Goal: Task Accomplishment & Management: Use online tool/utility

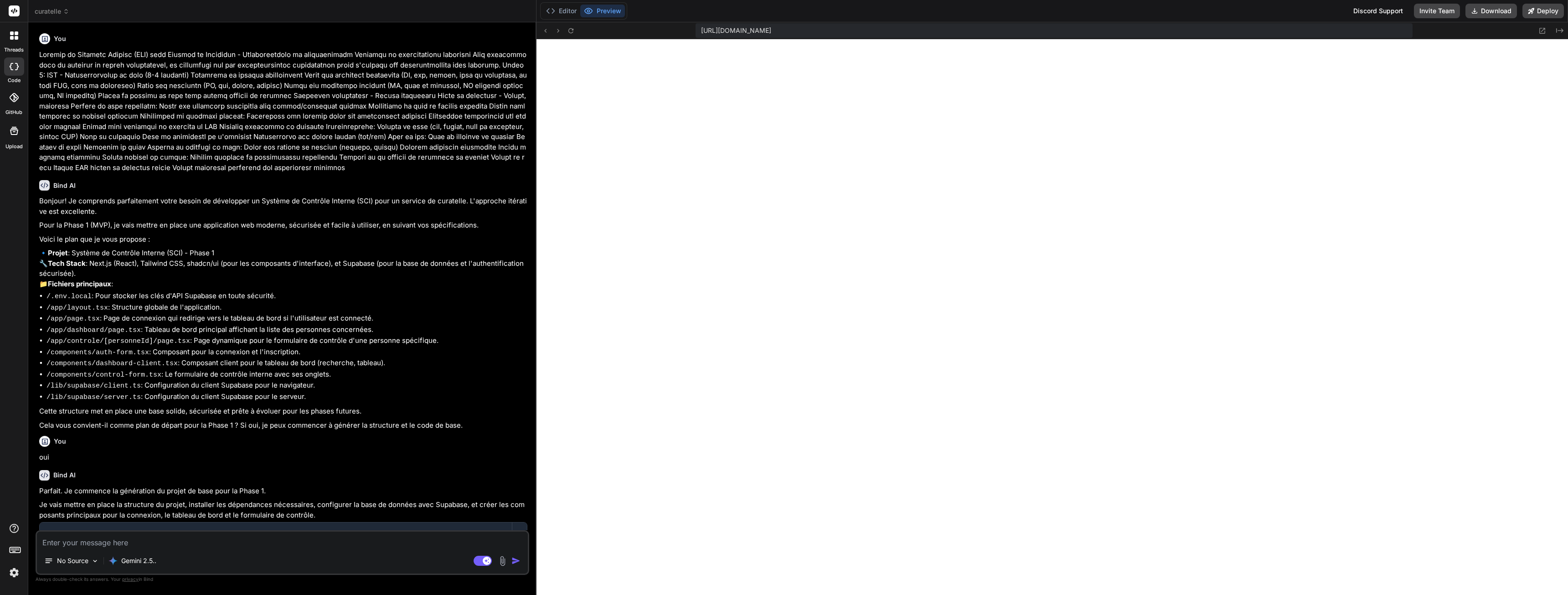
scroll to position [3889, 0]
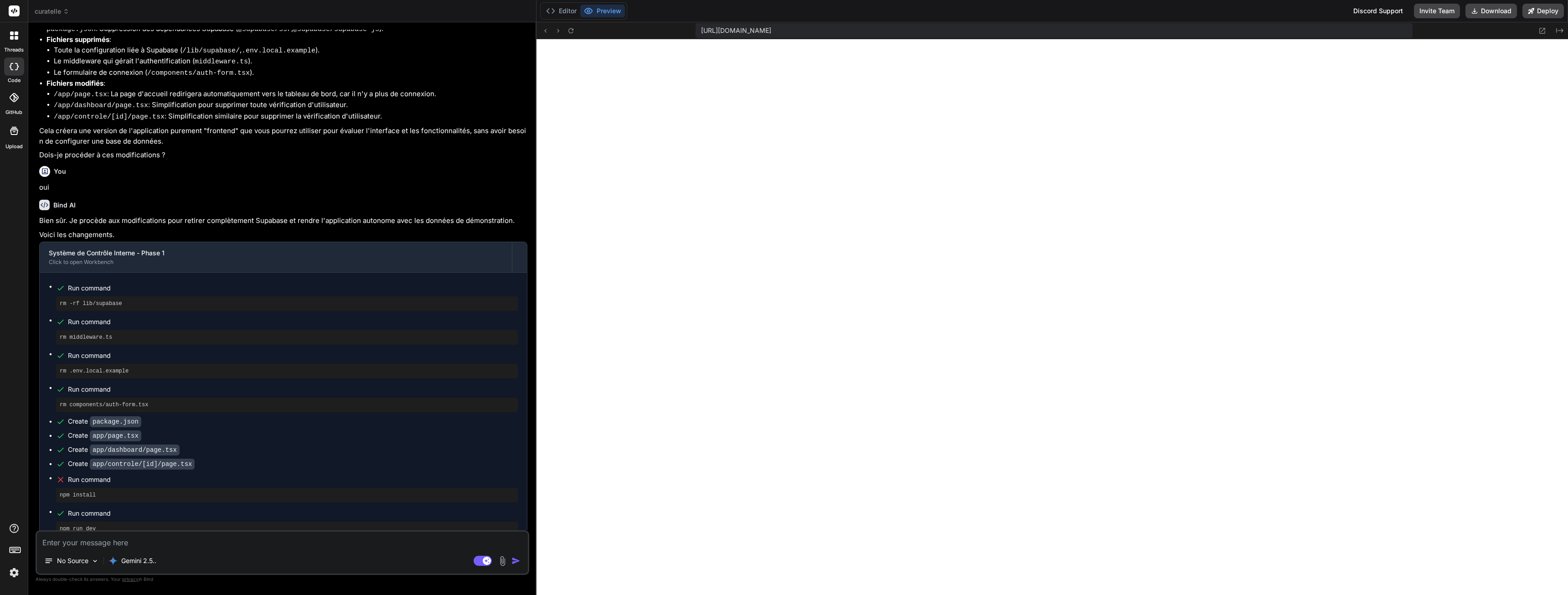
click at [117, 542] on textarea at bounding box center [283, 540] width 491 height 17
paste textarea "Lorem 5: Ipsumdolorsita co adipisci (7-2 elitsedd eiusmodtemporin) Utlaboreetdo…"
type textarea "Lorem 5: Ipsumdolorsita co adipisci (7-2 elitsedd eiusmodtemporin) Utlaboreetdo…"
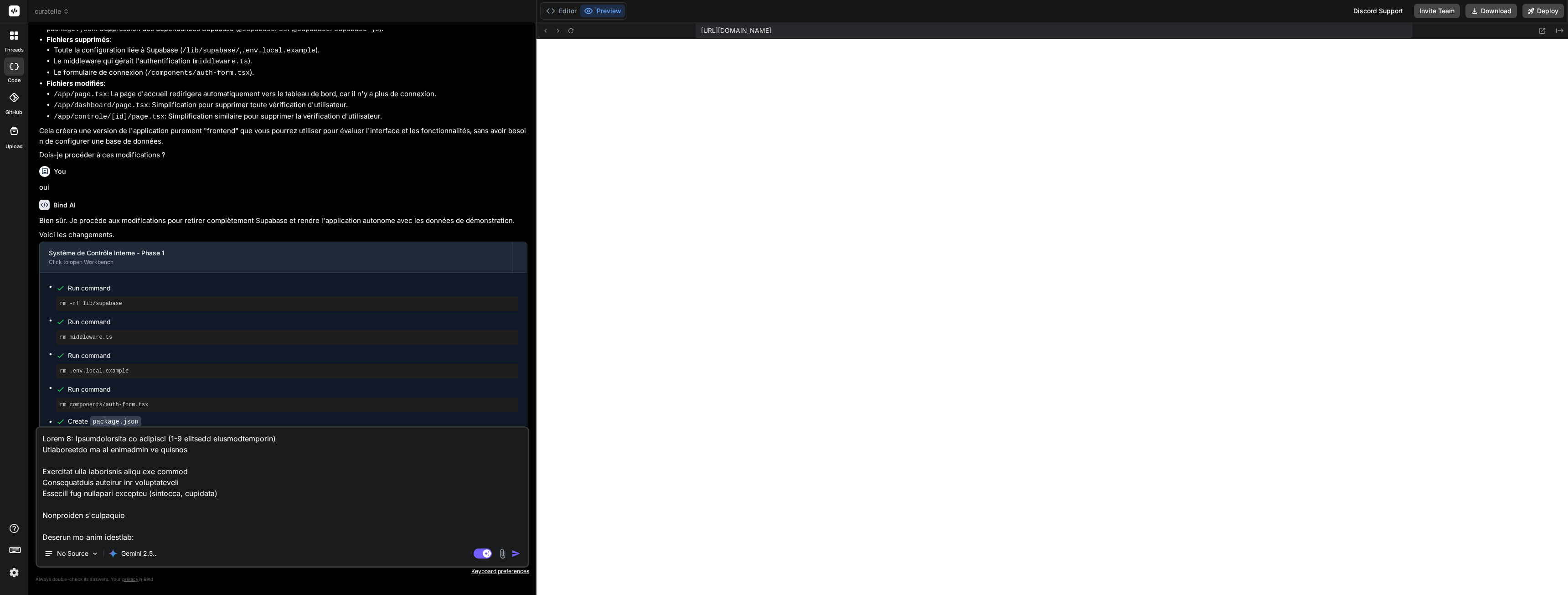
scroll to position [1250, 0]
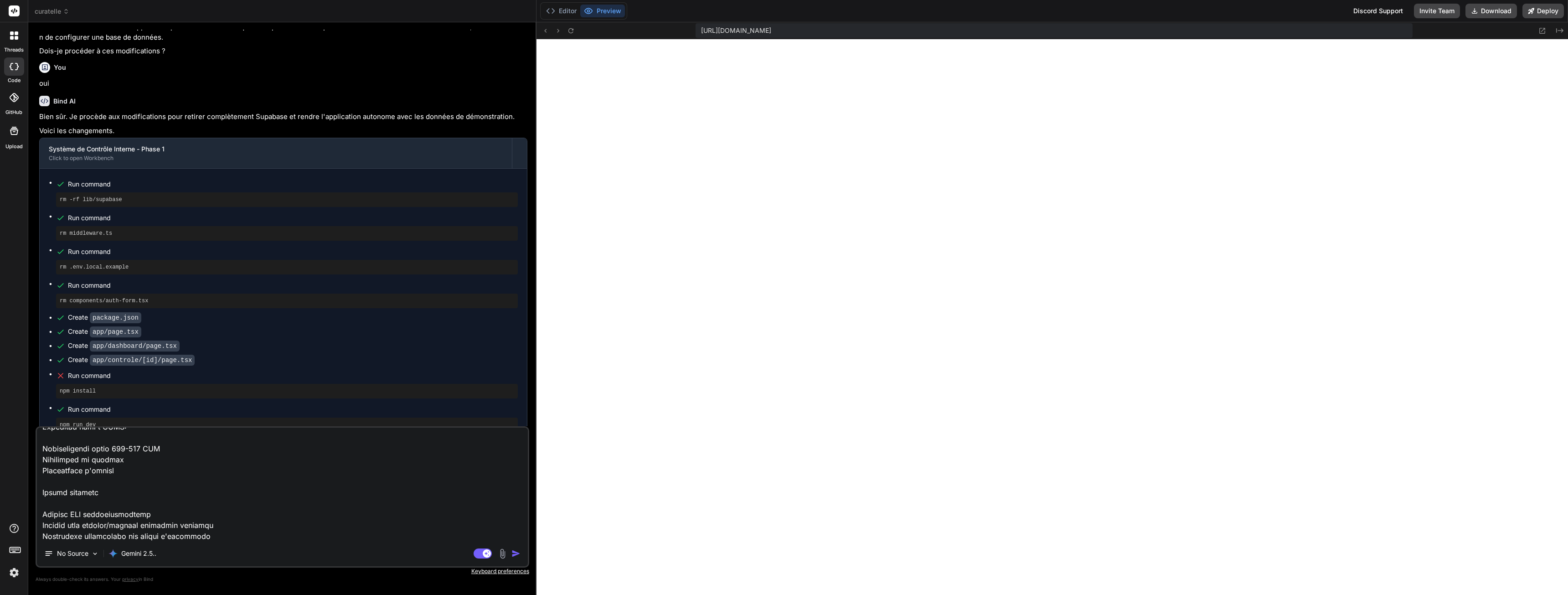
type textarea "x"
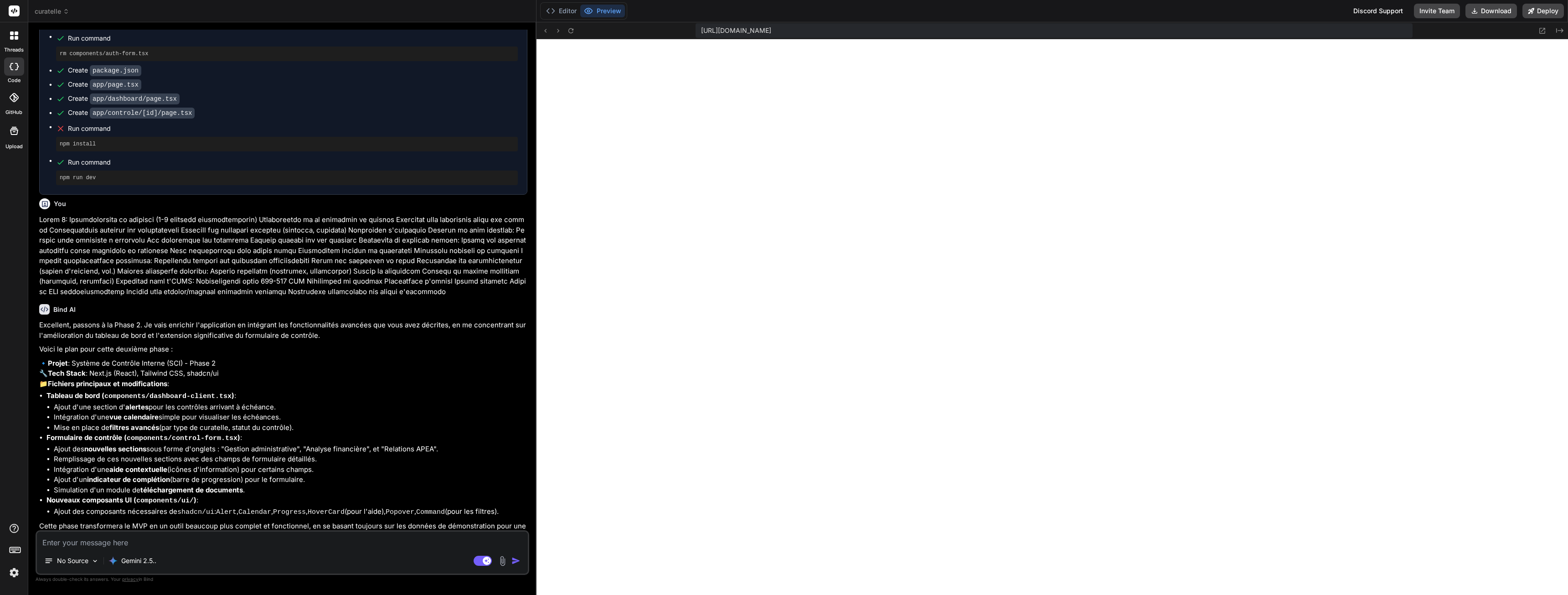
scroll to position [1505, 0]
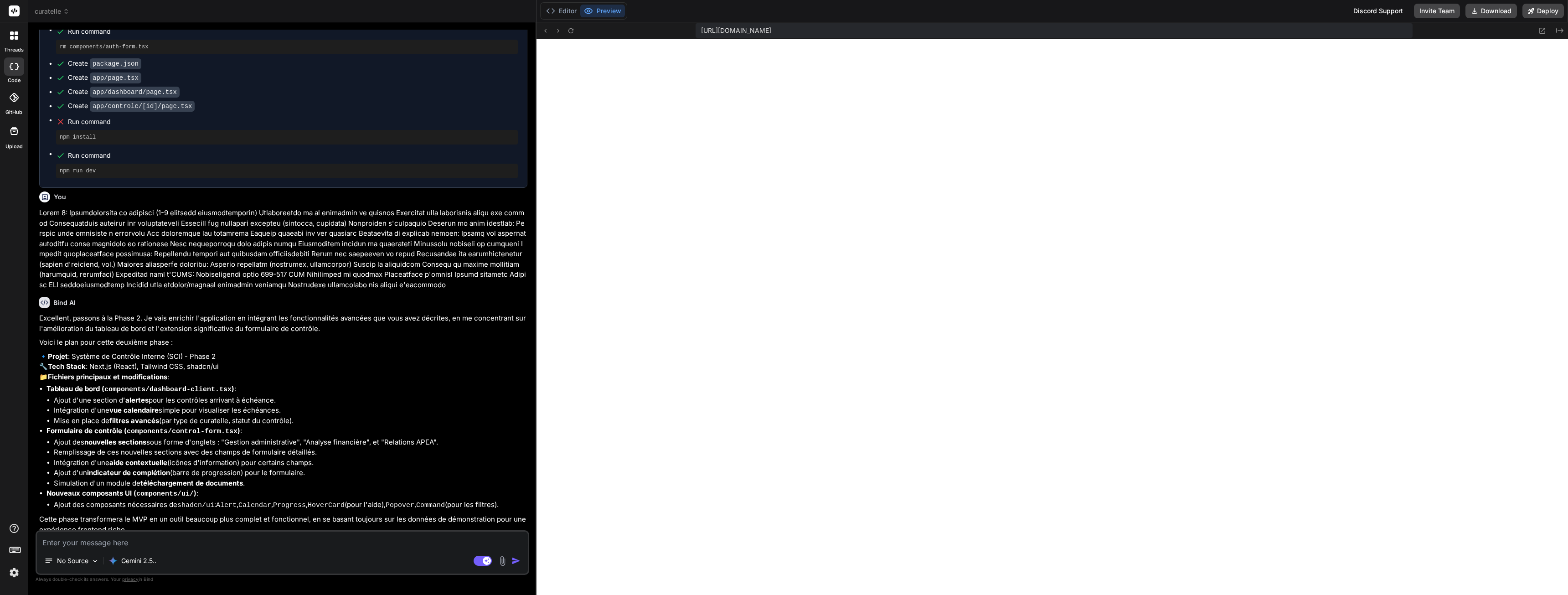
type textarea "x"
type textarea "o"
type textarea "x"
type textarea "ou"
type textarea "x"
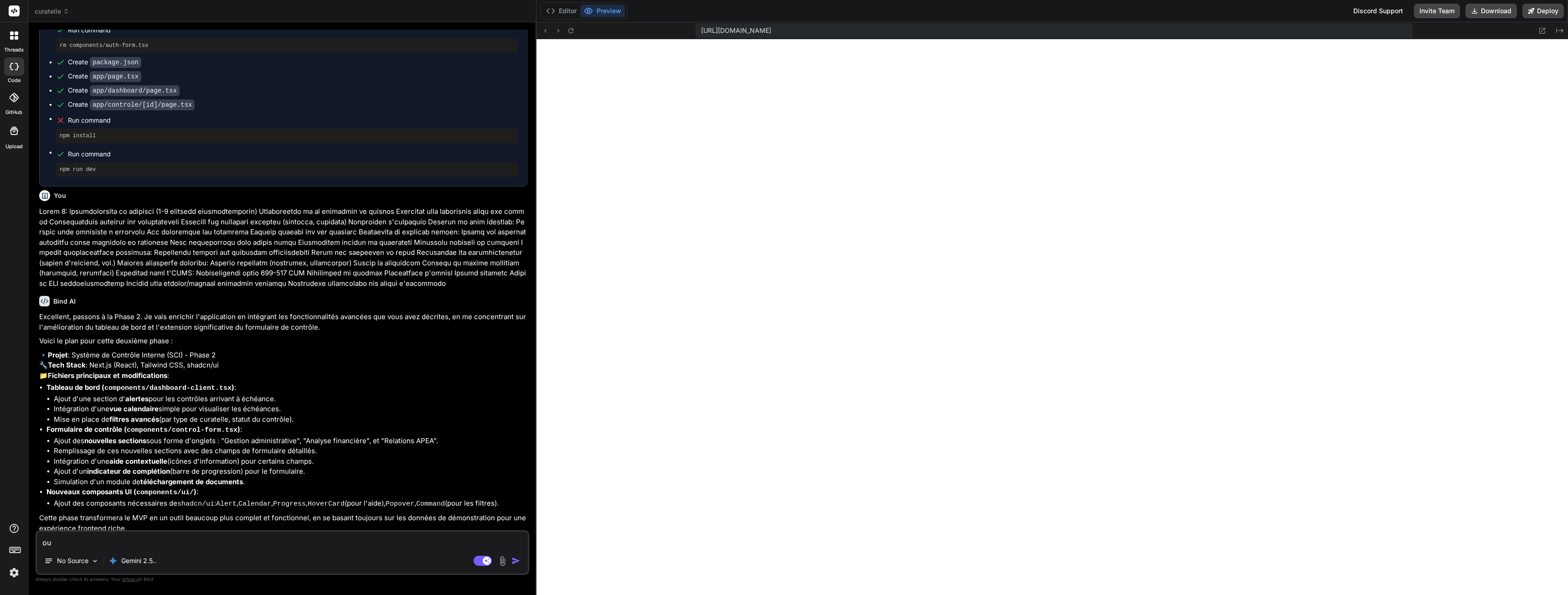
type textarea "oui"
type textarea "x"
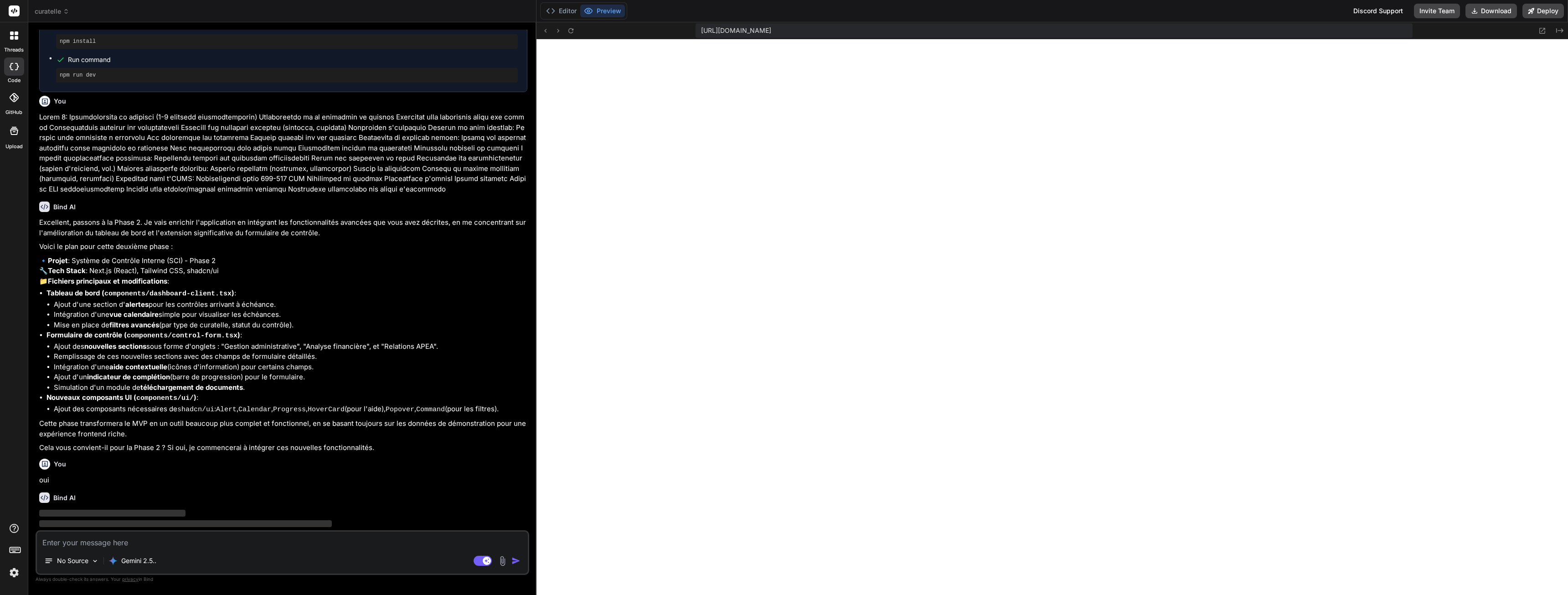
scroll to position [1599, 0]
type textarea "x"
type textarea ""postcss": "^[DATE]", "tailwindcss": "^3.4.3", "typescript": "^5" } }"
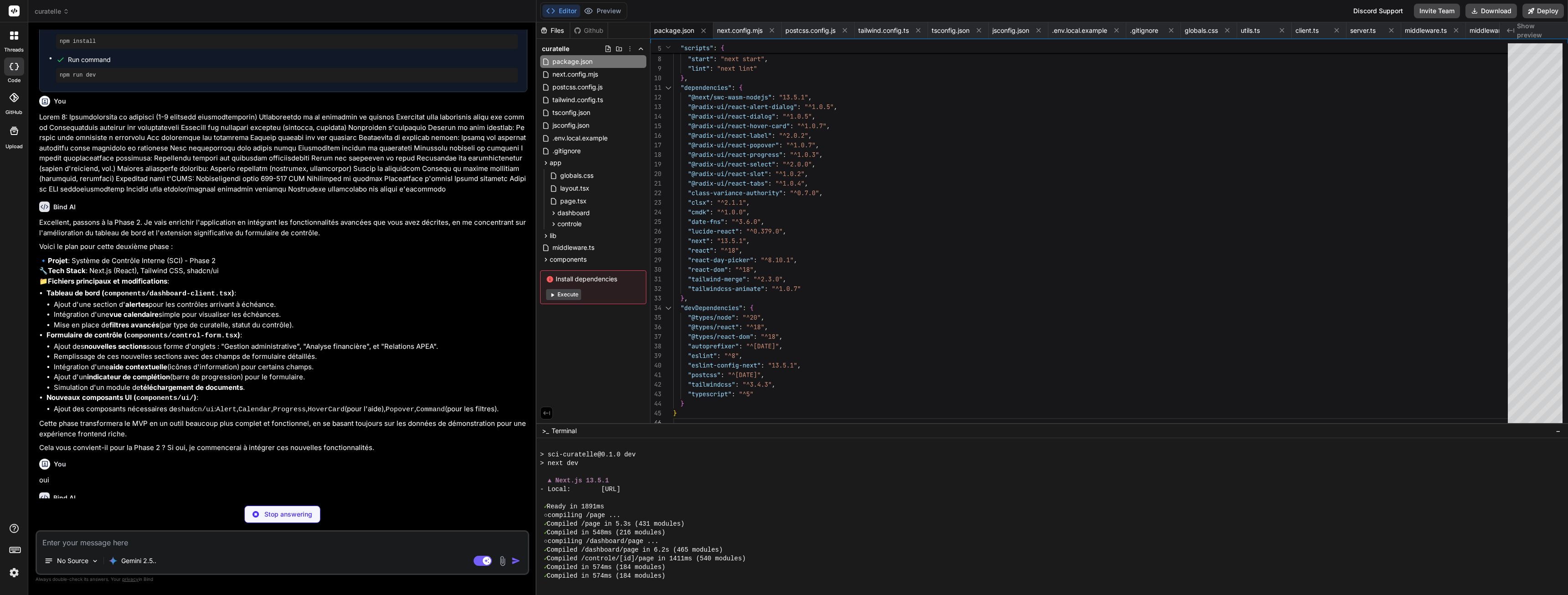
scroll to position [3907, 0]
type textarea "x"
type textarea "</main> </div> ) }"
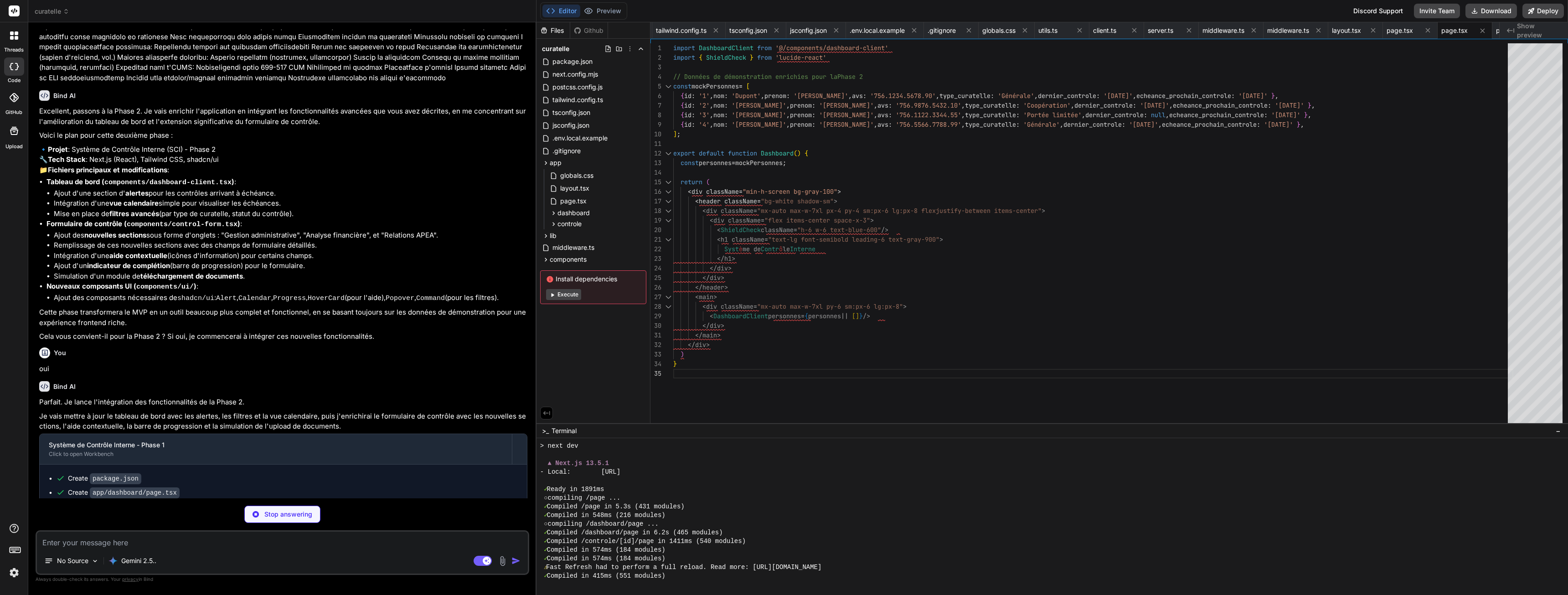
scroll to position [1714, 0]
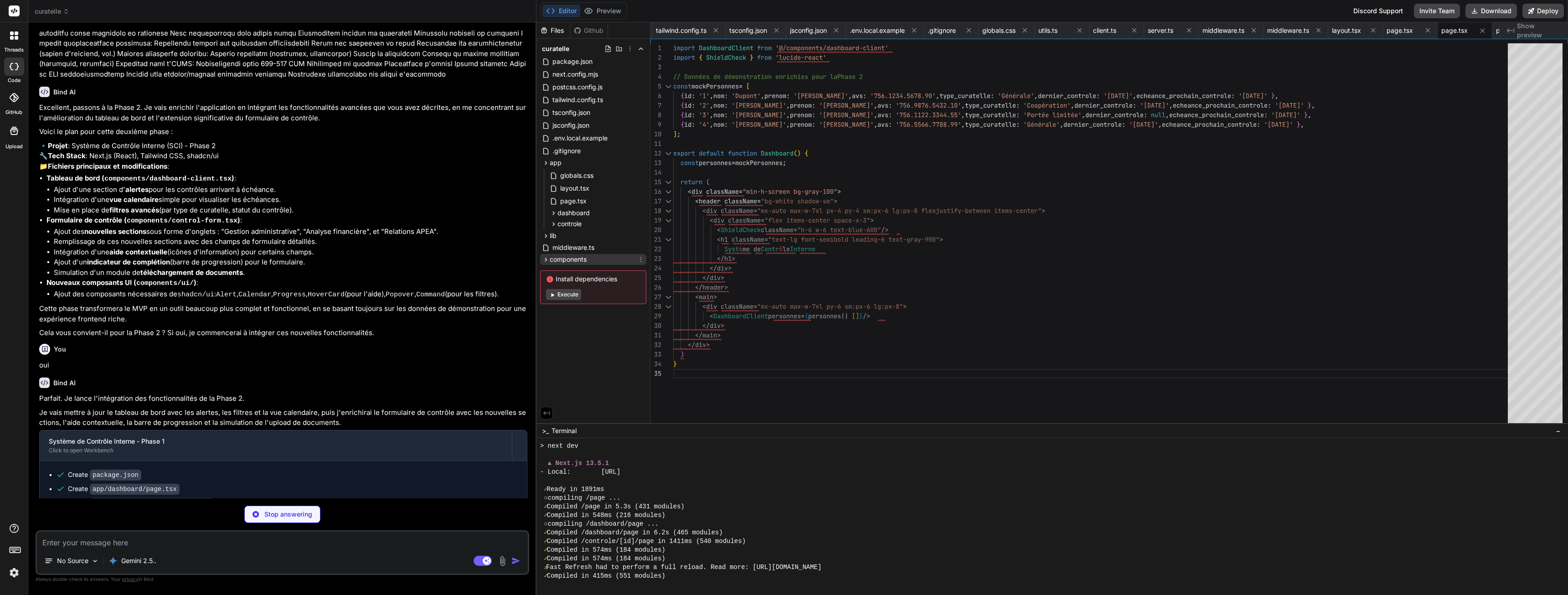
type textarea "x"
type textarea "}"
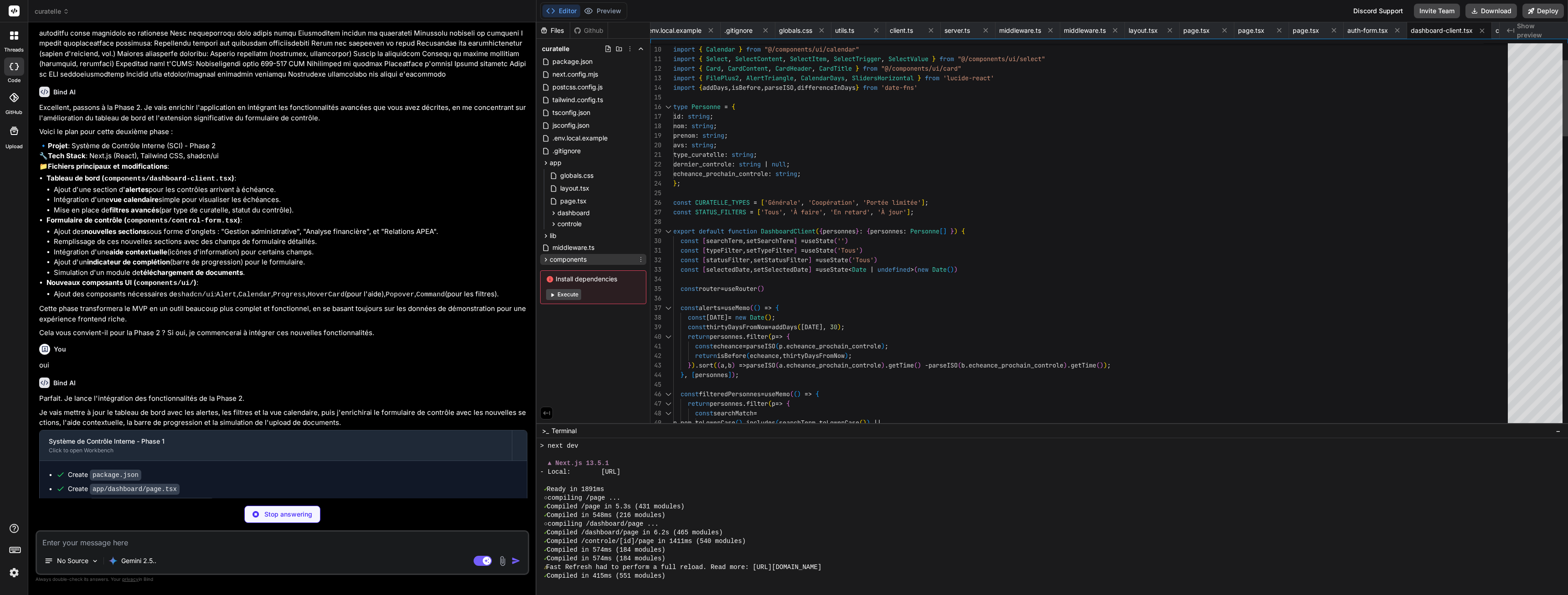
scroll to position [4010, 0]
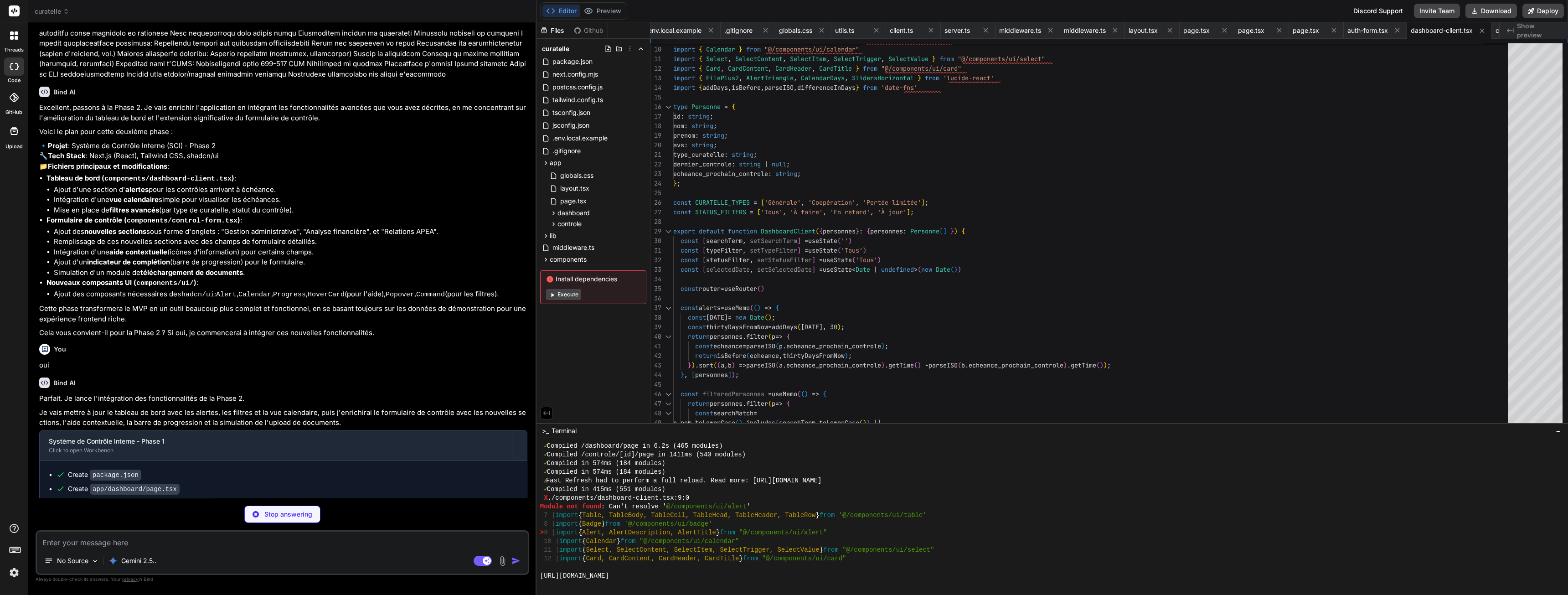
type textarea "x"
type textarea "Finaliser et Exporter en PDF </Button> </div> </div> ) }"
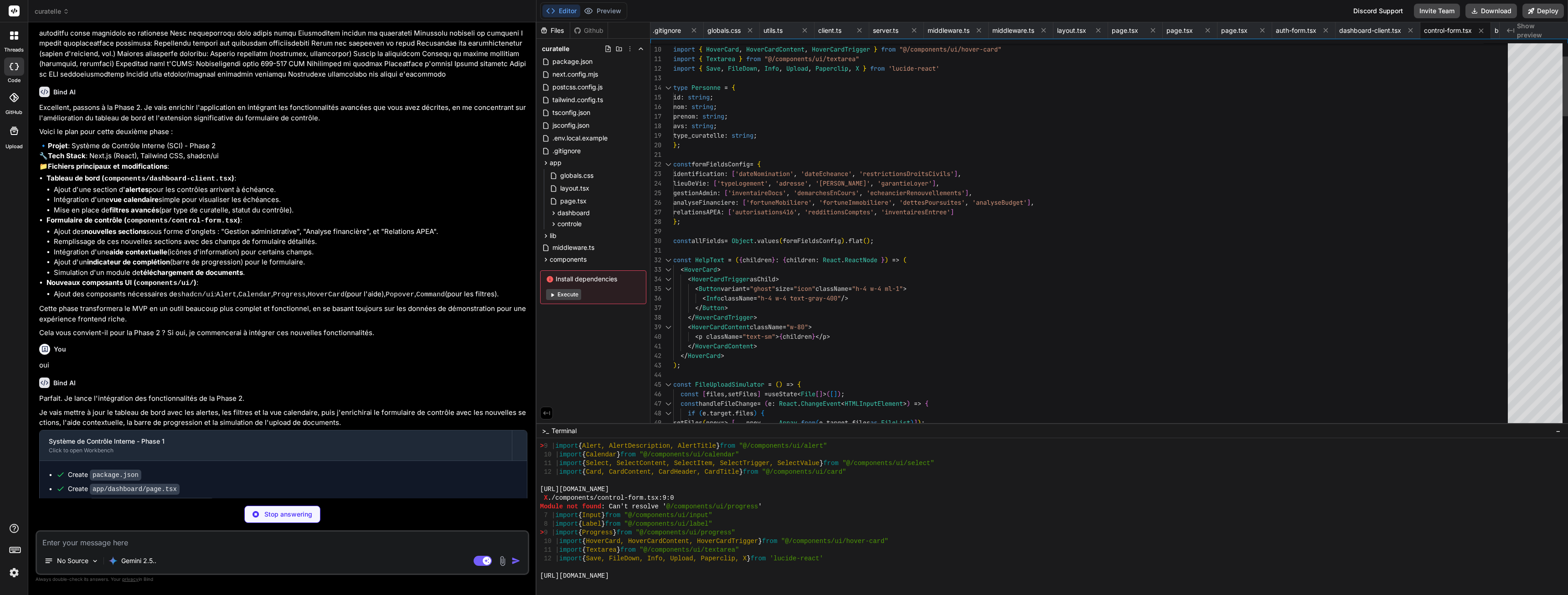
scroll to position [4097, 0]
type textarea "x"
type textarea "<div ref={ref} className={cn("text-sm [&_p]:leading-relaxed", className)} {...p…"
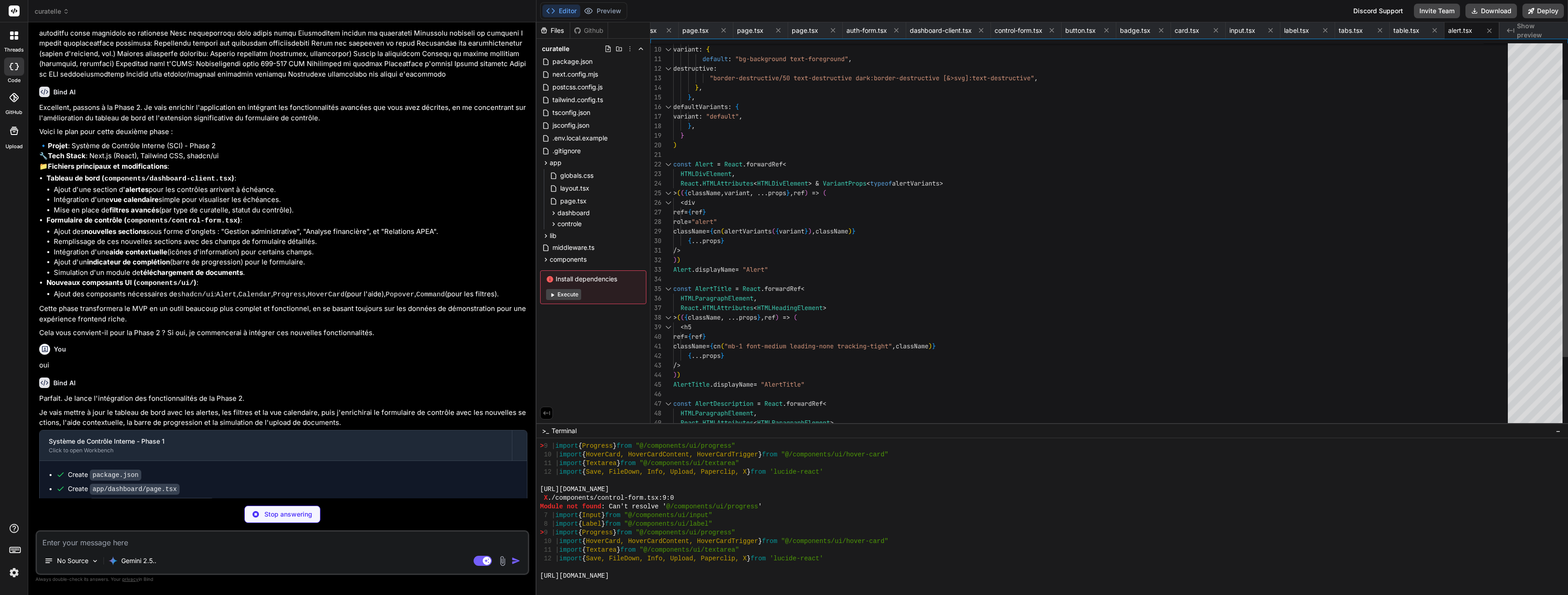
scroll to position [4184, 0]
type textarea "x"
type textarea "{...props} /> ) } Calendar.displayName = "Calendar" export { Calendar }"
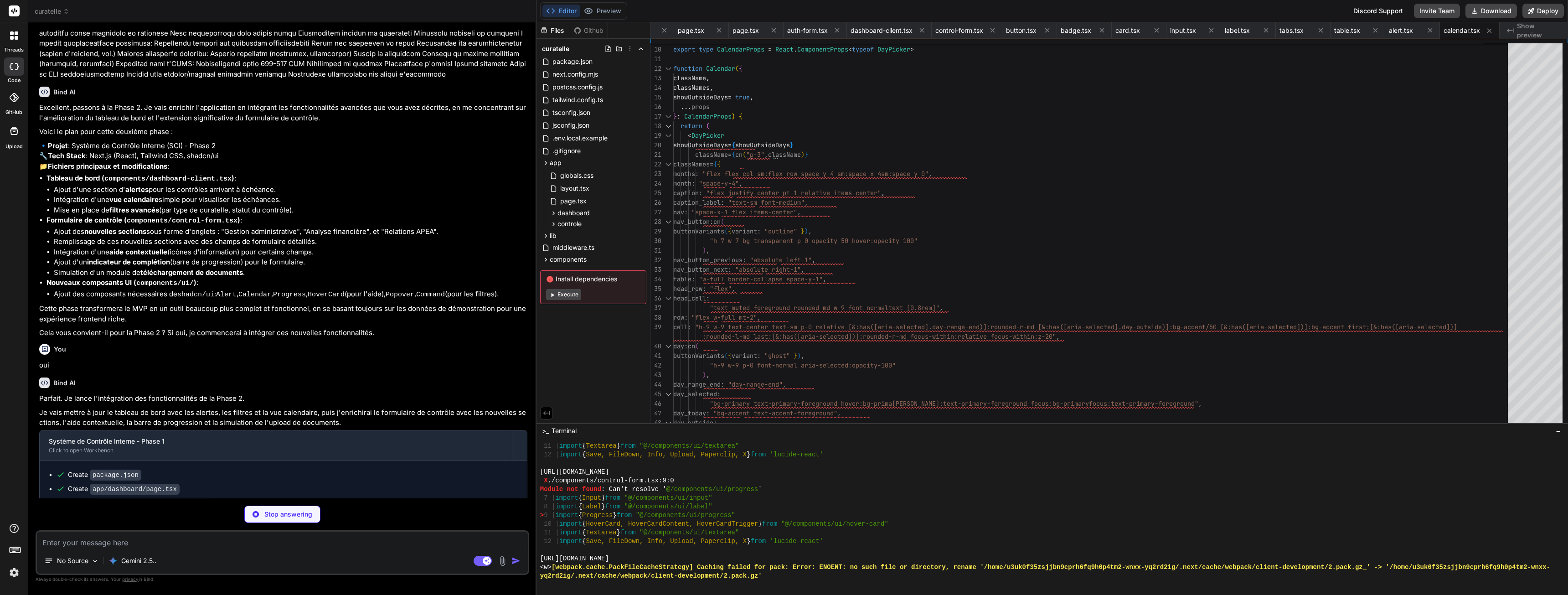
scroll to position [4305, 0]
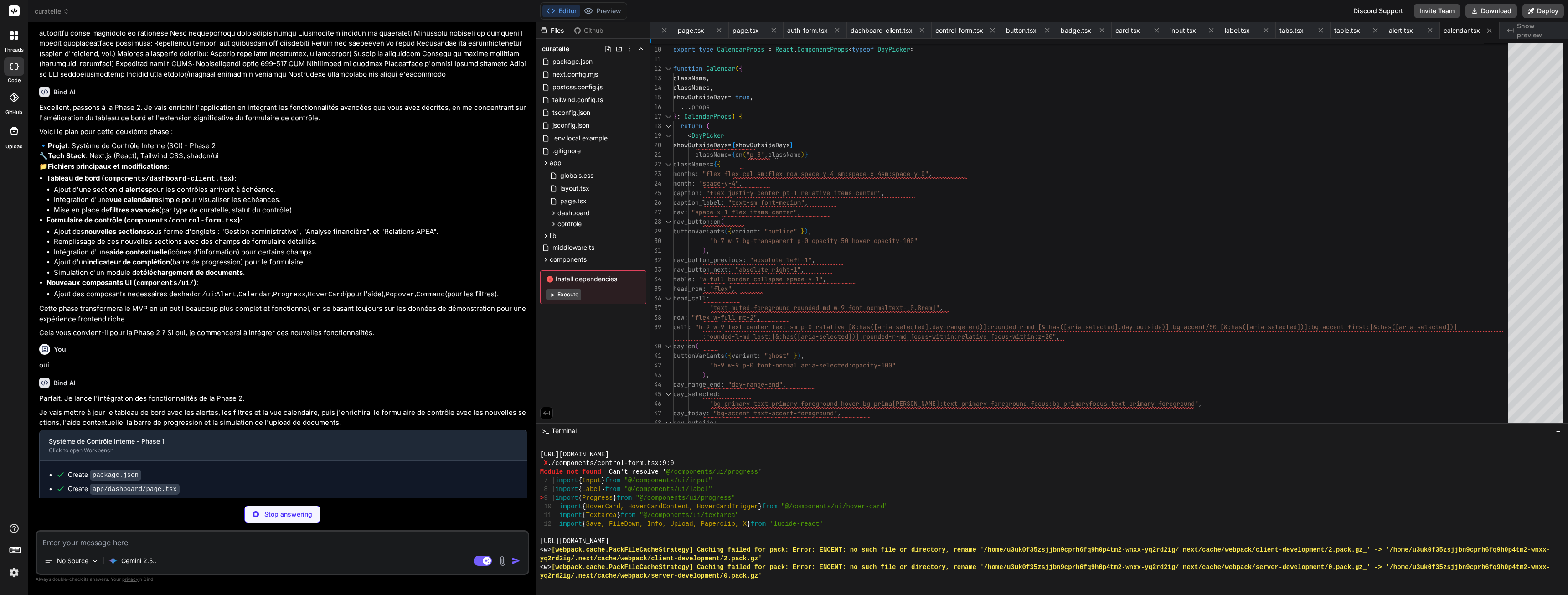
type textarea "x"
type textarea "CommandList, CommandEmpty, CommandGroup, CommandItem, CommandShortcut, CommandS…"
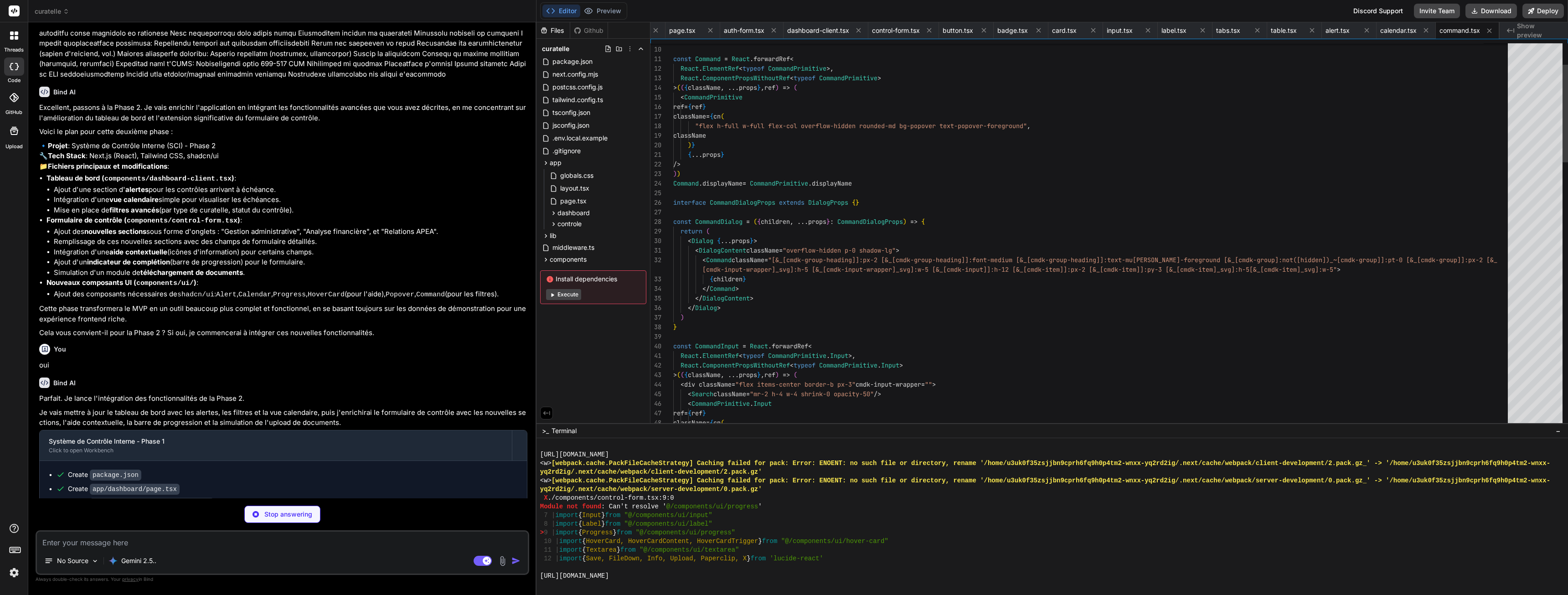
scroll to position [4391, 0]
type textarea "x"
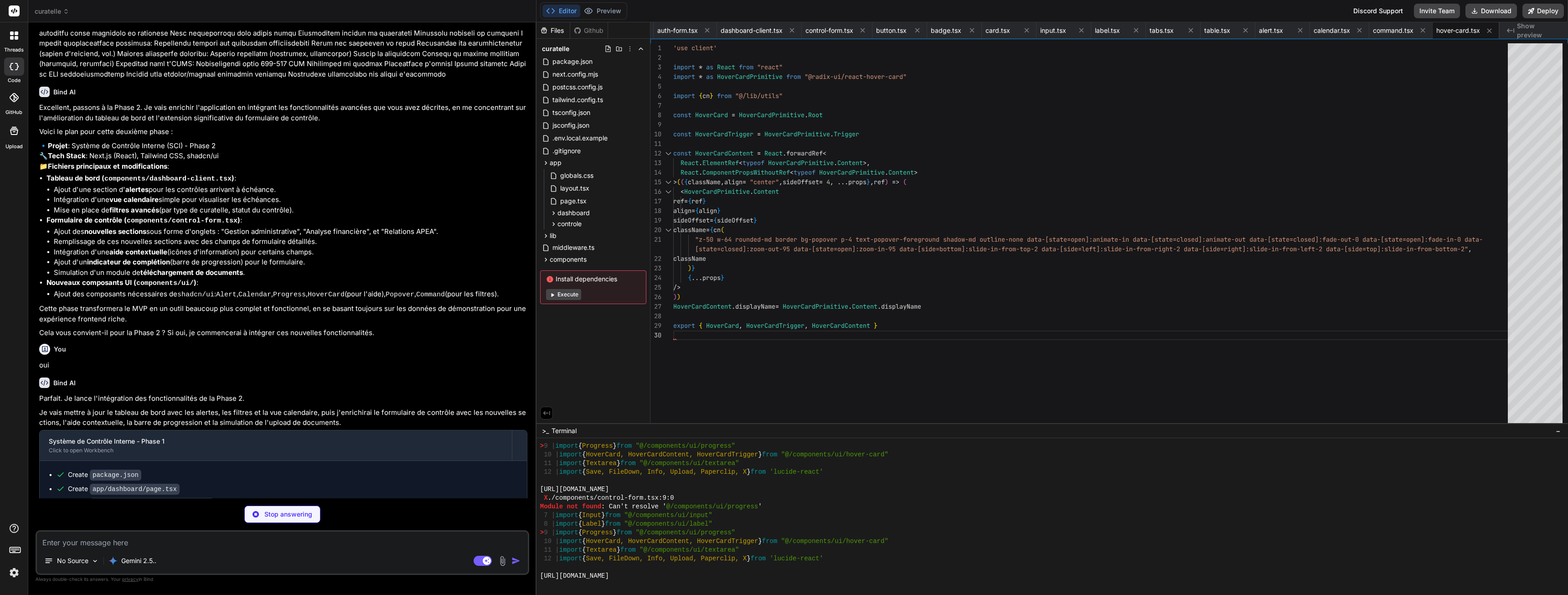
scroll to position [4478, 0]
type textarea "x"
type textarea "export { Popover, PopoverTrigger, PopoverContent }"
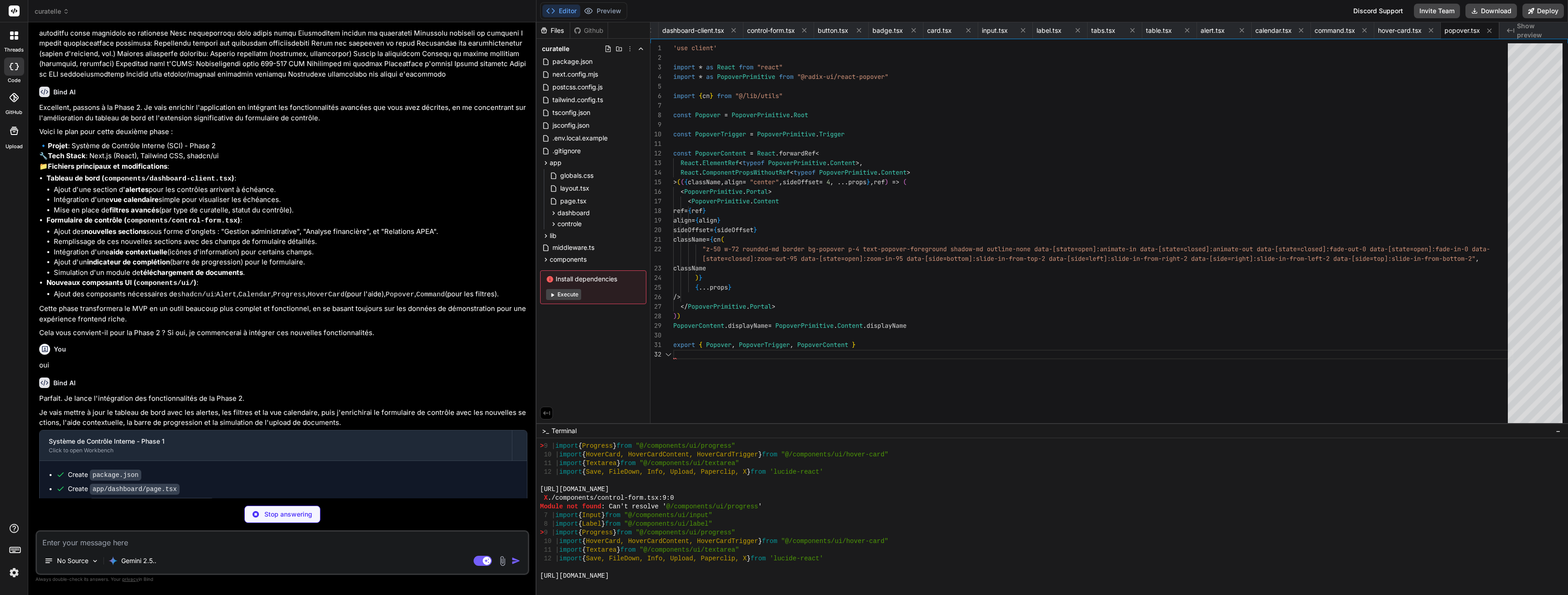
scroll to position [4564, 0]
type textarea "x"
type textarea "className="h-full w-full flex-1 bg-primary transition-all" style={{ transform: …"
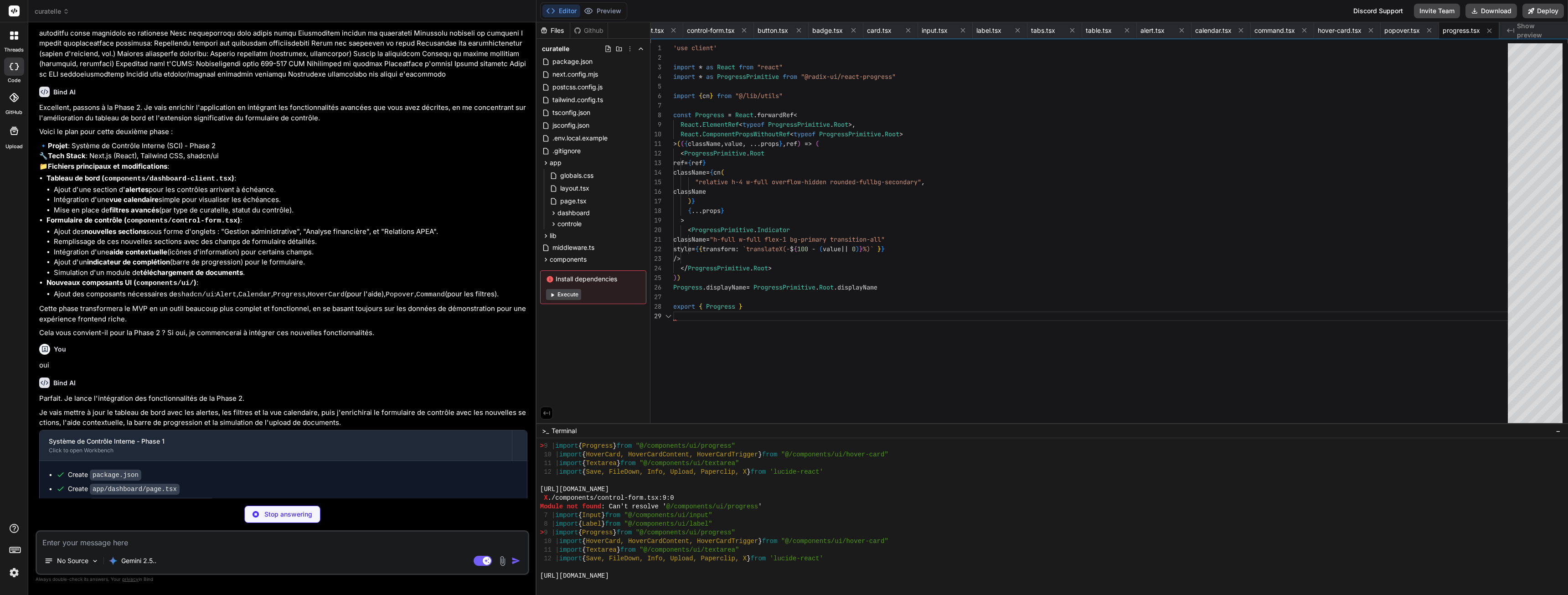
scroll to position [4652, 0]
type textarea "x"
type textarea "SelectContent, SelectLabel, SelectItem, SelectSeparator, }"
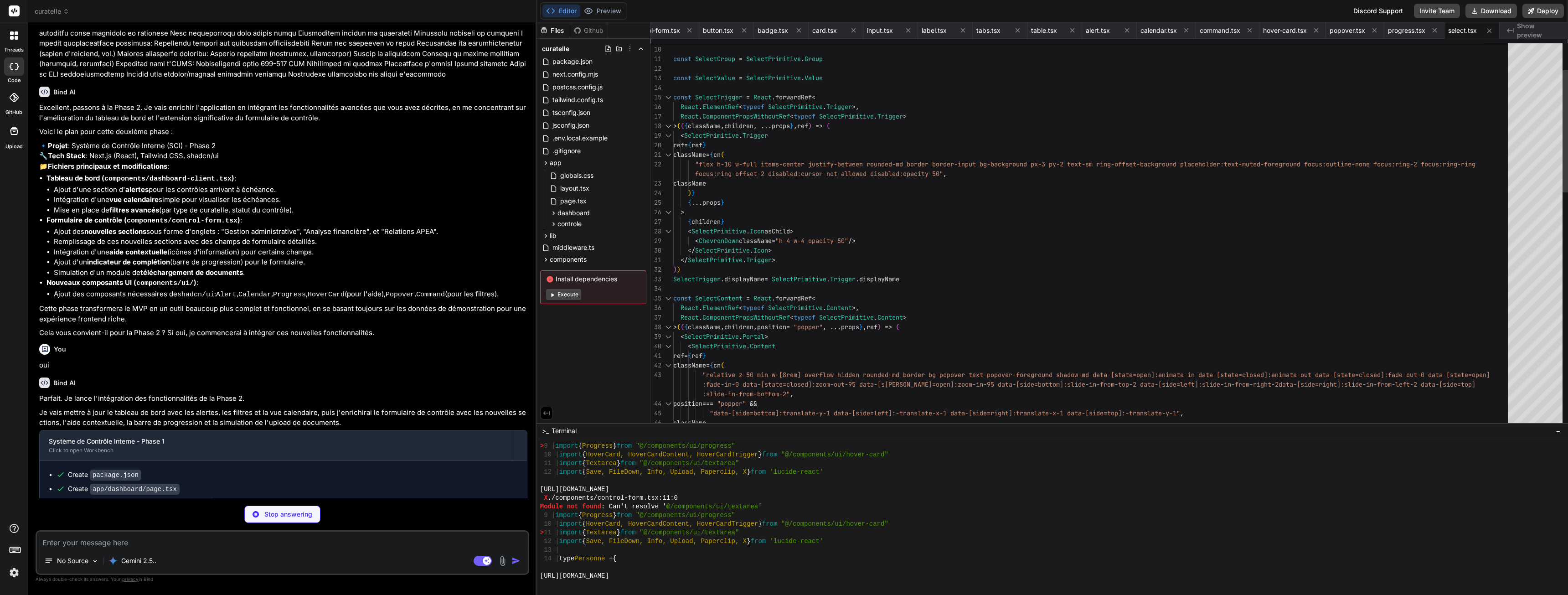
scroll to position [4738, 0]
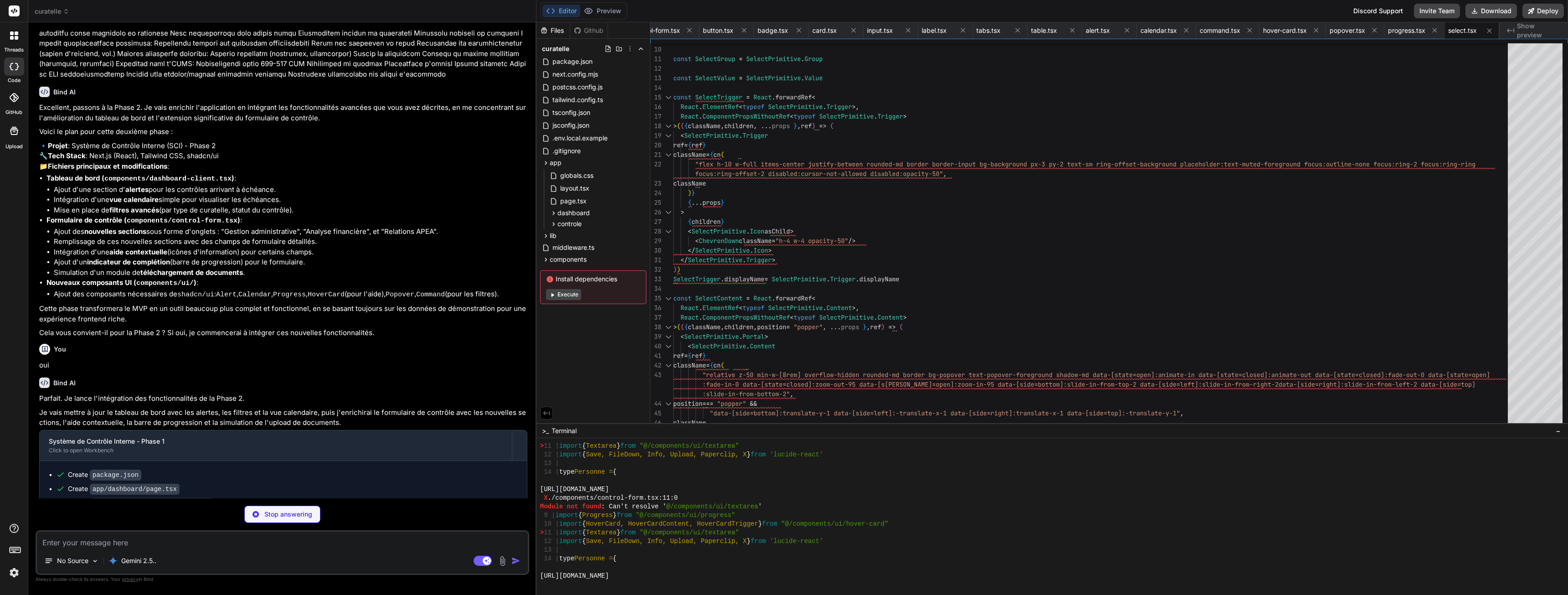
type textarea "x"
type textarea "} ) Textarea.displayName = "Textarea" export { Textarea }"
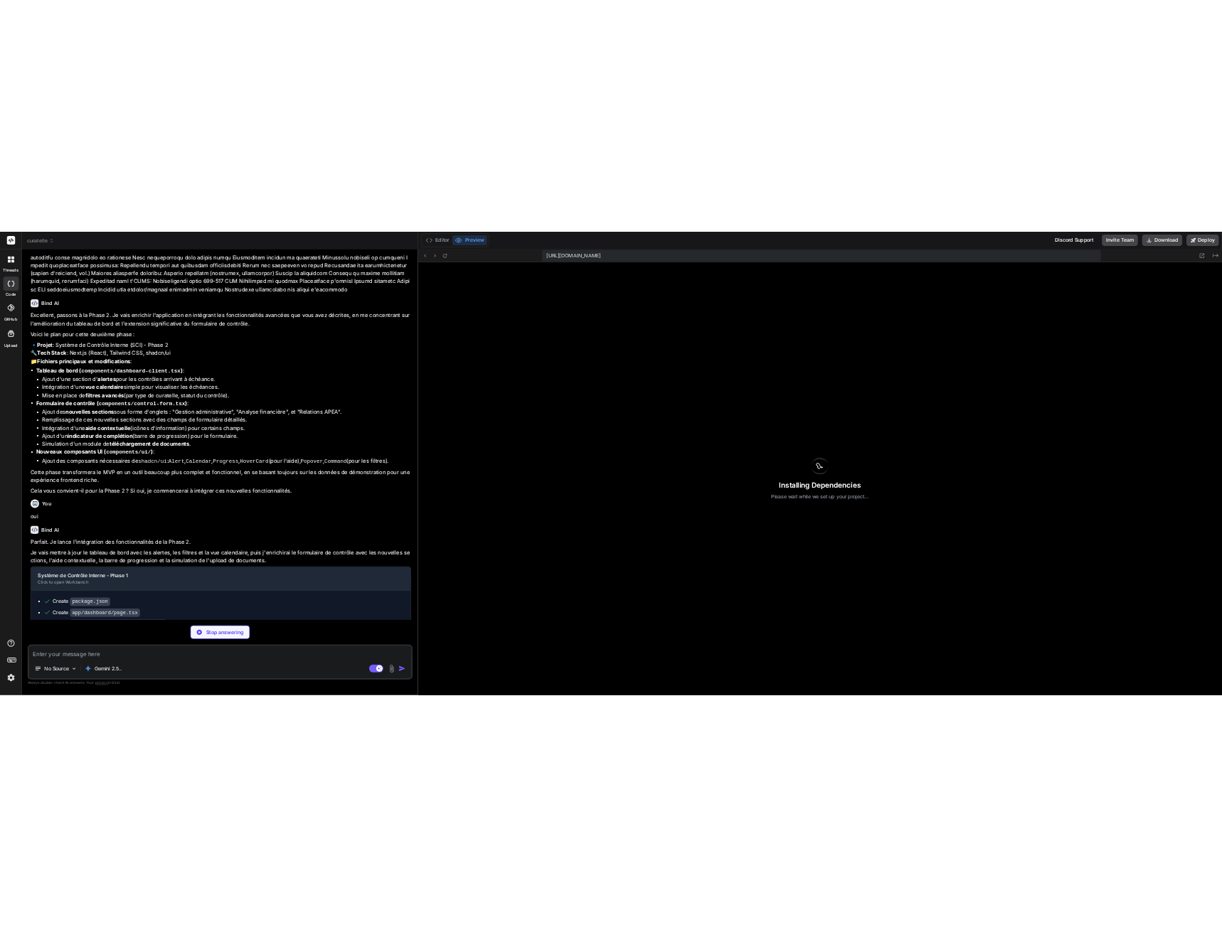
scroll to position [7538, 0]
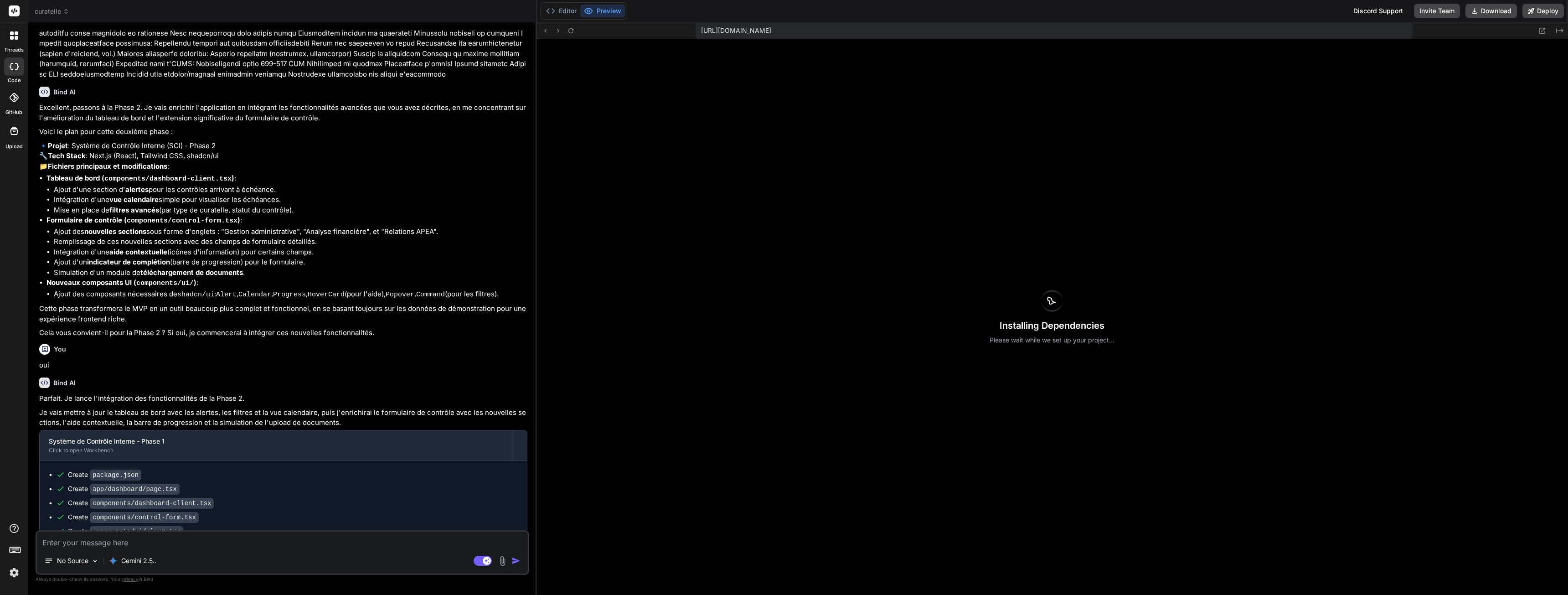
type textarea "x"
type textarea "{...props} /> ) } ) Textarea.displayName = "Textarea" export { Textarea }"
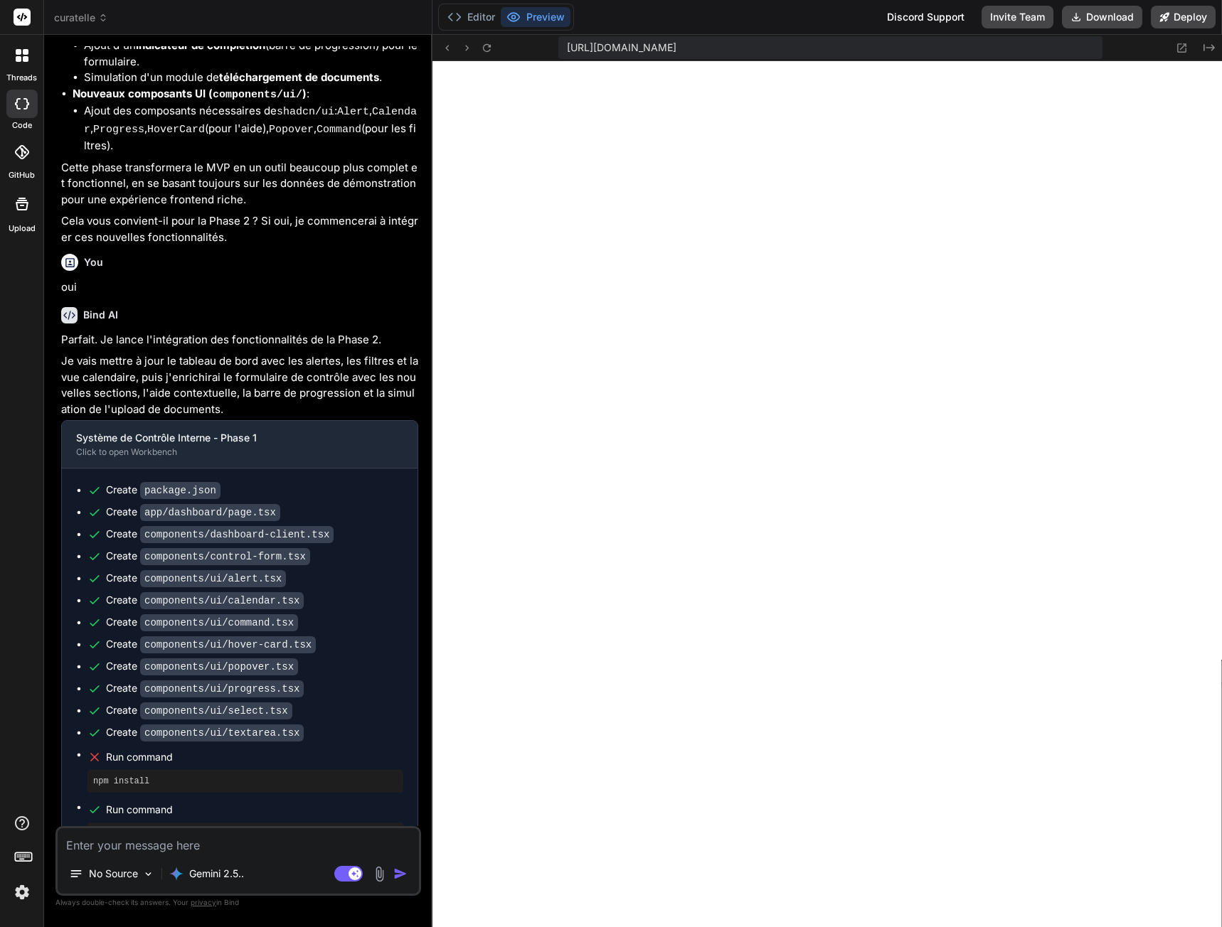
scroll to position [8673, 0]
click at [485, 17] on button "Editor" at bounding box center [471, 17] width 59 height 20
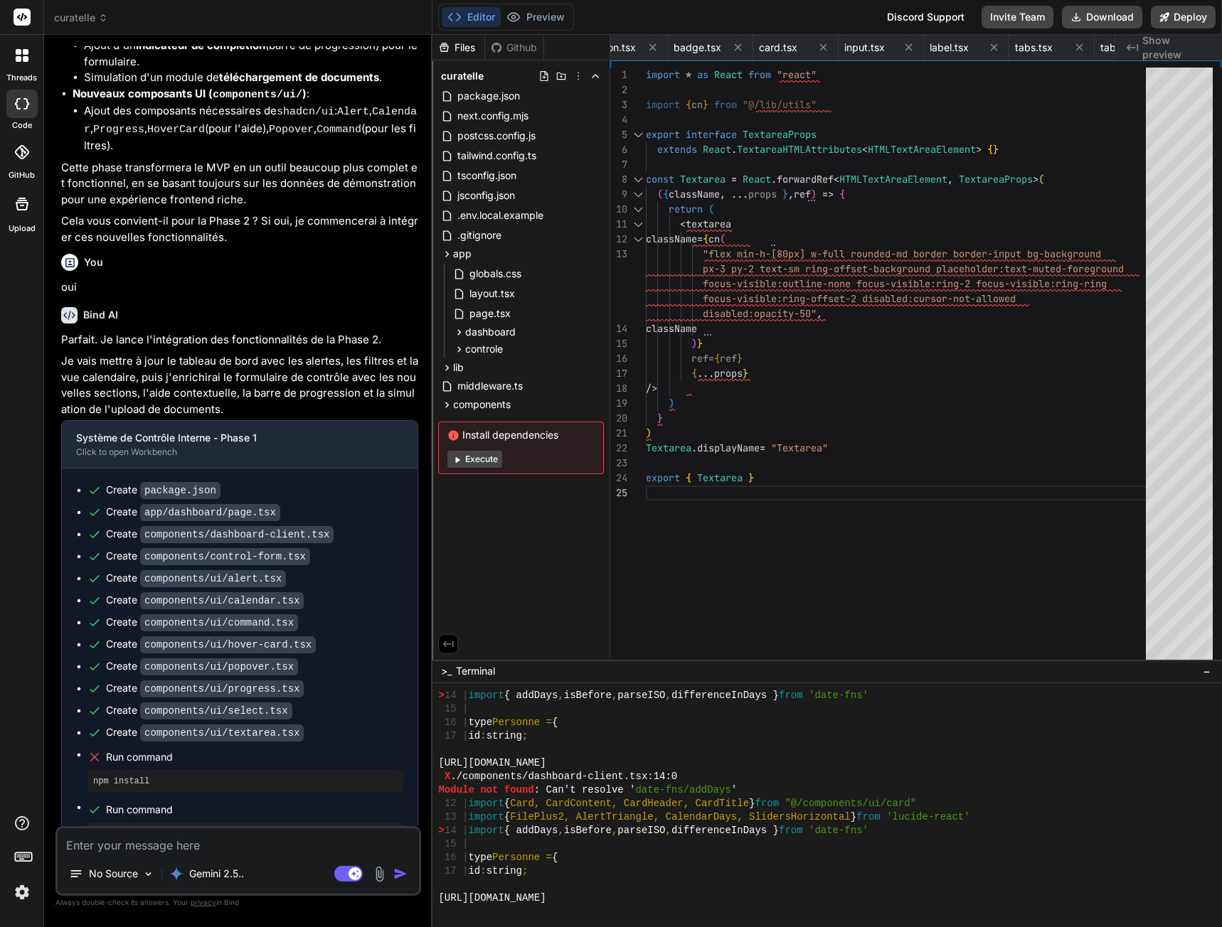
click at [488, 462] on button "Execute" at bounding box center [474, 459] width 55 height 17
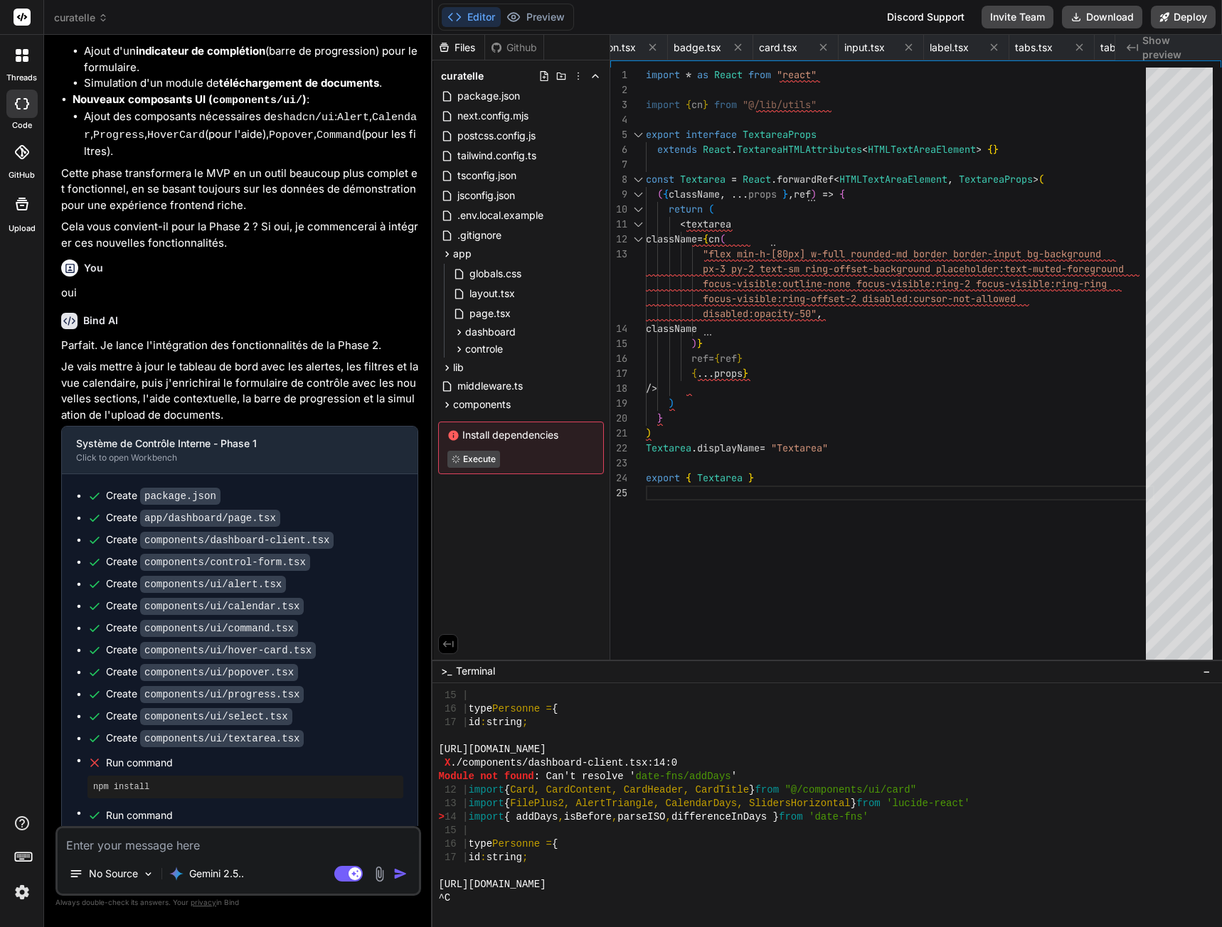
scroll to position [3967, 0]
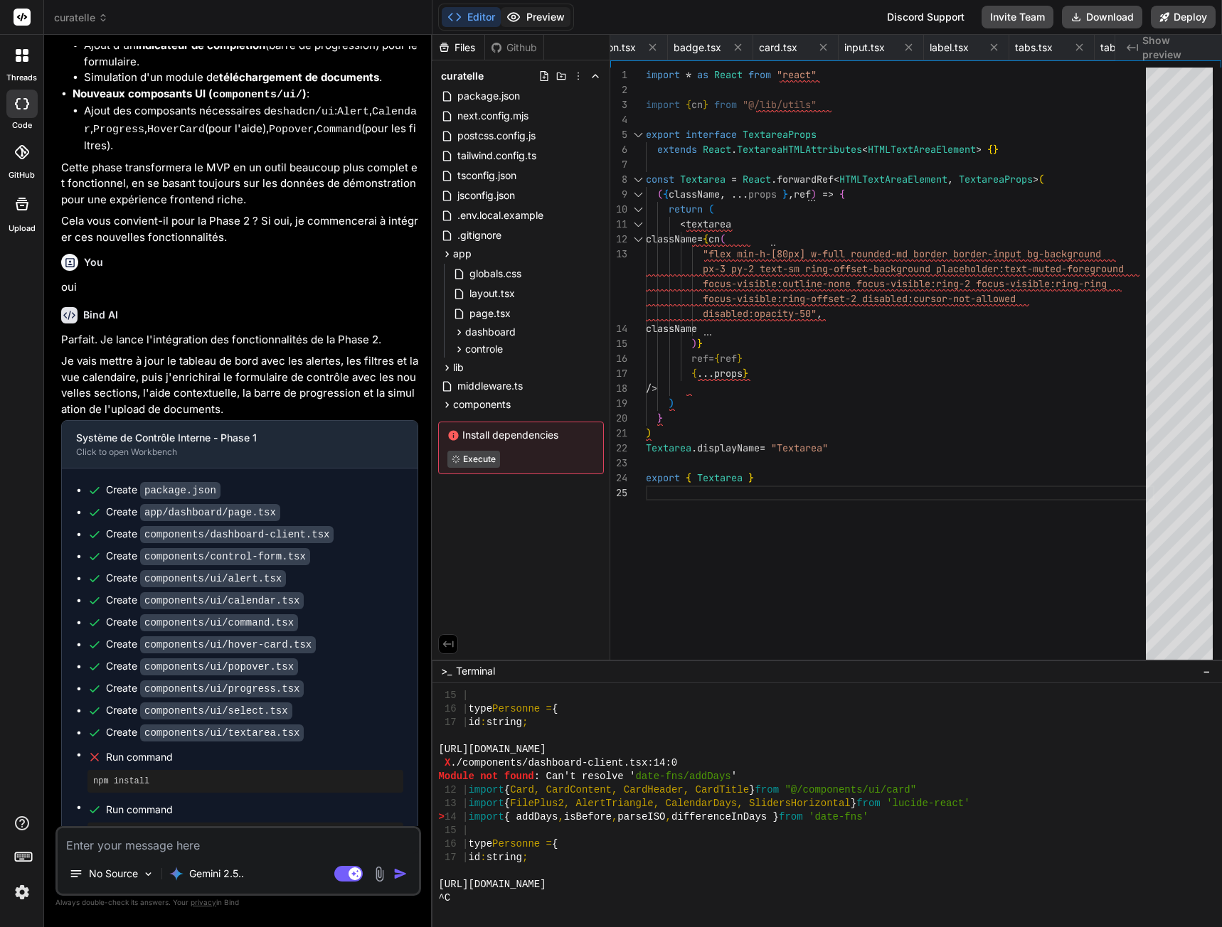
click at [539, 16] on button "Preview" at bounding box center [536, 17] width 70 height 20
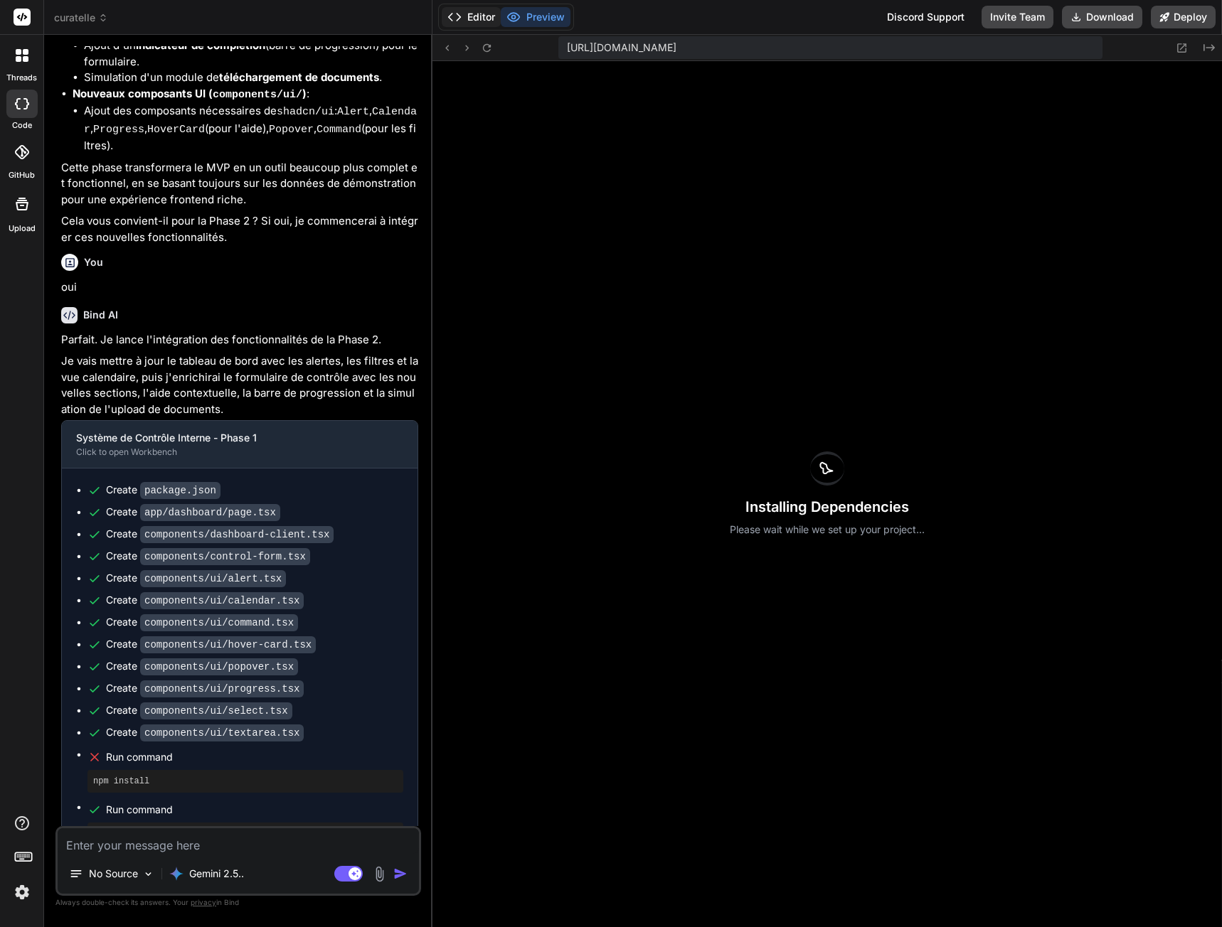
click at [469, 18] on button "Editor" at bounding box center [471, 17] width 59 height 20
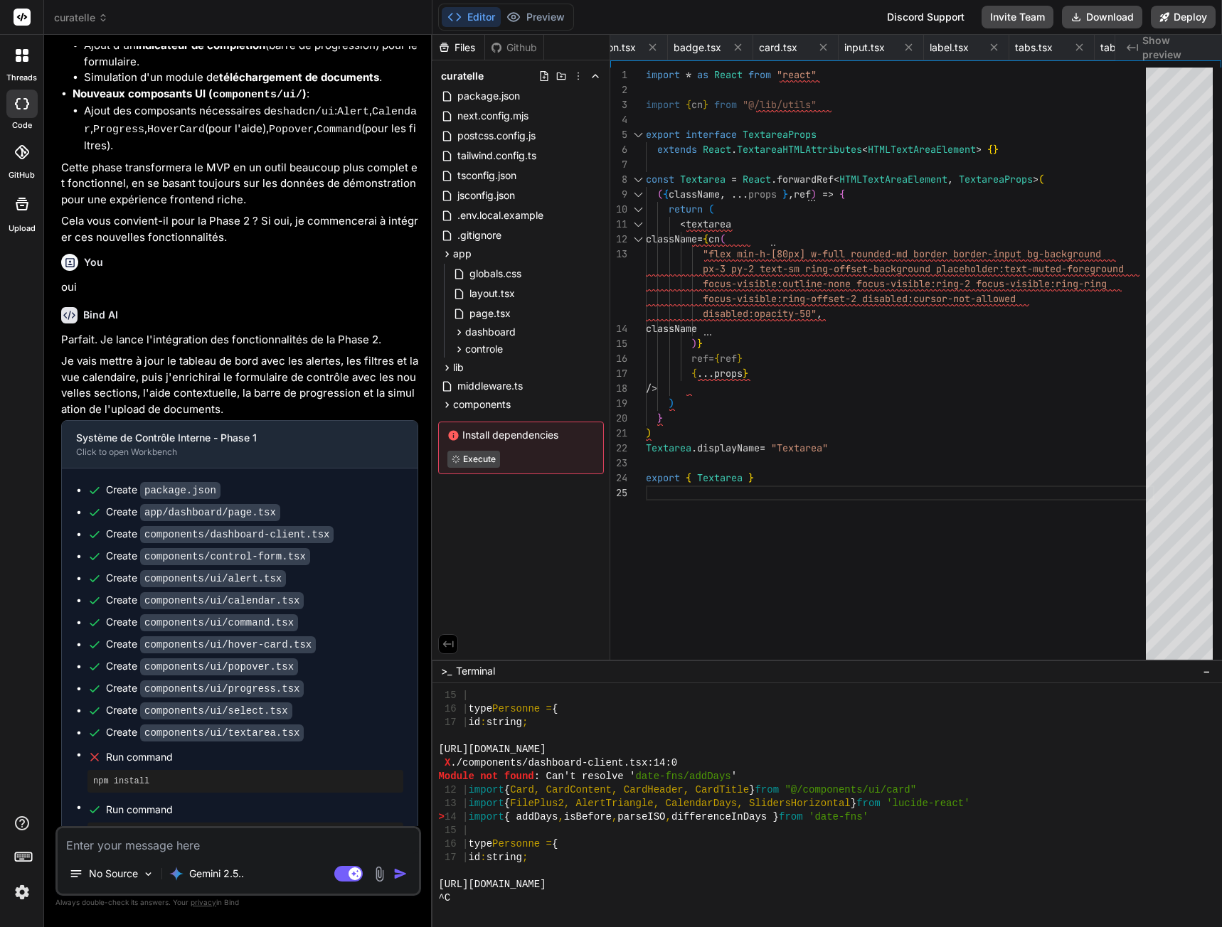
type textarea "x"
click at [555, 24] on button "Preview" at bounding box center [536, 17] width 70 height 20
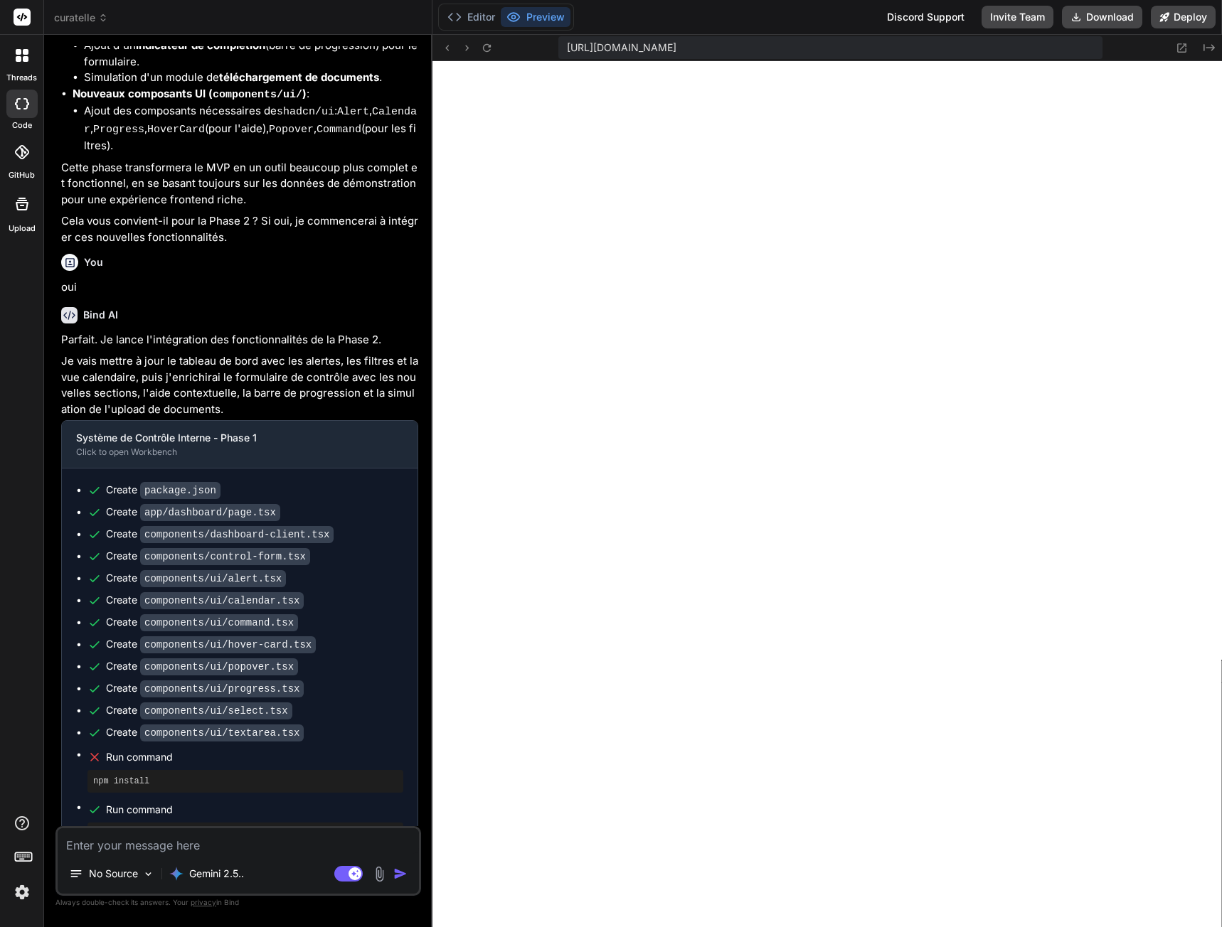
click at [96, 850] on textarea at bounding box center [238, 841] width 361 height 26
type textarea "I"
type textarea "x"
type textarea "I'"
type textarea "x"
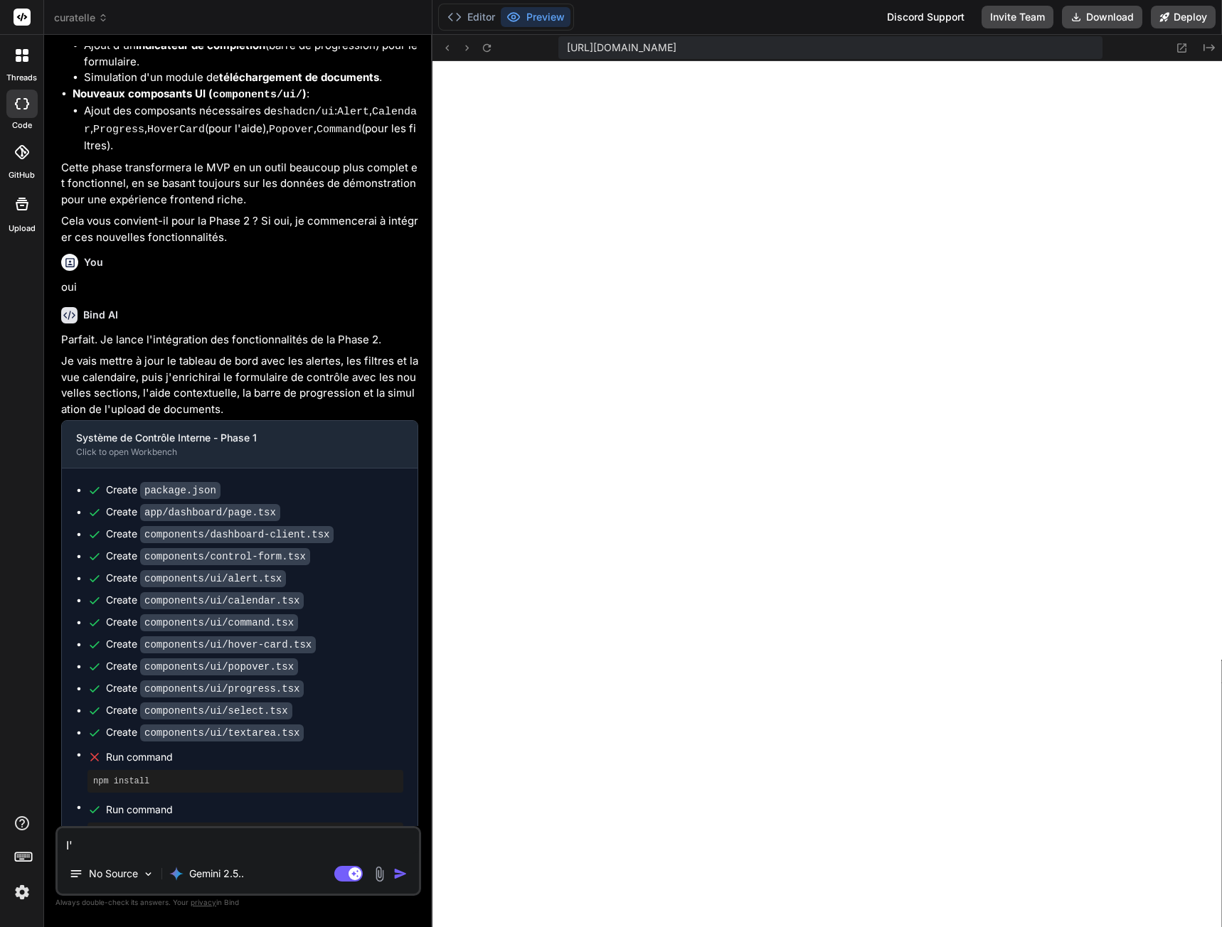
type textarea "I'v"
type textarea "x"
type textarea "I've"
type textarea "x"
type textarea "I've"
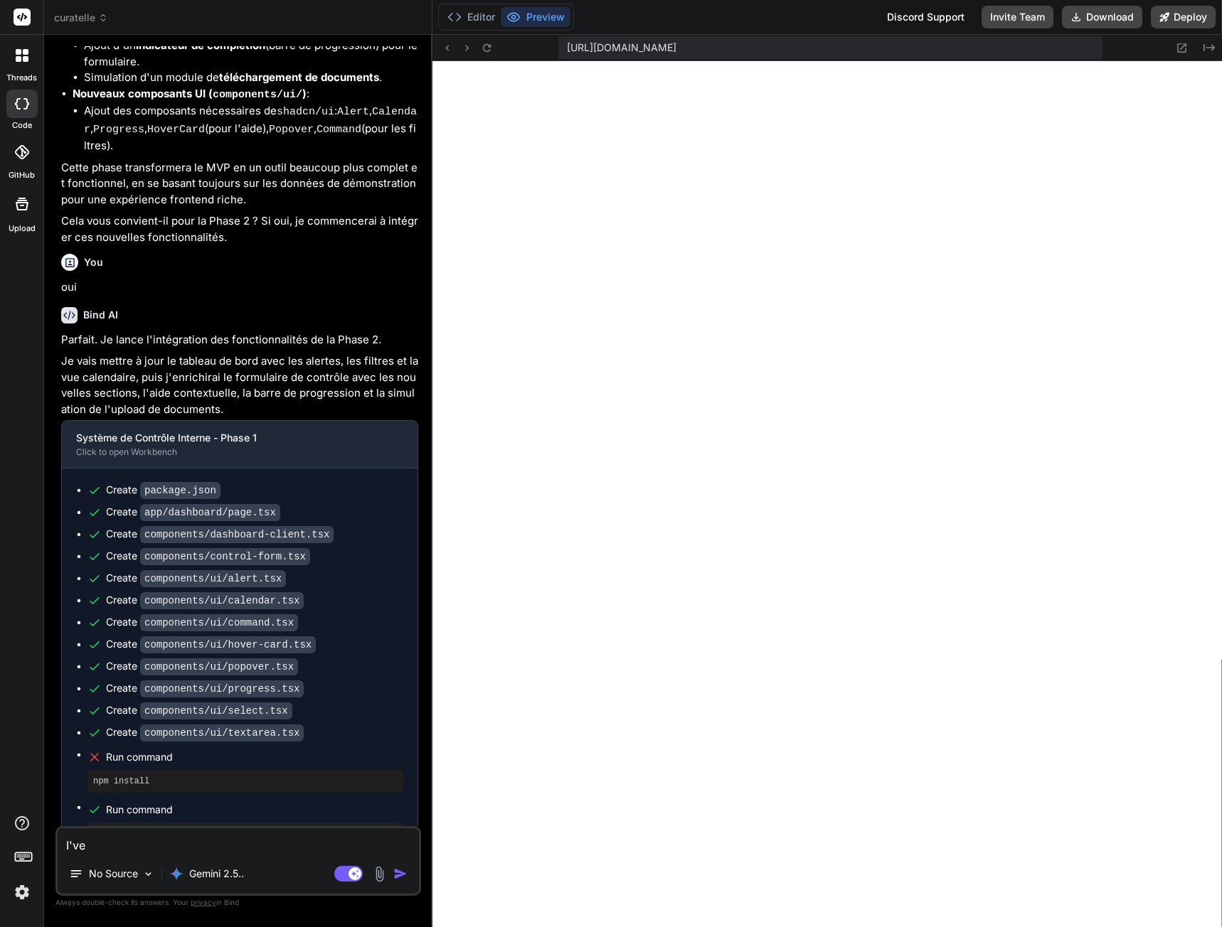
type textarea "x"
type textarea "I've g"
type textarea "x"
type textarea "I've go"
type textarea "x"
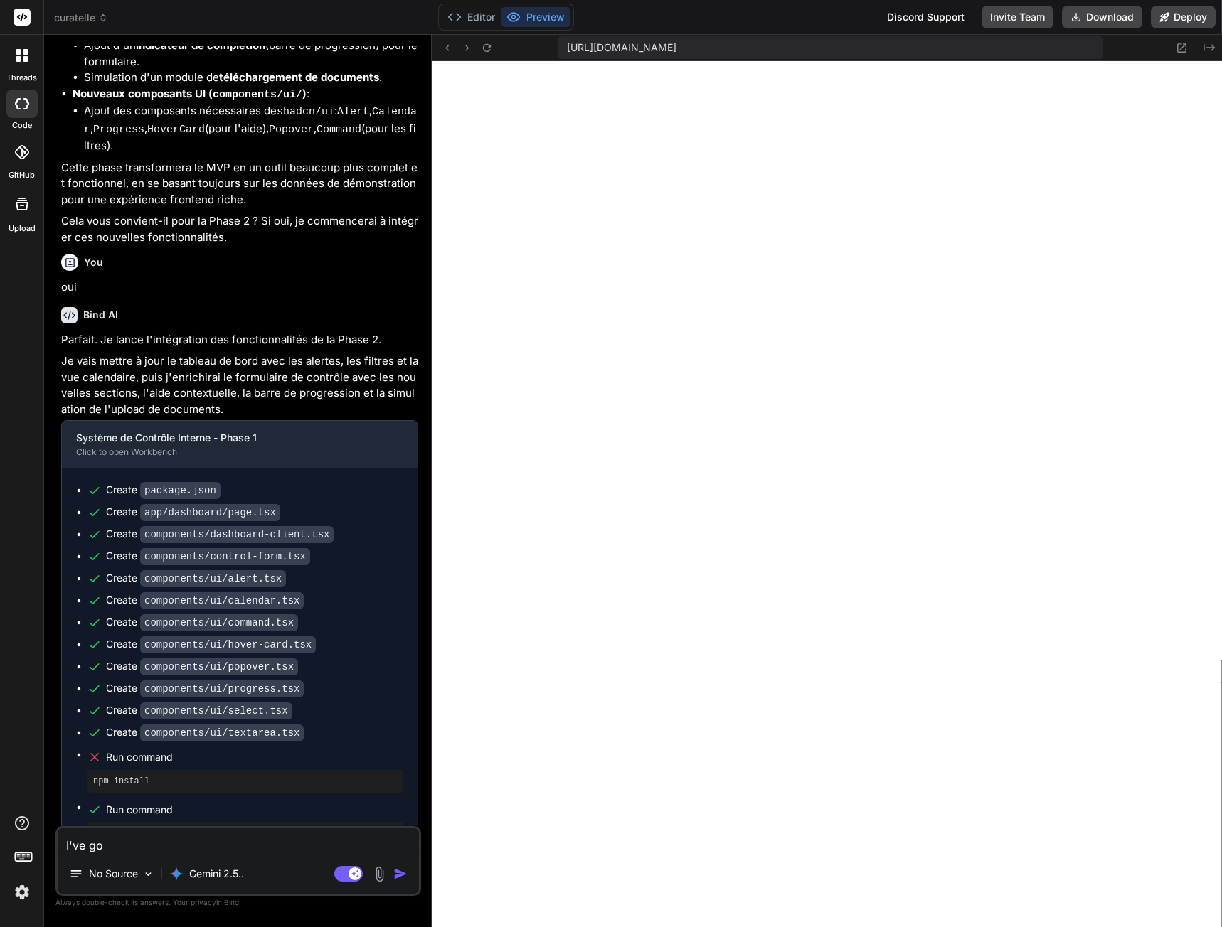
type textarea "I've got"
type textarea "x"
type textarea "I've got"
type textarea "x"
type textarea "I've got t"
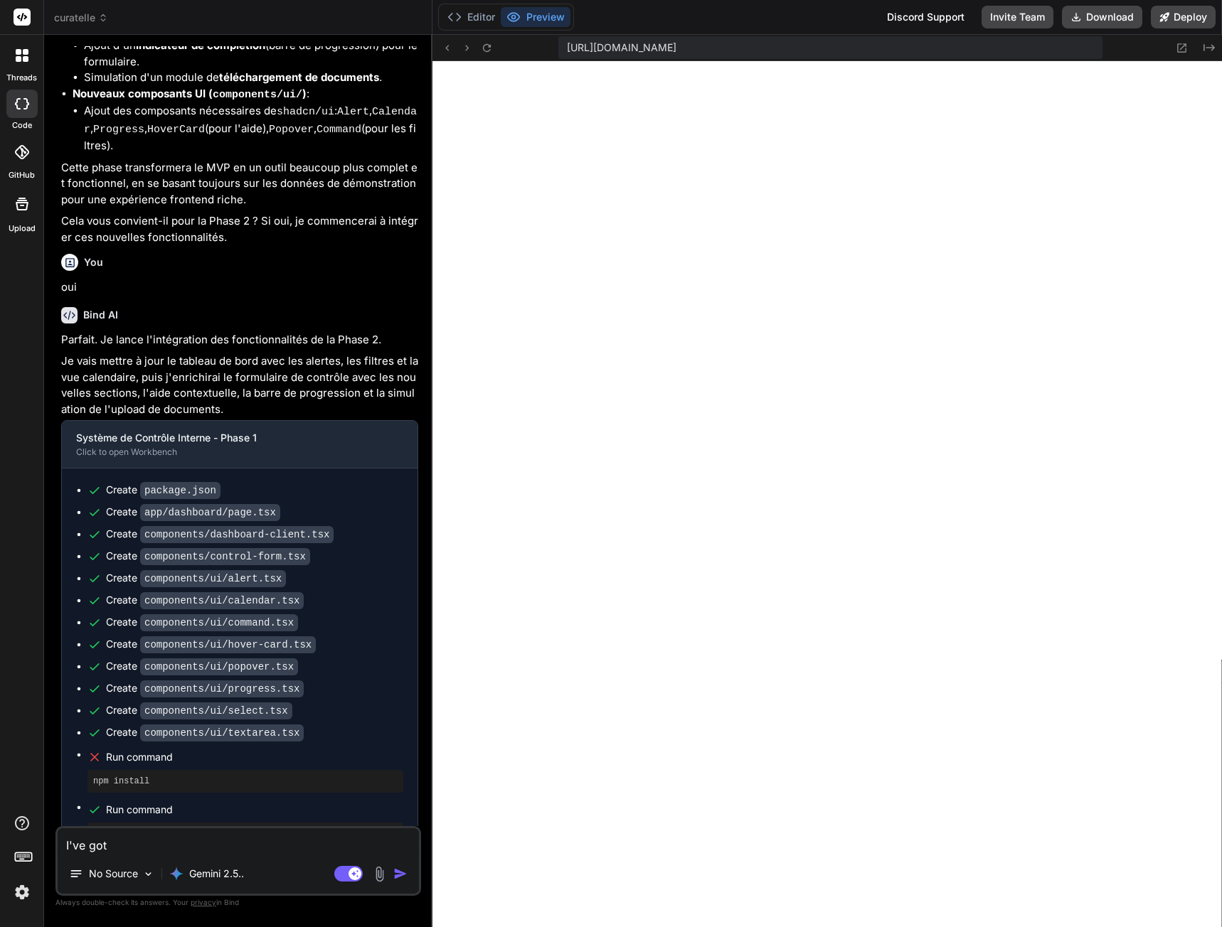
type textarea "x"
type textarea "I've got th"
type textarea "x"
type textarea "I've got thi"
type textarea "x"
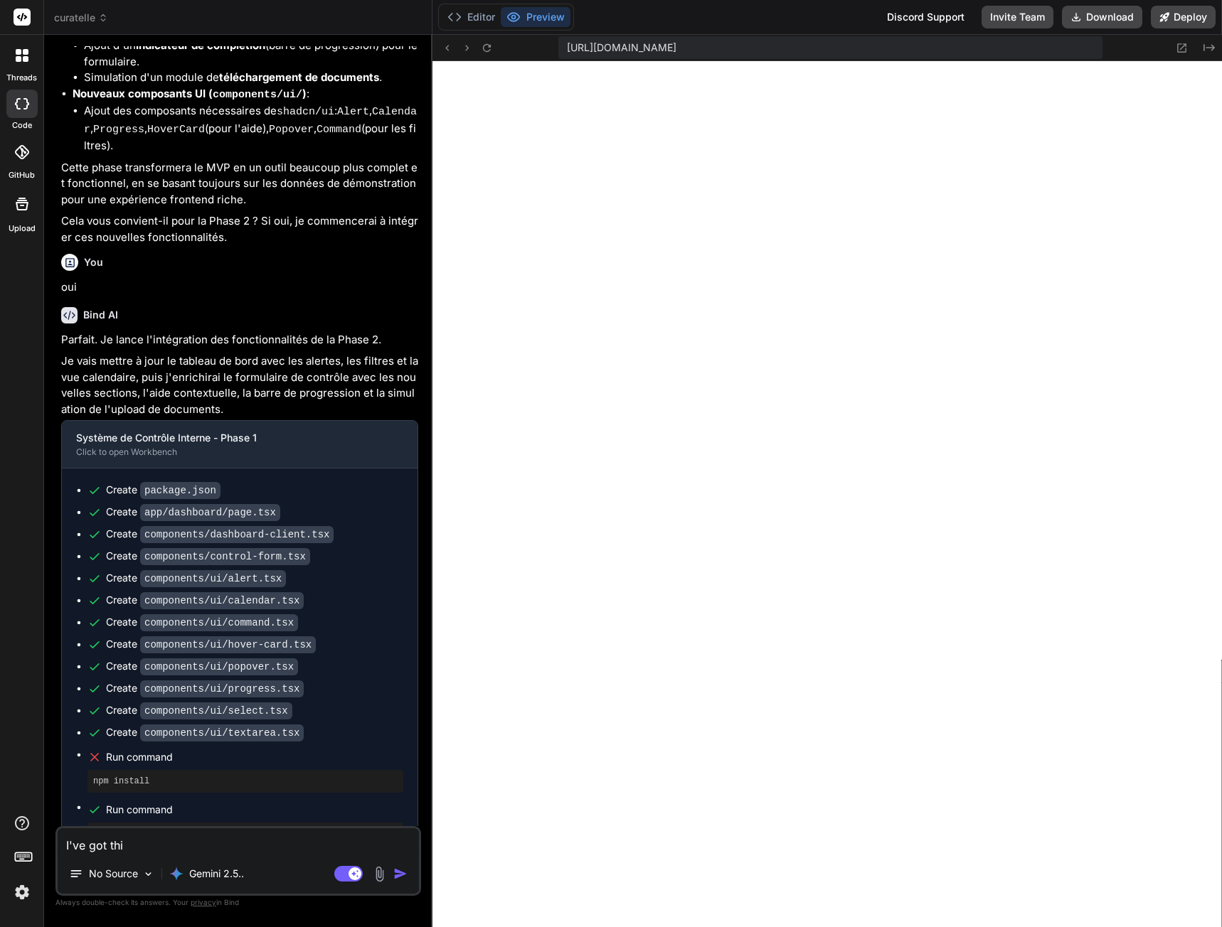
type textarea "I've got this"
type textarea "x"
type textarea "I've got this"
type textarea "x"
type textarea "I've got this e"
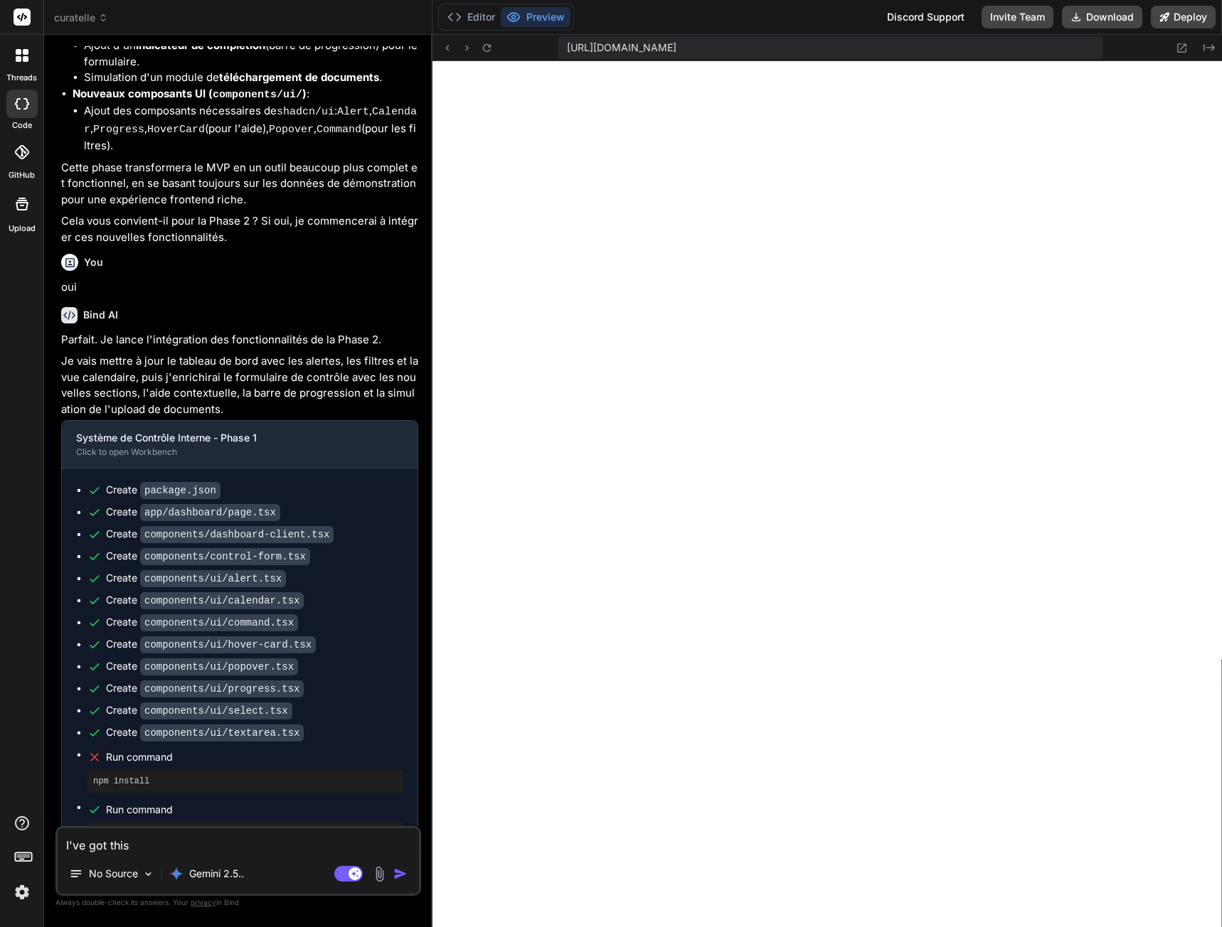
type textarea "x"
type textarea "I've got this er"
type textarea "x"
type textarea "I've got this err"
type textarea "x"
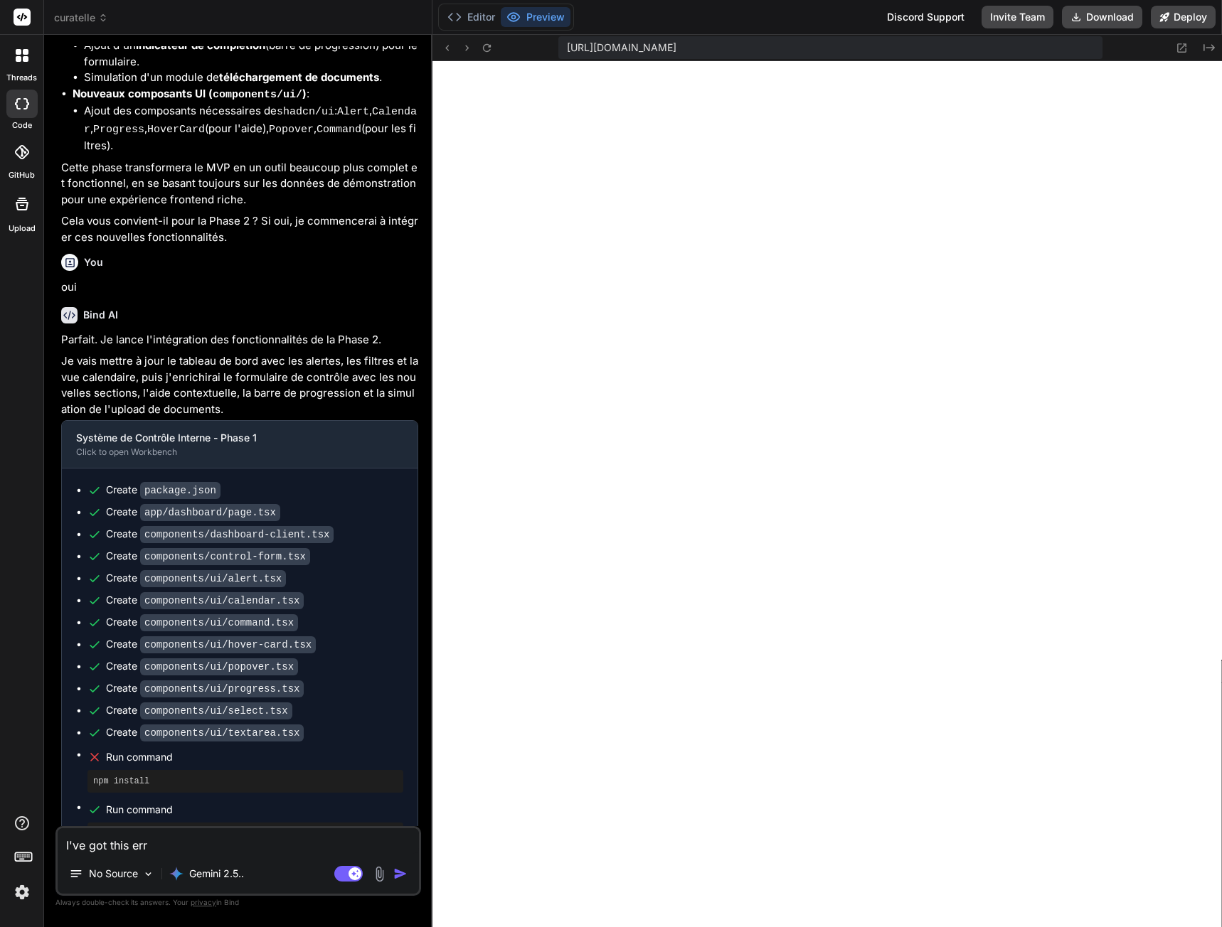
type textarea "I've got this erro"
type textarea "x"
type textarea "I've got this error"
type textarea "x"
type textarea "I've got this error"
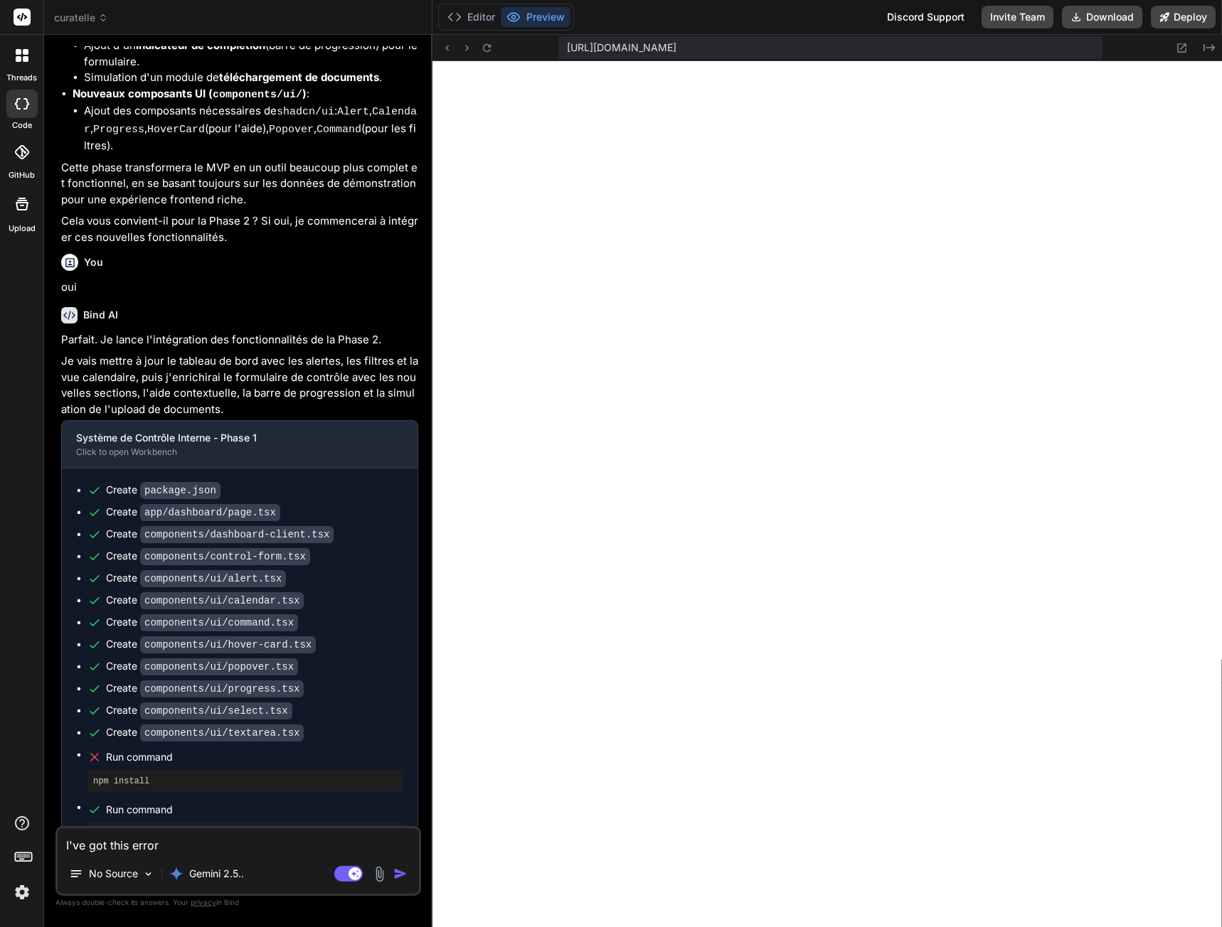
type textarea "x"
type textarea "I've got this error :"
type textarea "x"
type textarea "I've got this error :"
type textarea "x"
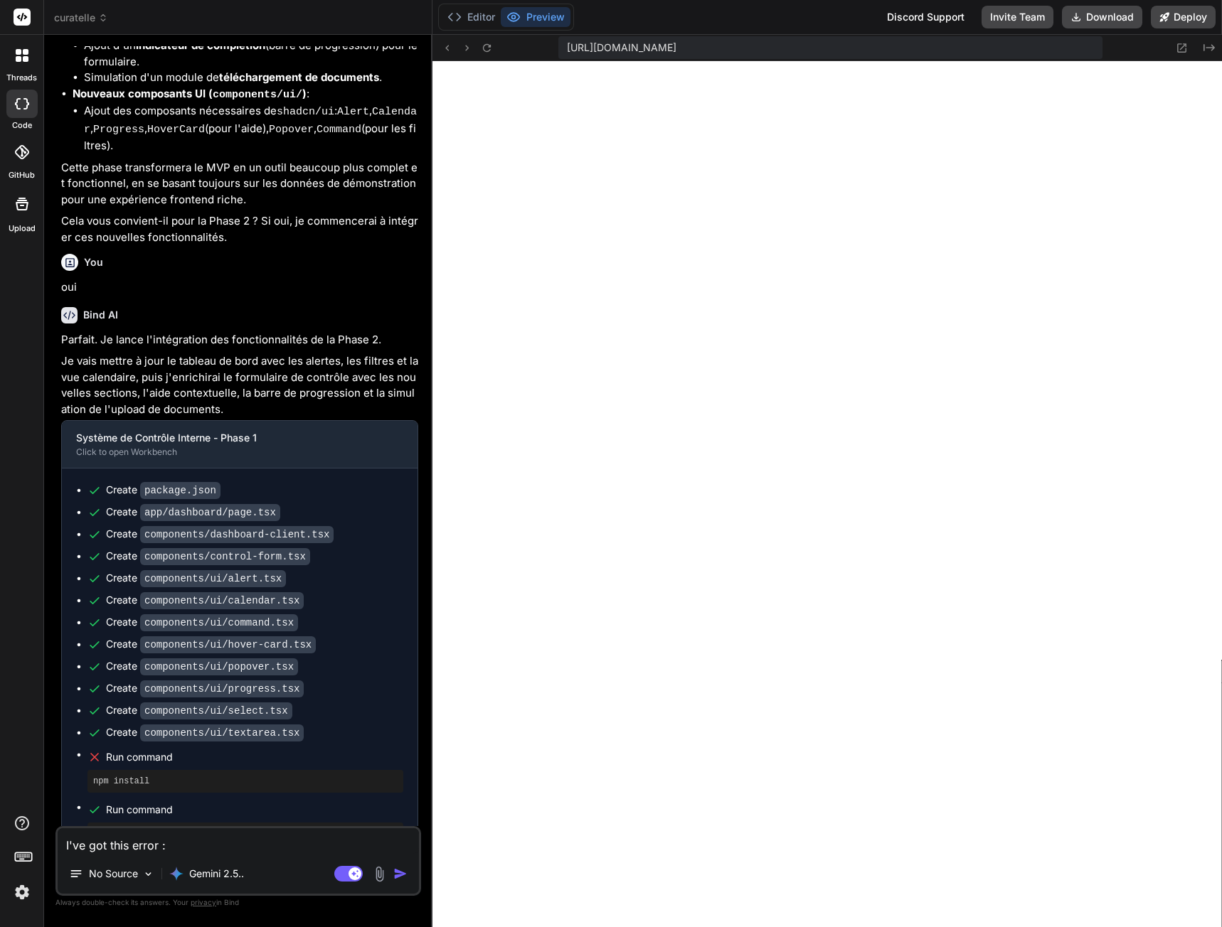
paste textarea "Failed to compile ./components/dashboard-client.tsx:14:0 Module not found: Can'…"
type textarea "I've got this error : Failed to compile ./components/dashboard-client.tsx:14:0 …"
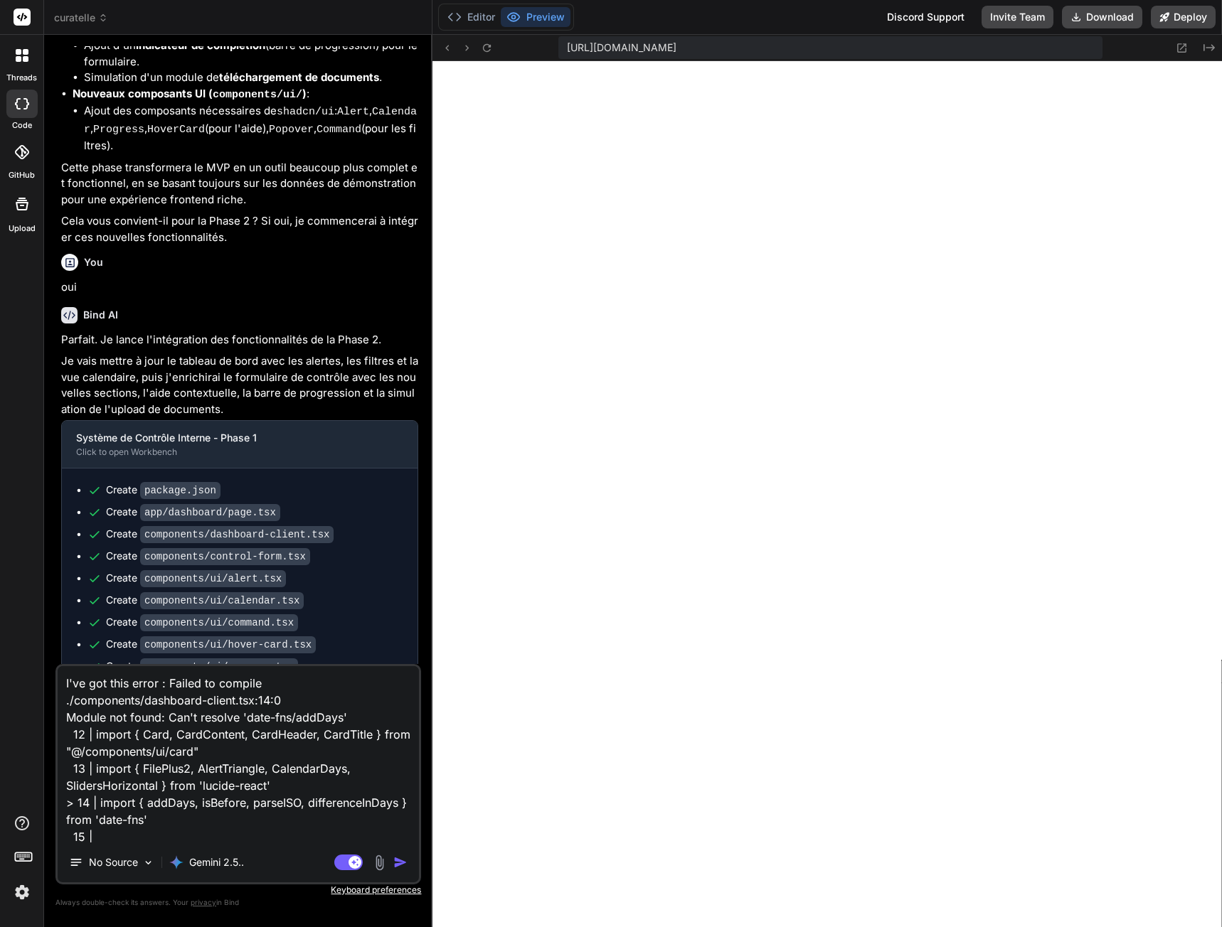
scroll to position [70, 0]
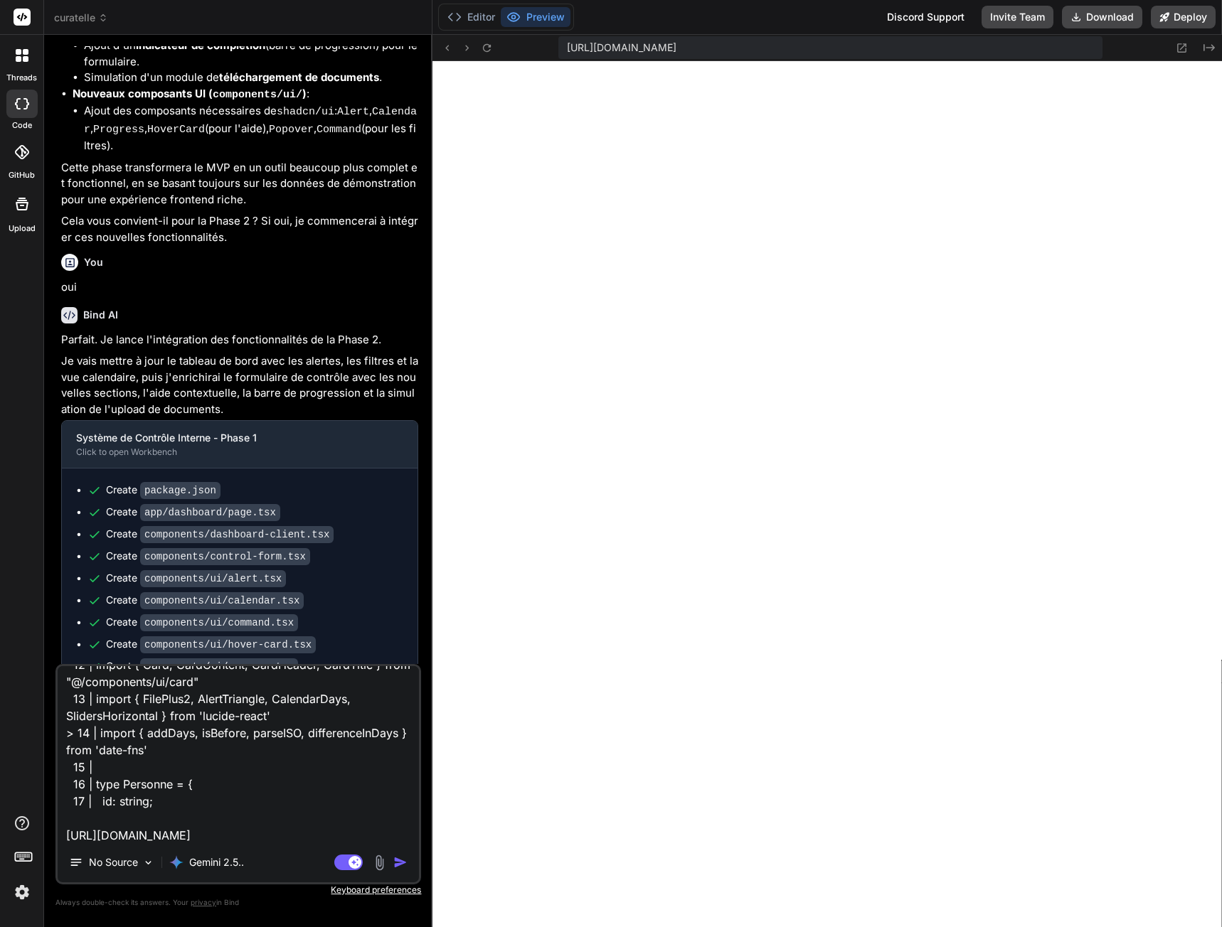
type textarea "x"
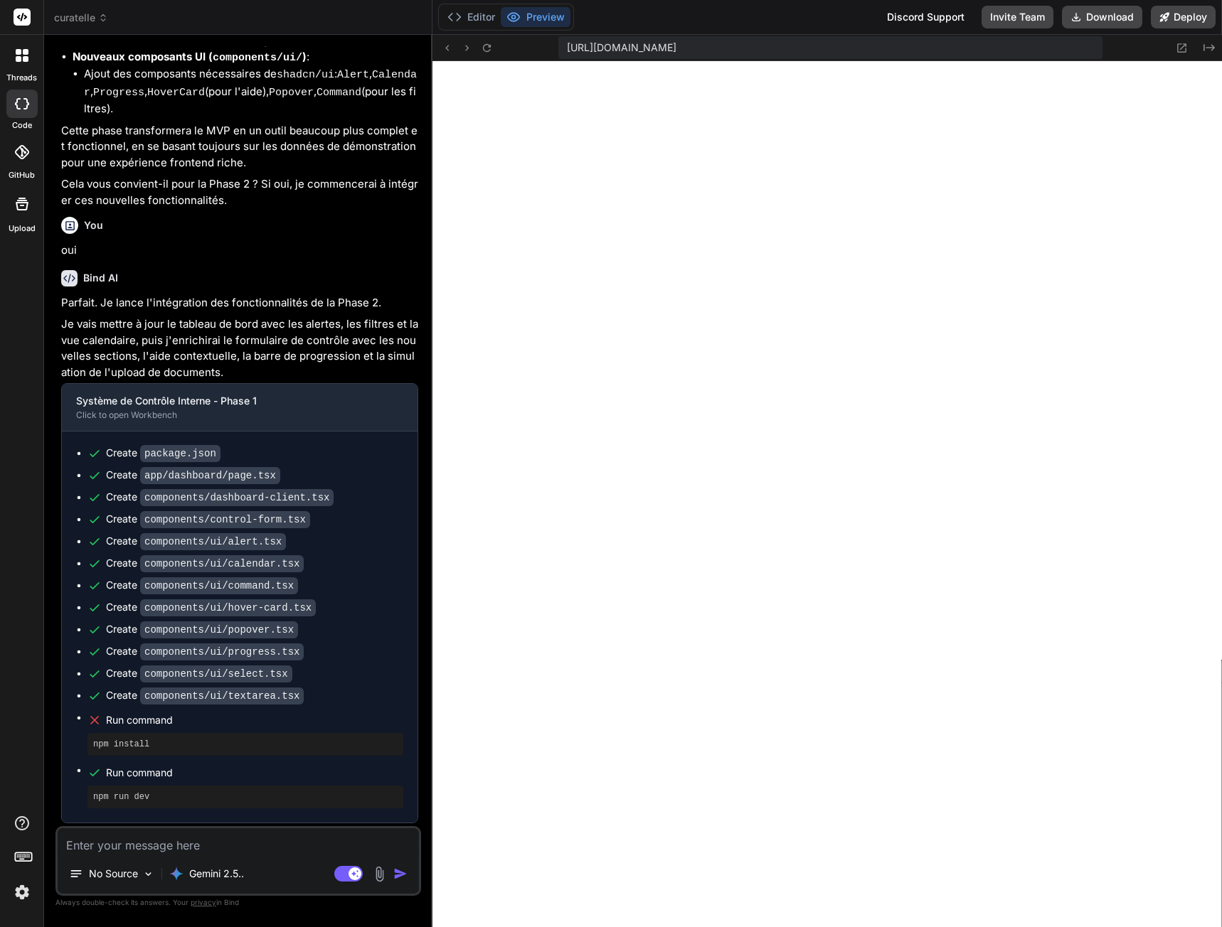
scroll to position [4211, 0]
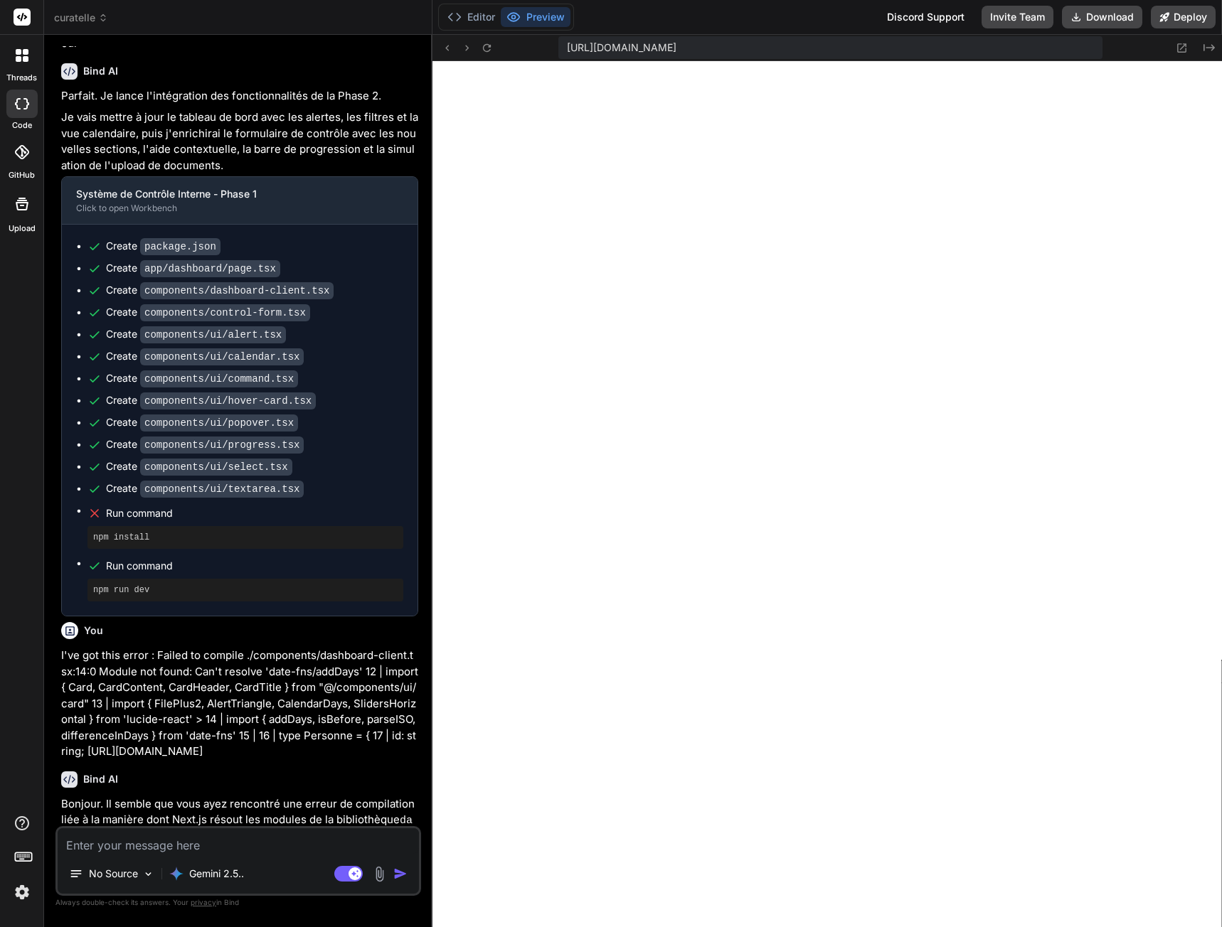
type textarea "x"
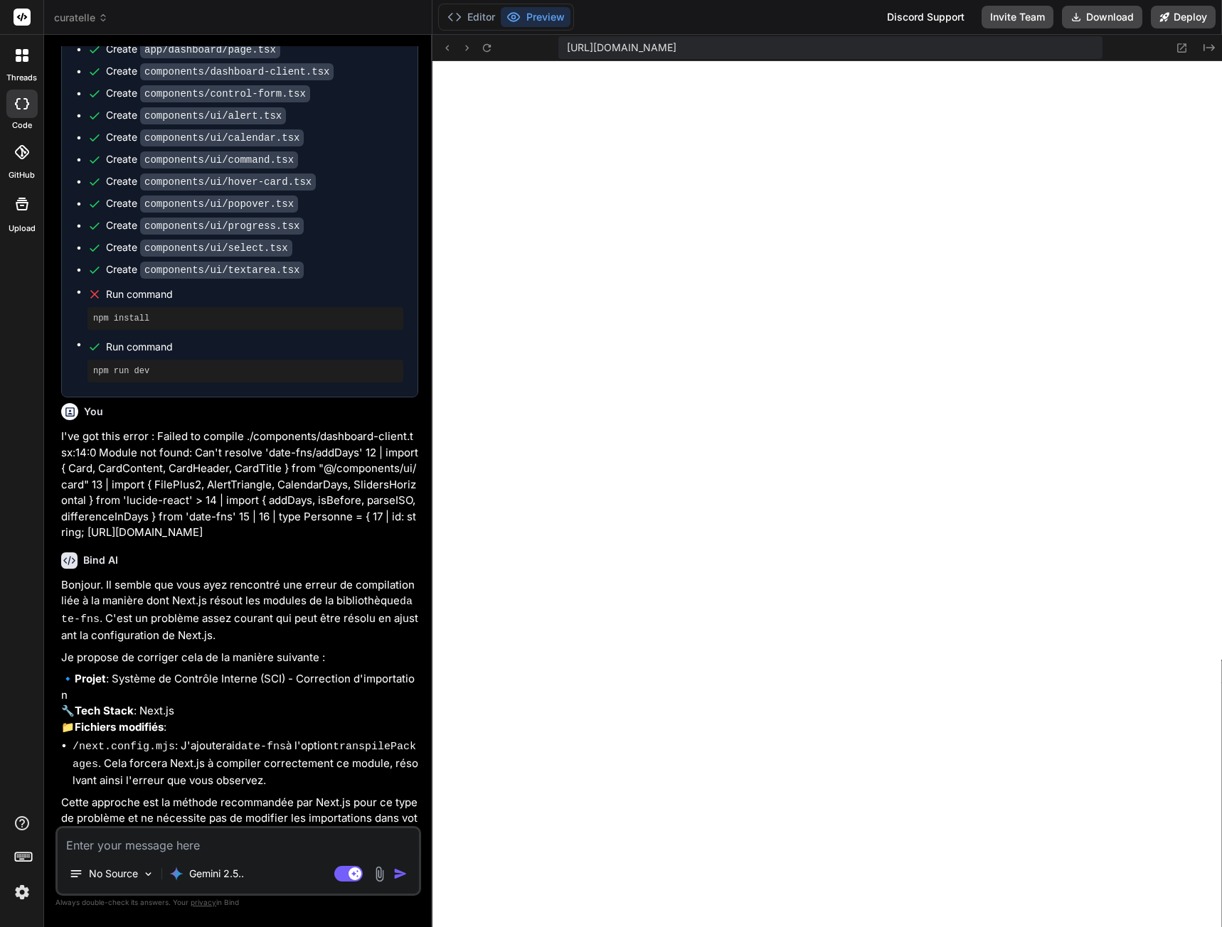
scroll to position [4432, 0]
click at [178, 844] on textarea at bounding box center [238, 841] width 361 height 26
type textarea "o"
type textarea "x"
type textarea "ou"
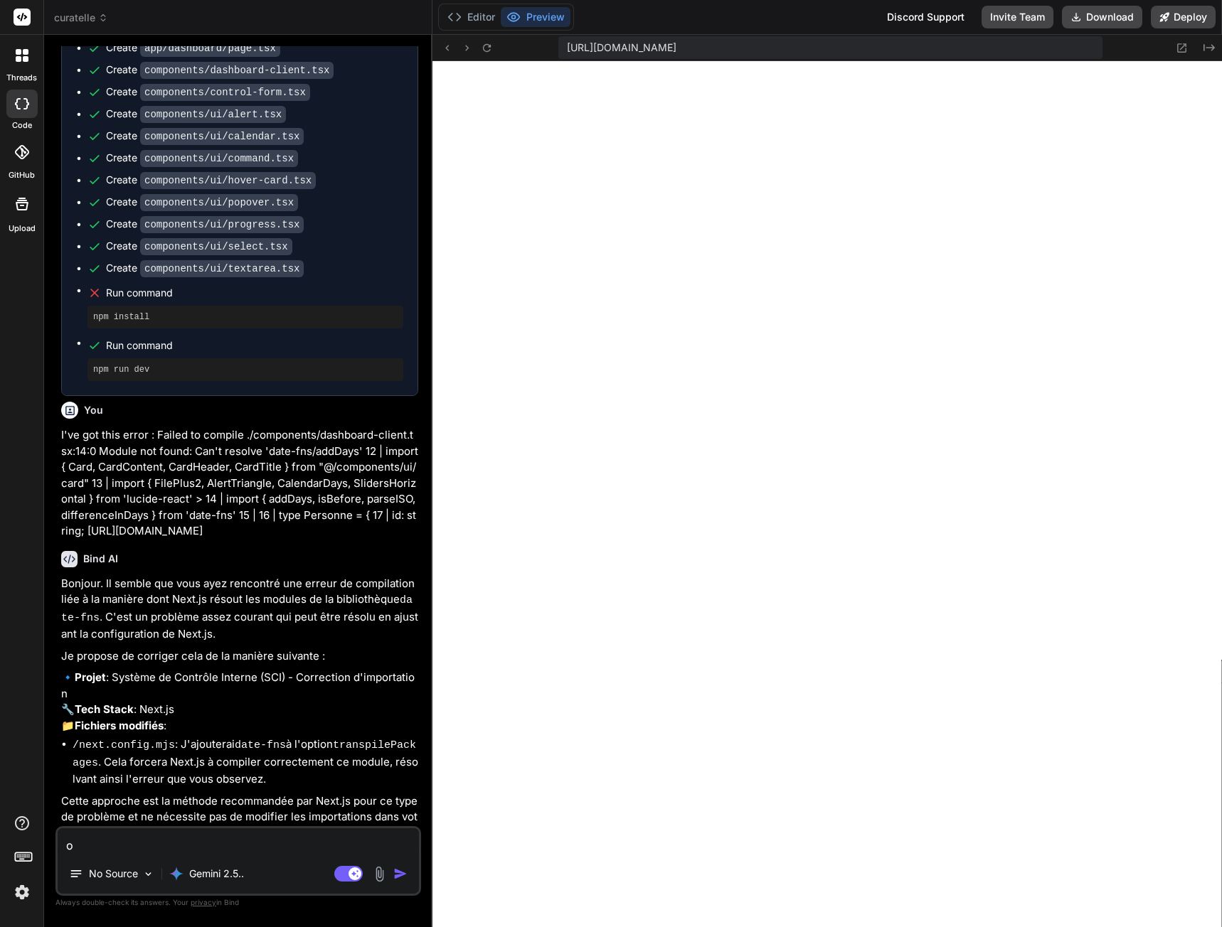
type textarea "x"
type textarea "oui"
type textarea "x"
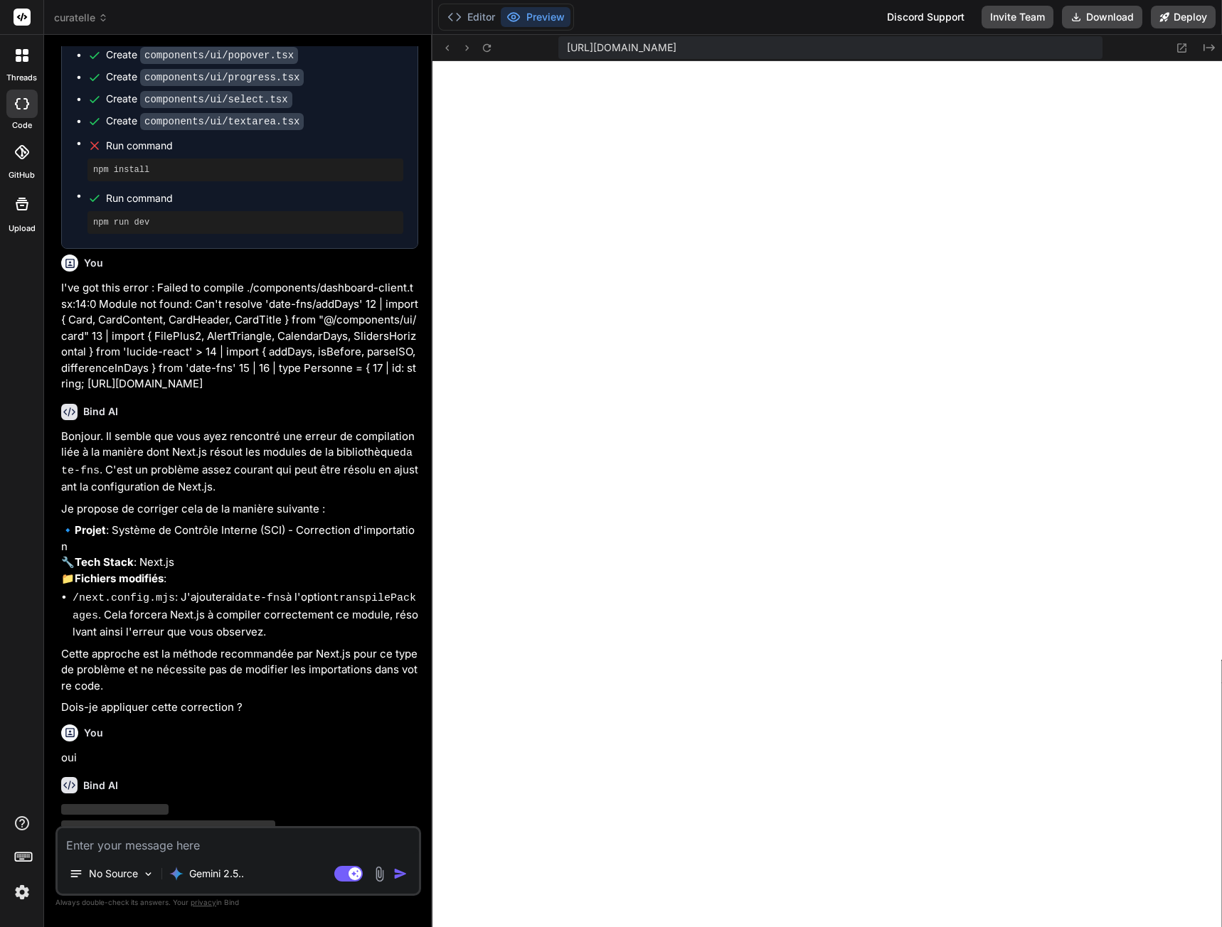
scroll to position [4579, 0]
type textarea "x"
type textarea "/** @type {import('next').NextConfig} */ const nextConfig = { transpilePackages…"
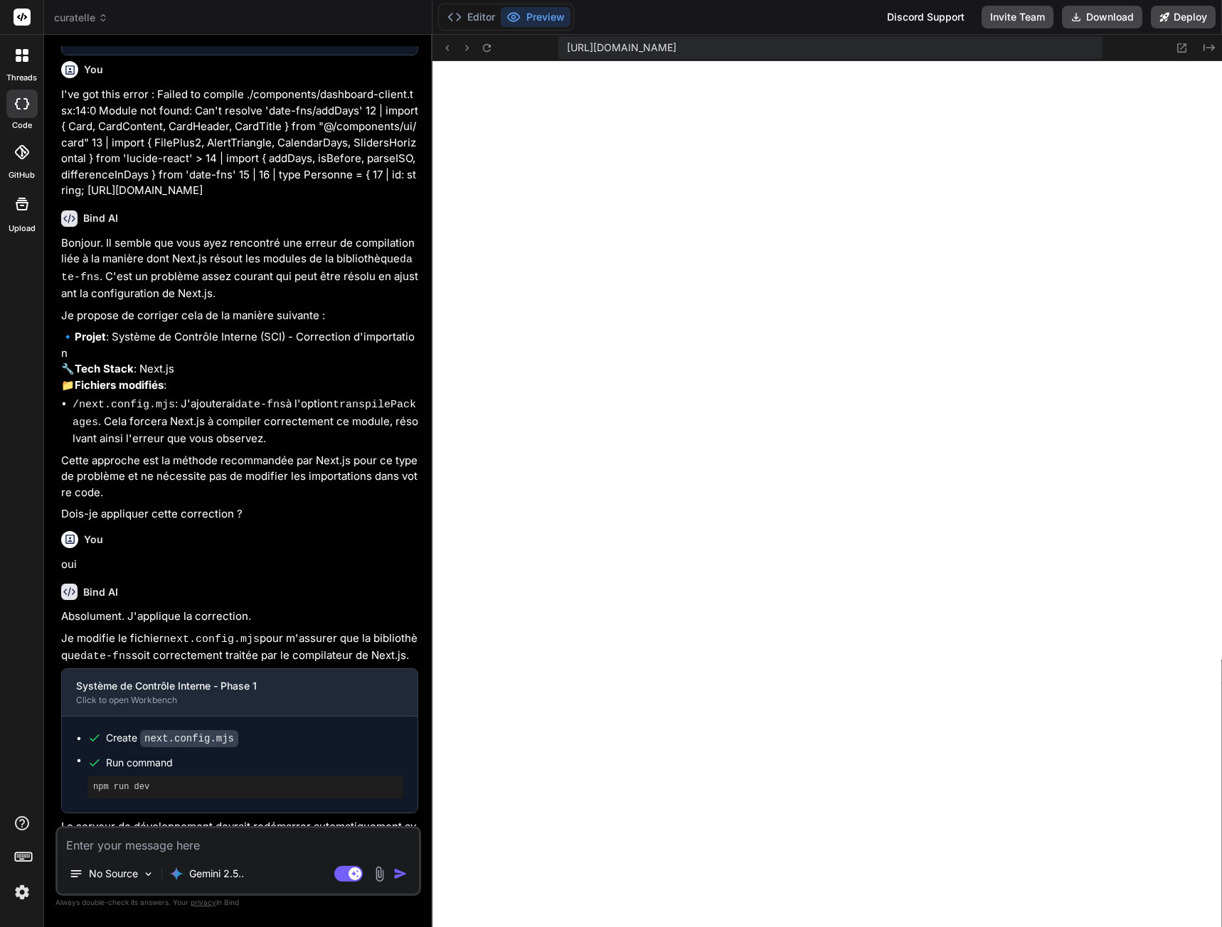
scroll to position [4773, 0]
click at [468, 8] on button "Editor" at bounding box center [471, 17] width 59 height 20
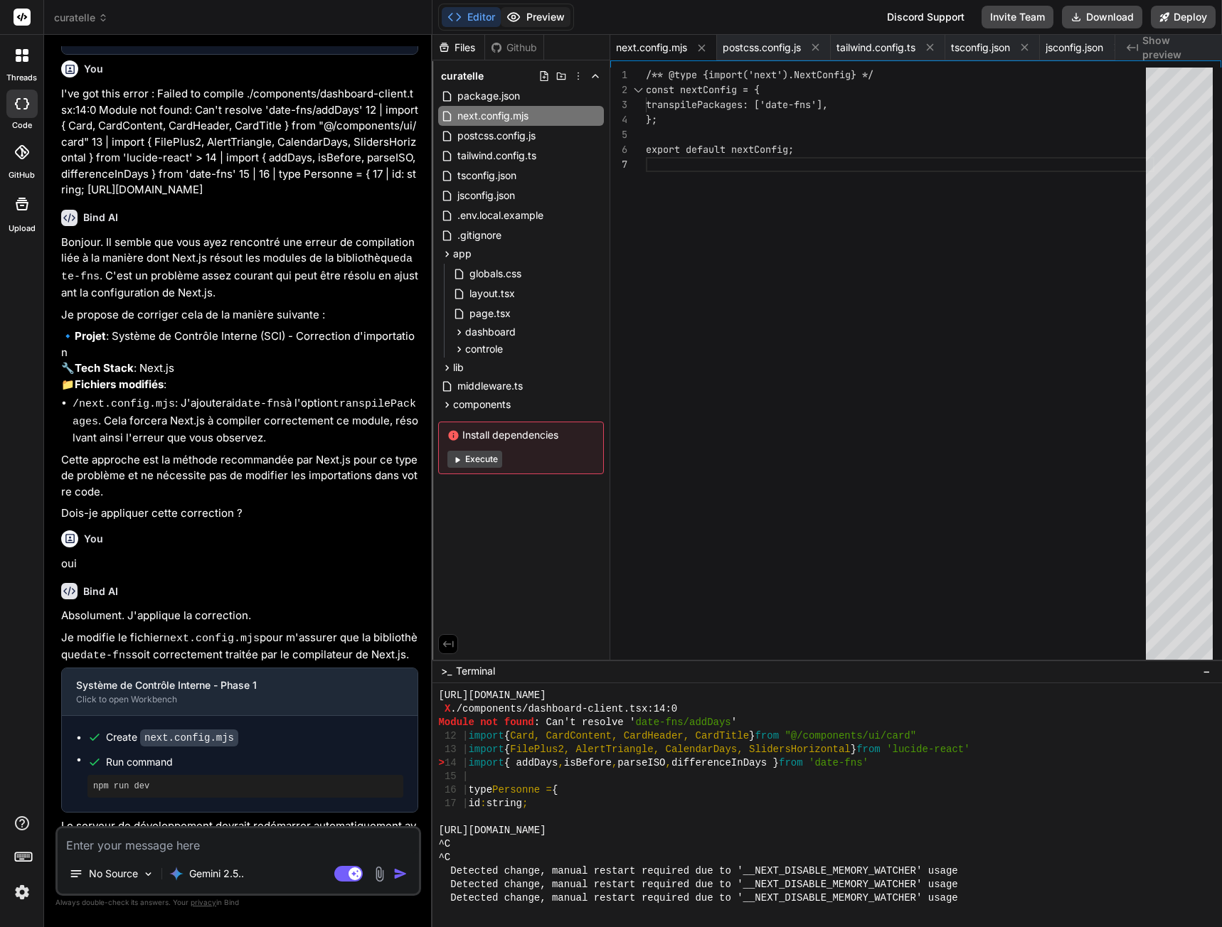
click at [531, 16] on button "Preview" at bounding box center [536, 17] width 70 height 20
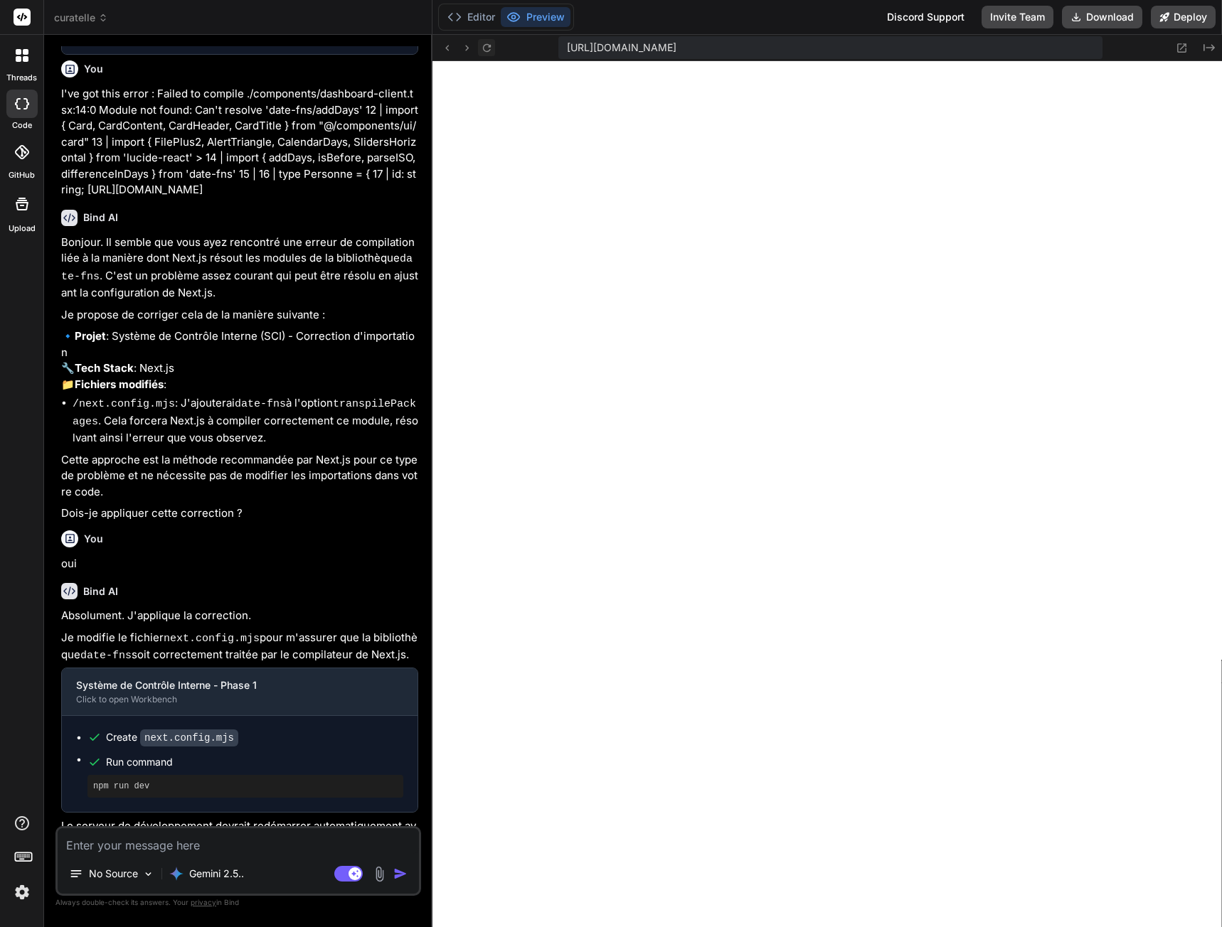
click at [486, 52] on icon at bounding box center [487, 48] width 12 height 12
click at [488, 43] on icon at bounding box center [487, 48] width 12 height 12
click at [484, 18] on button "Editor" at bounding box center [471, 17] width 59 height 20
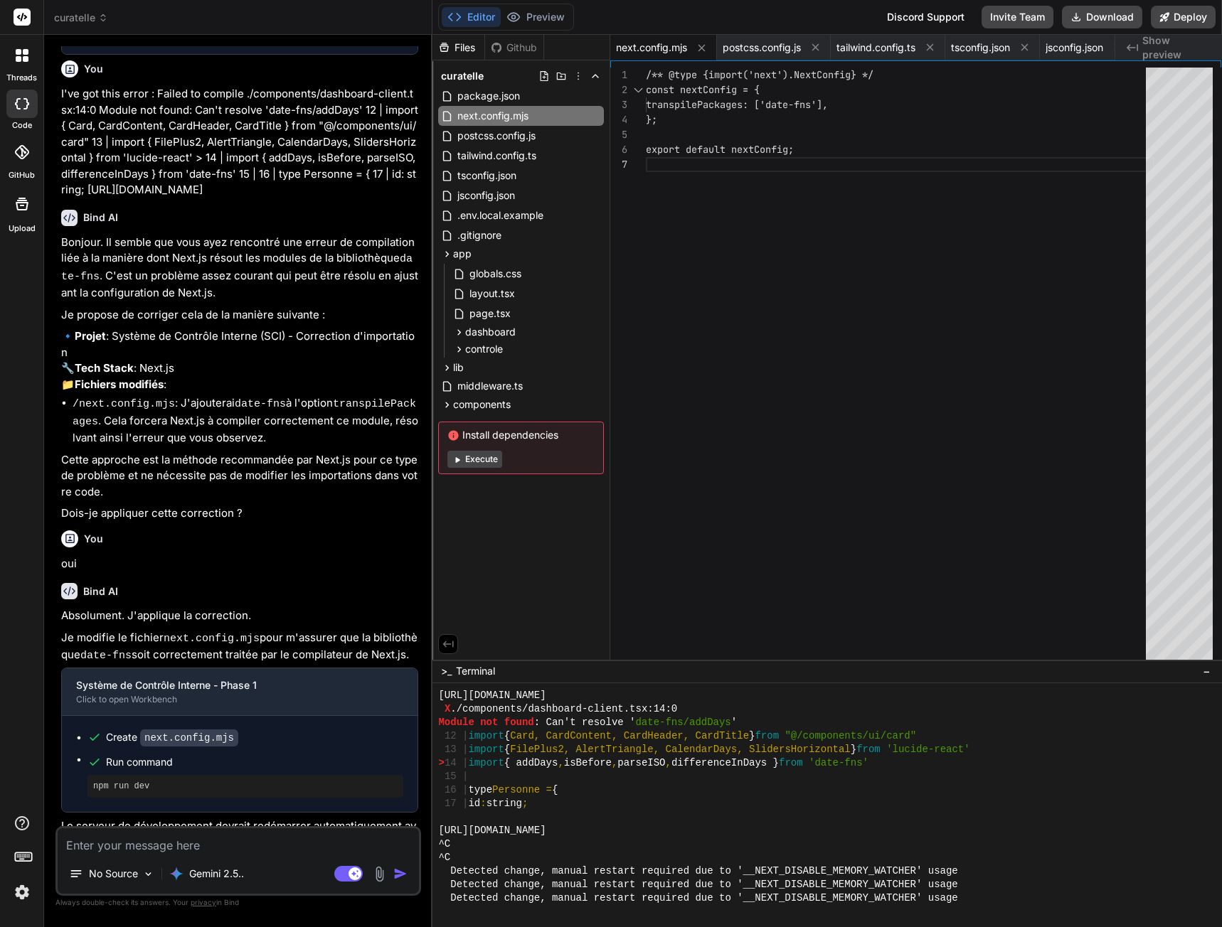
click at [490, 458] on button "Execute" at bounding box center [474, 459] width 55 height 17
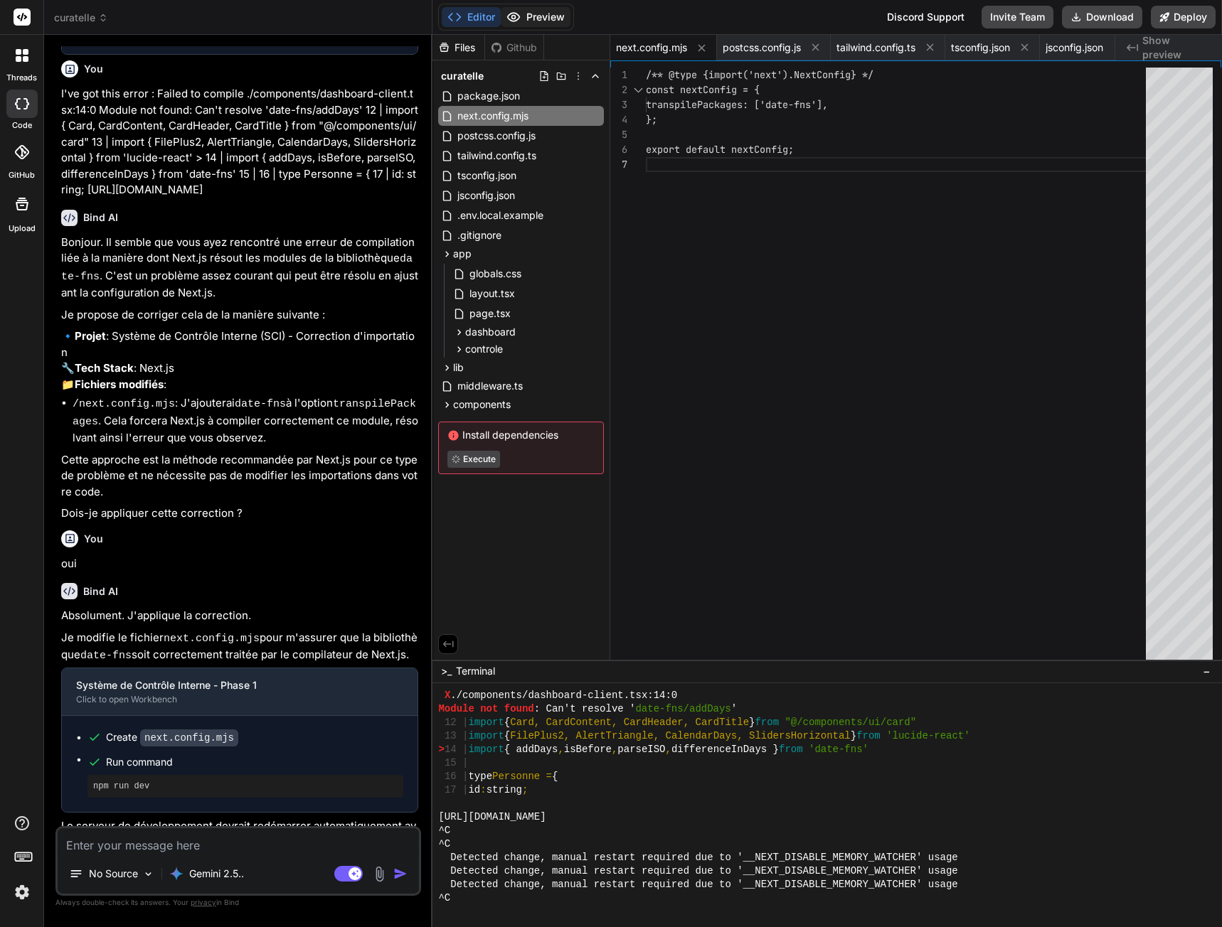
click at [553, 23] on button "Preview" at bounding box center [536, 17] width 70 height 20
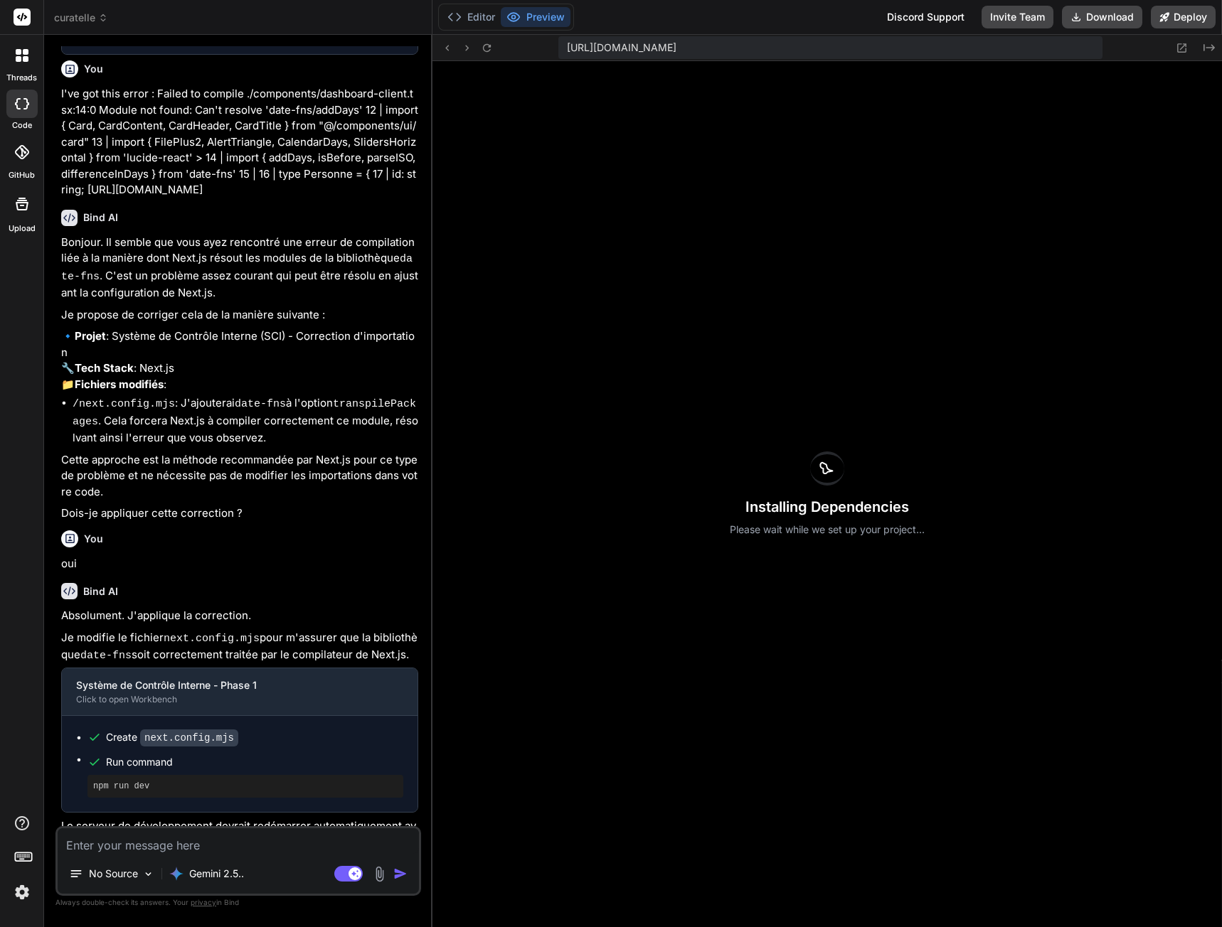
type textarea "x"
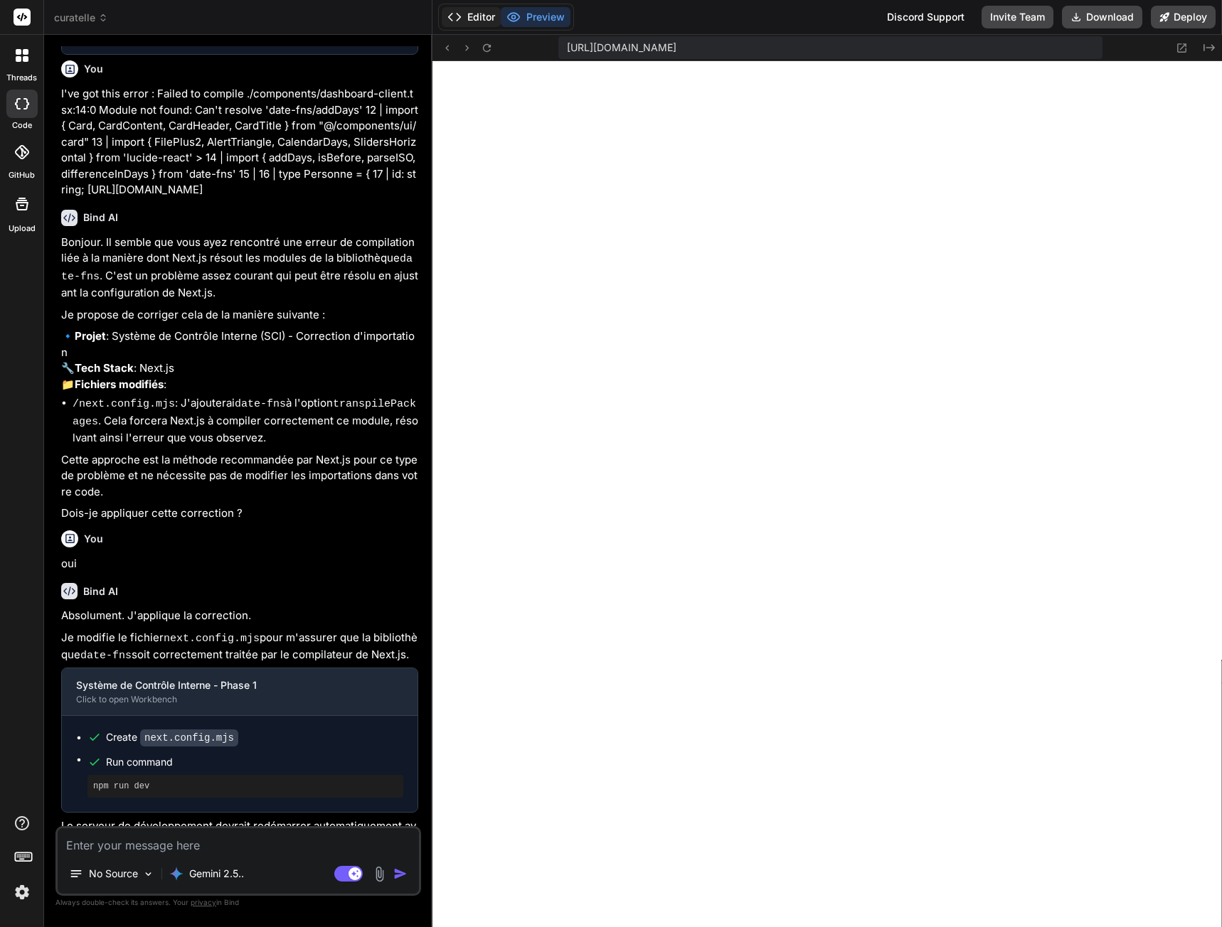
click at [483, 17] on button "Editor" at bounding box center [471, 17] width 59 height 20
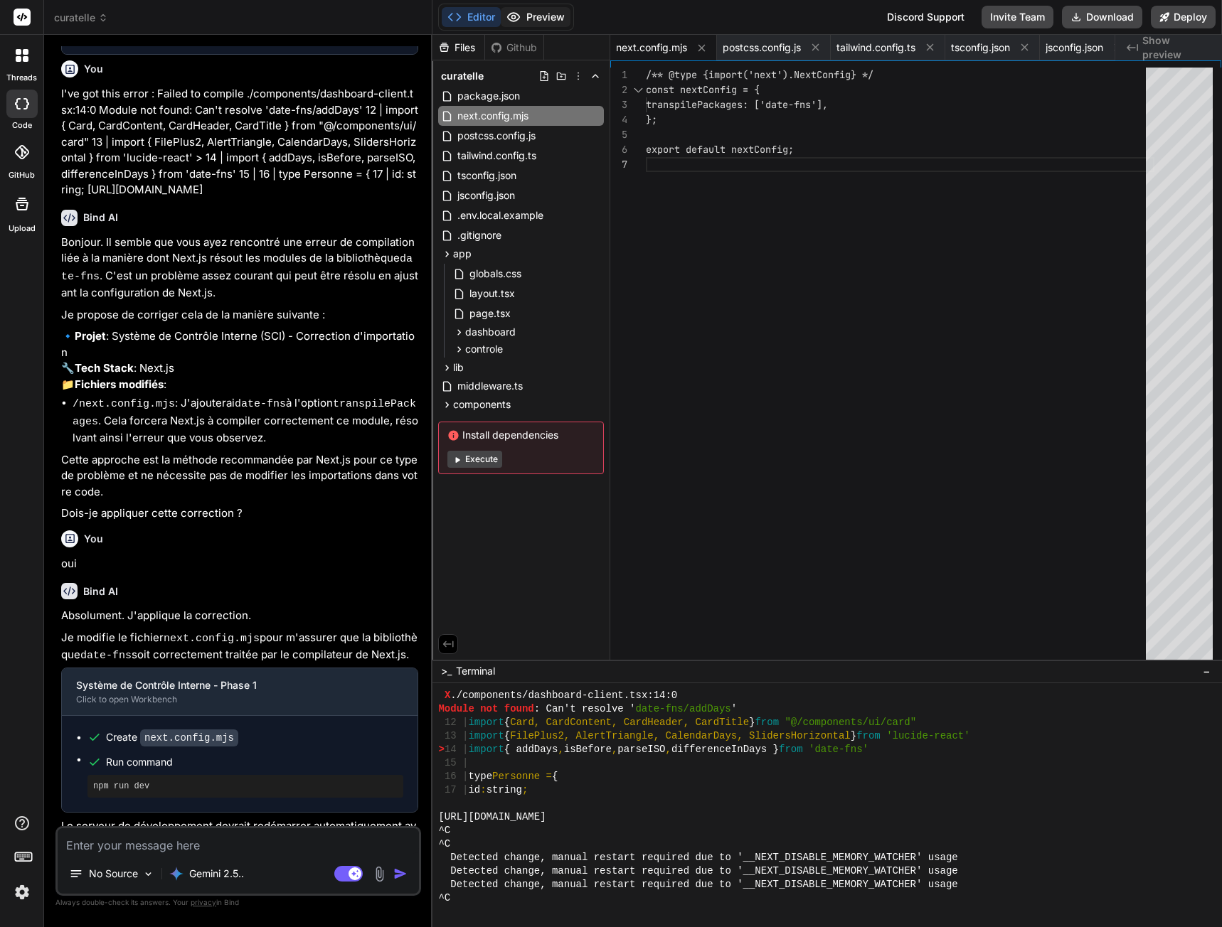
click at [528, 19] on button "Preview" at bounding box center [536, 17] width 70 height 20
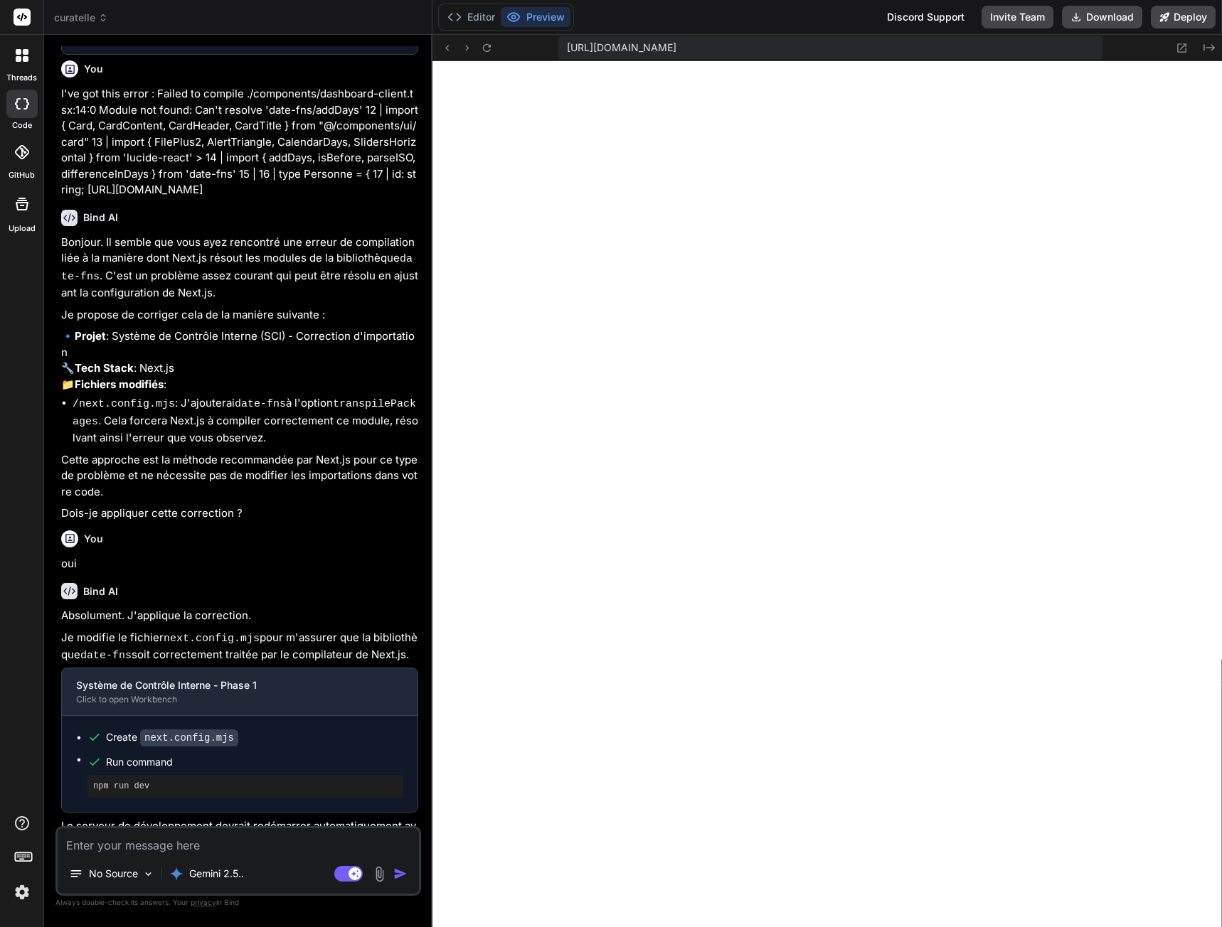
click at [146, 841] on textarea at bounding box center [238, 841] width 361 height 26
type textarea "I"
type textarea "x"
type textarea "I"
type textarea "x"
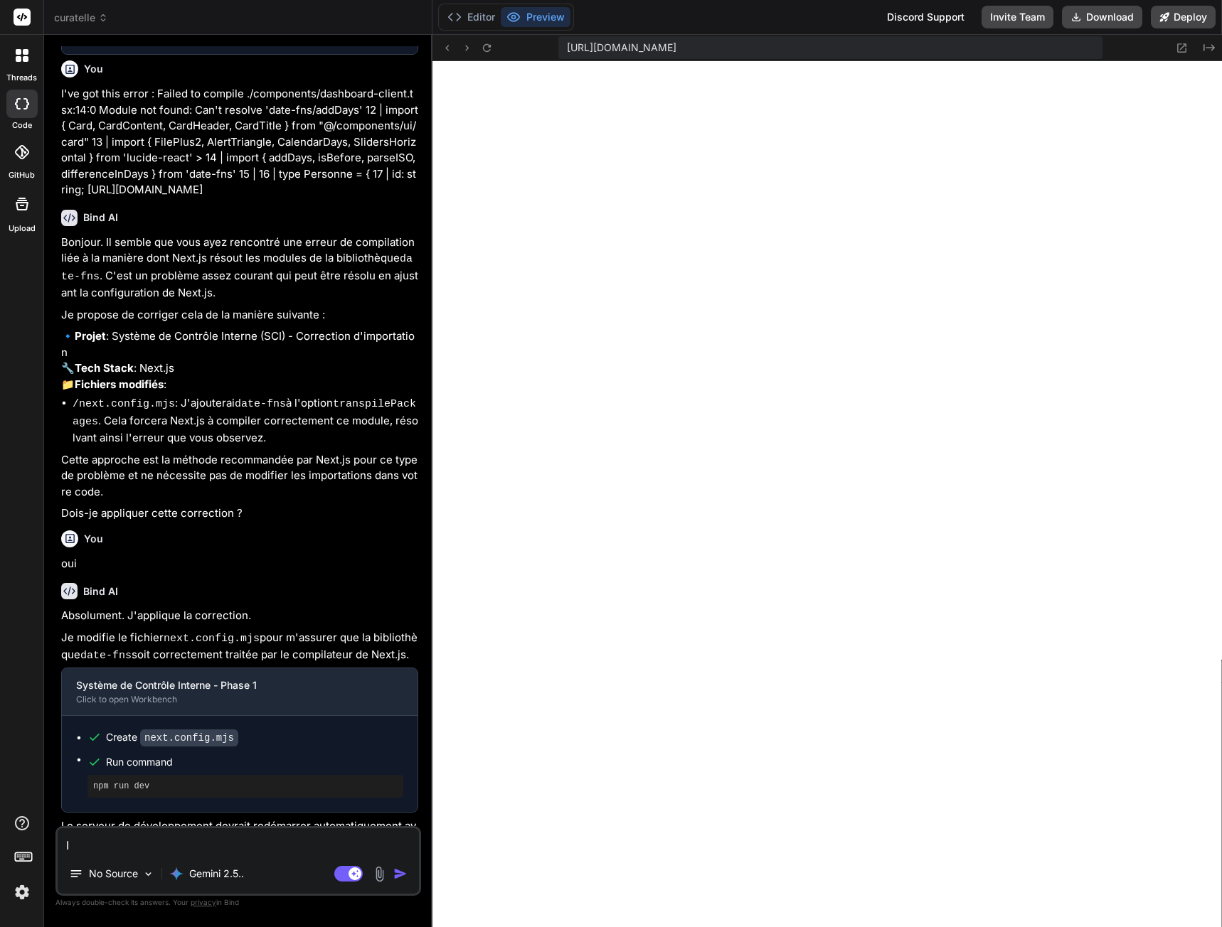
type textarea "I s"
type textarea "x"
type textarea "I st"
type textarea "x"
type textarea "I sti"
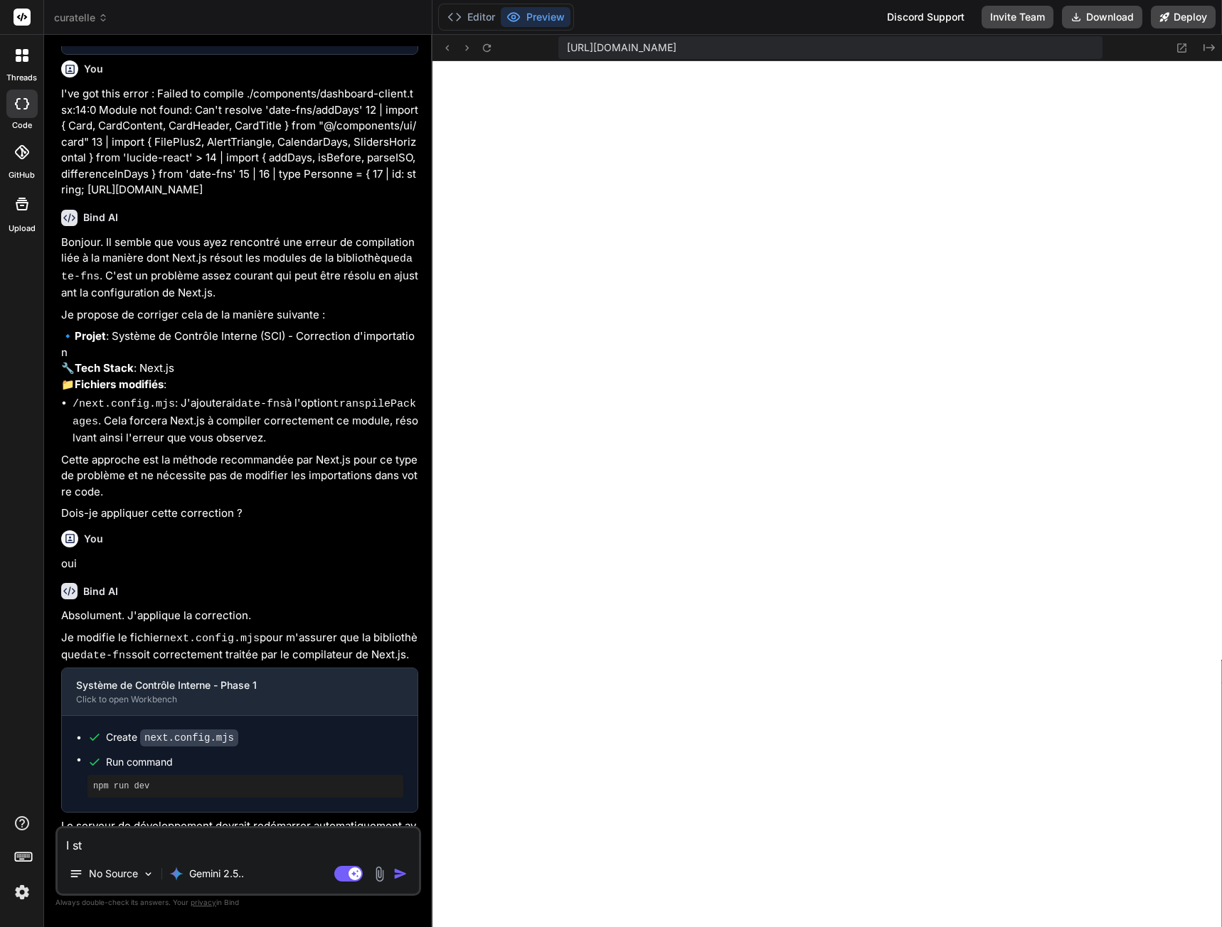
type textarea "x"
type textarea "I stil"
type textarea "x"
type textarea "I still"
type textarea "x"
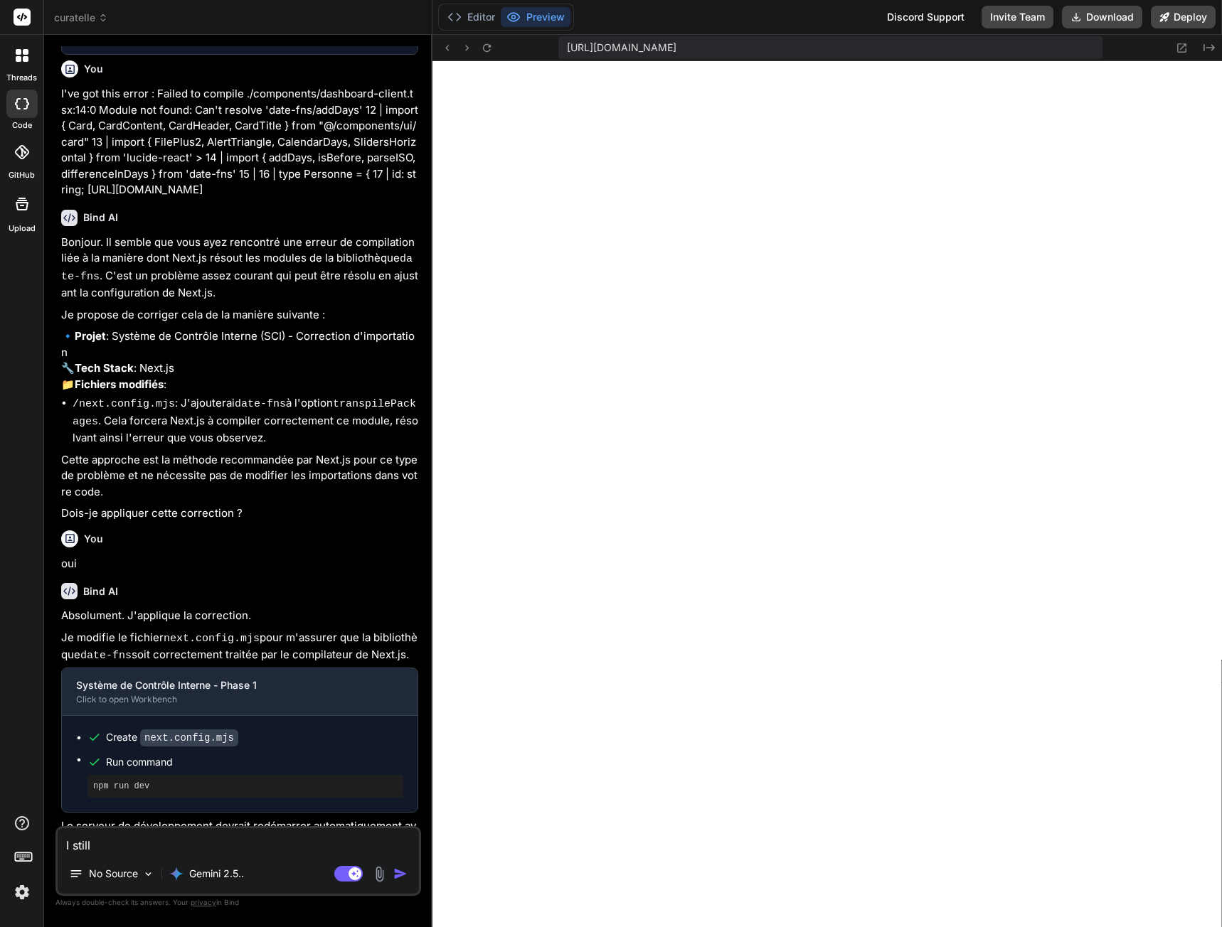
type textarea "I still"
type textarea "x"
type textarea "I still h"
type textarea "x"
type textarea "I still ha"
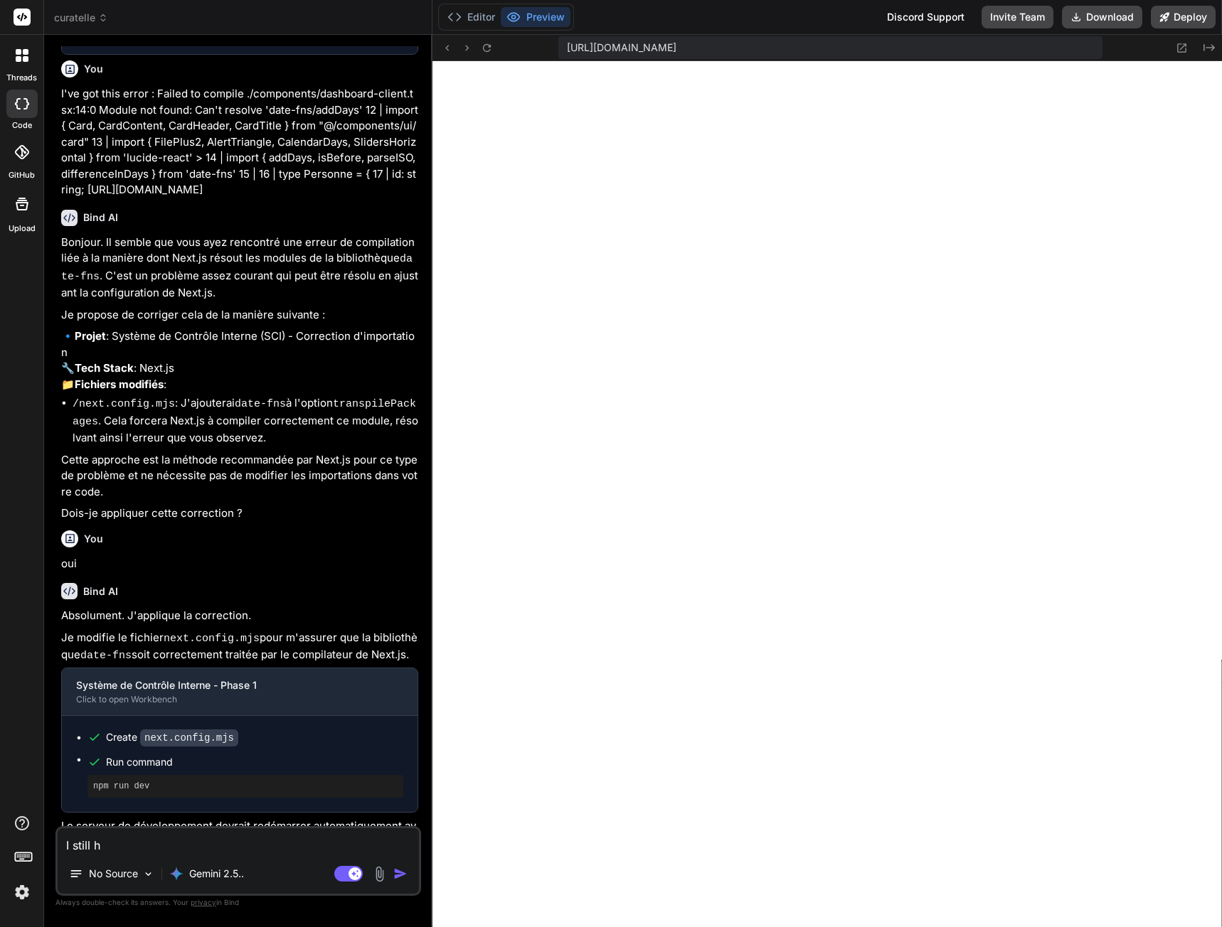
type textarea "x"
type textarea "I still hav"
type textarea "x"
type textarea "I still have"
type textarea "x"
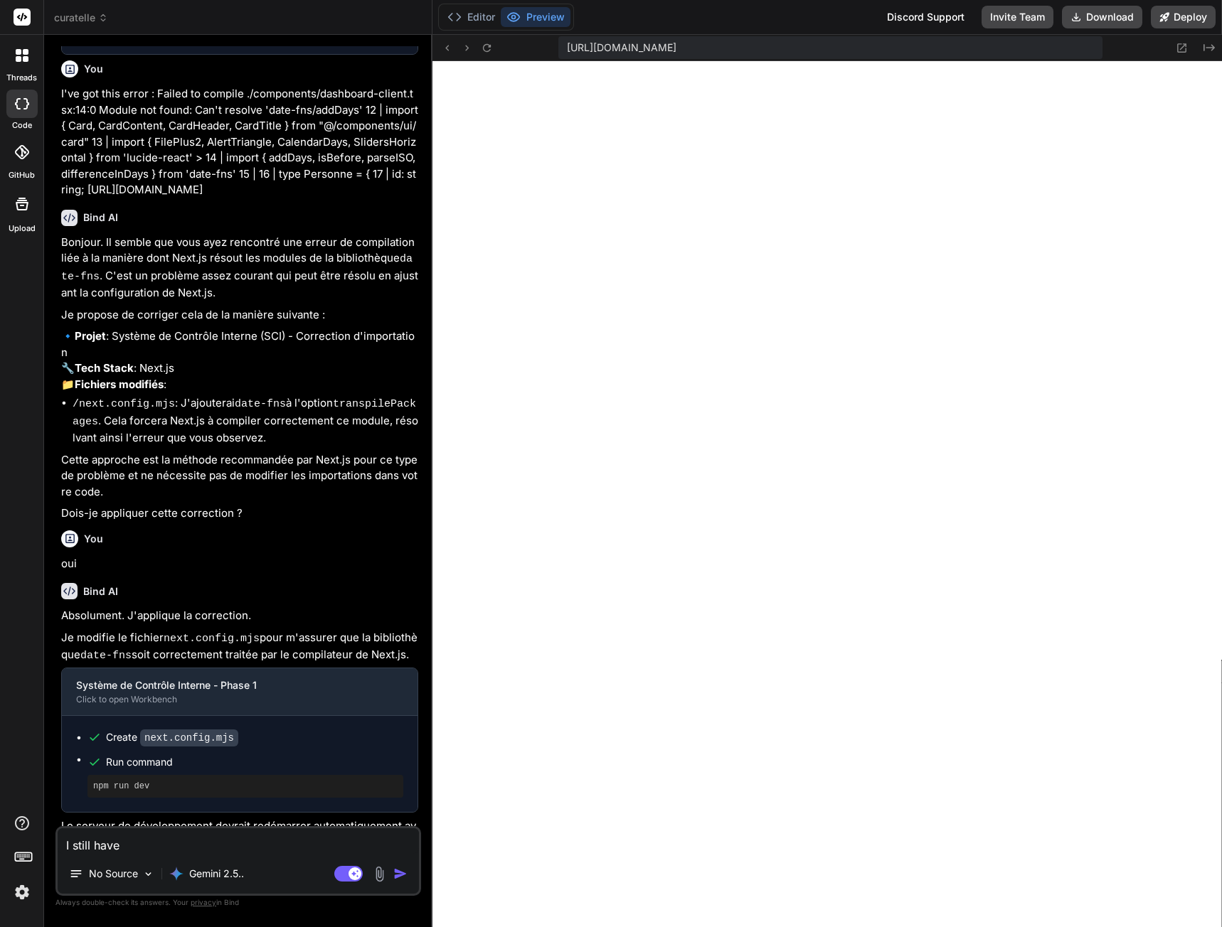
type textarea "I still have"
type textarea "x"
type textarea "I still have t"
type textarea "x"
type textarea "I still have th"
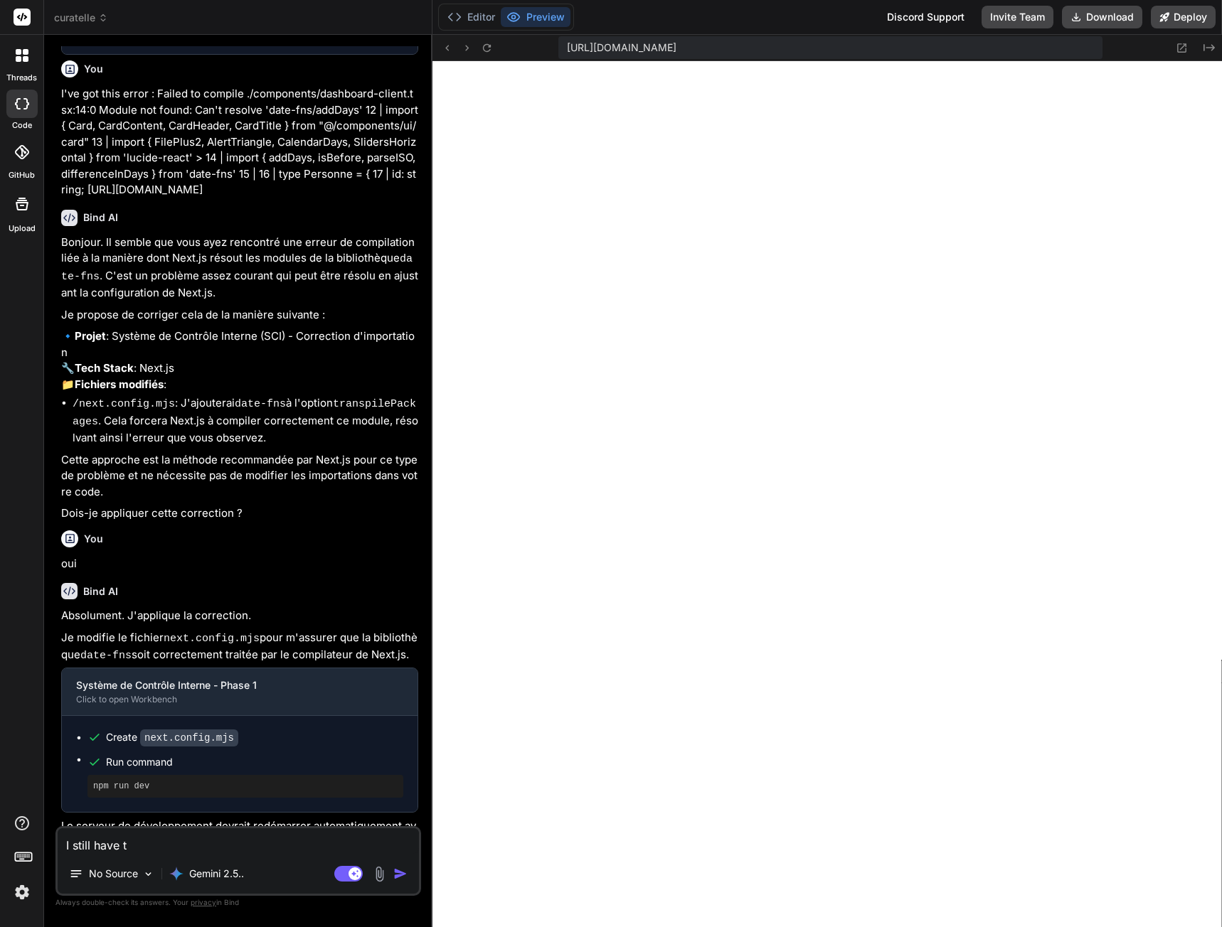
type textarea "x"
type textarea "I still have thi"
type textarea "x"
type textarea "I still have this"
type textarea "x"
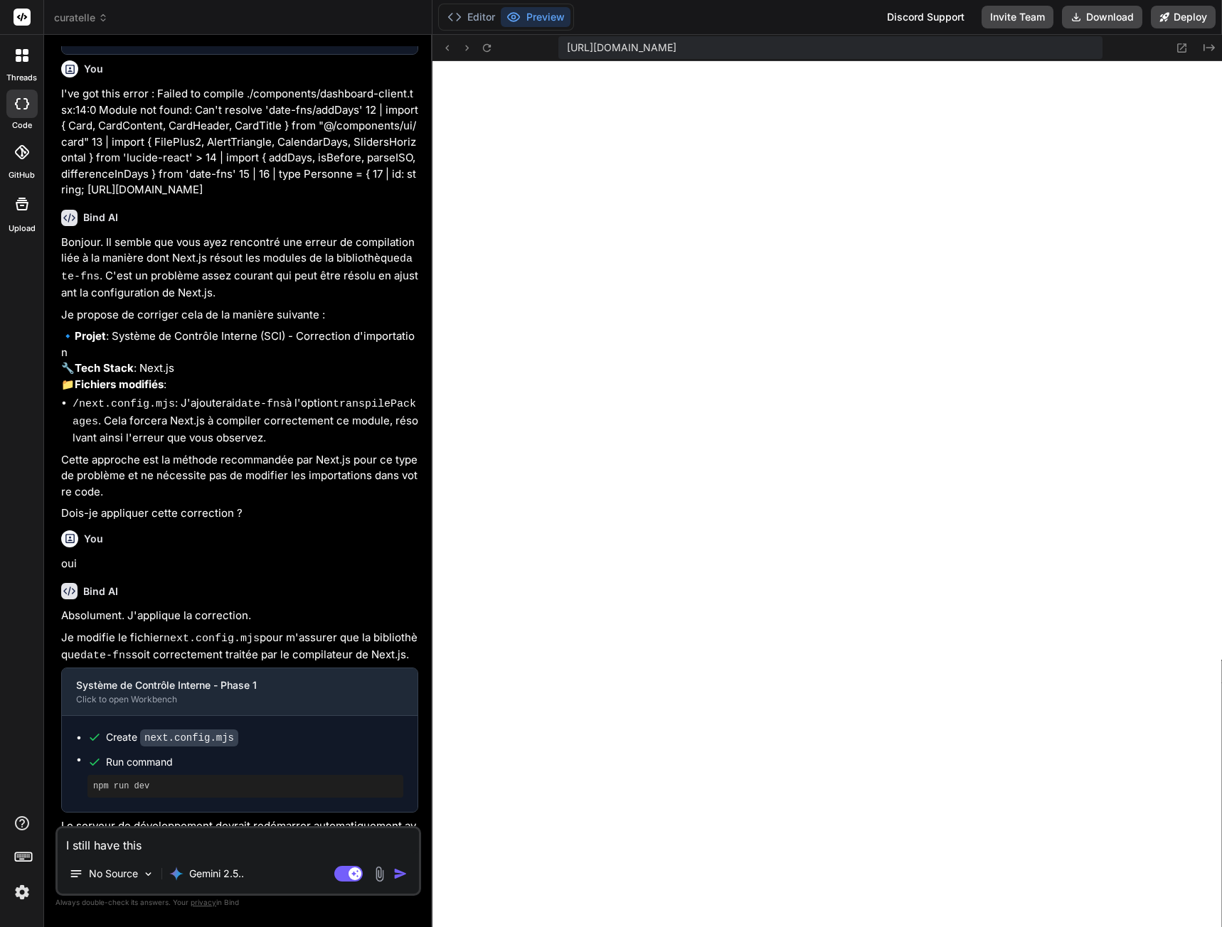
type textarea "I still have this"
type textarea "x"
type textarea "I still have this e"
type textarea "x"
type textarea "I still have this er"
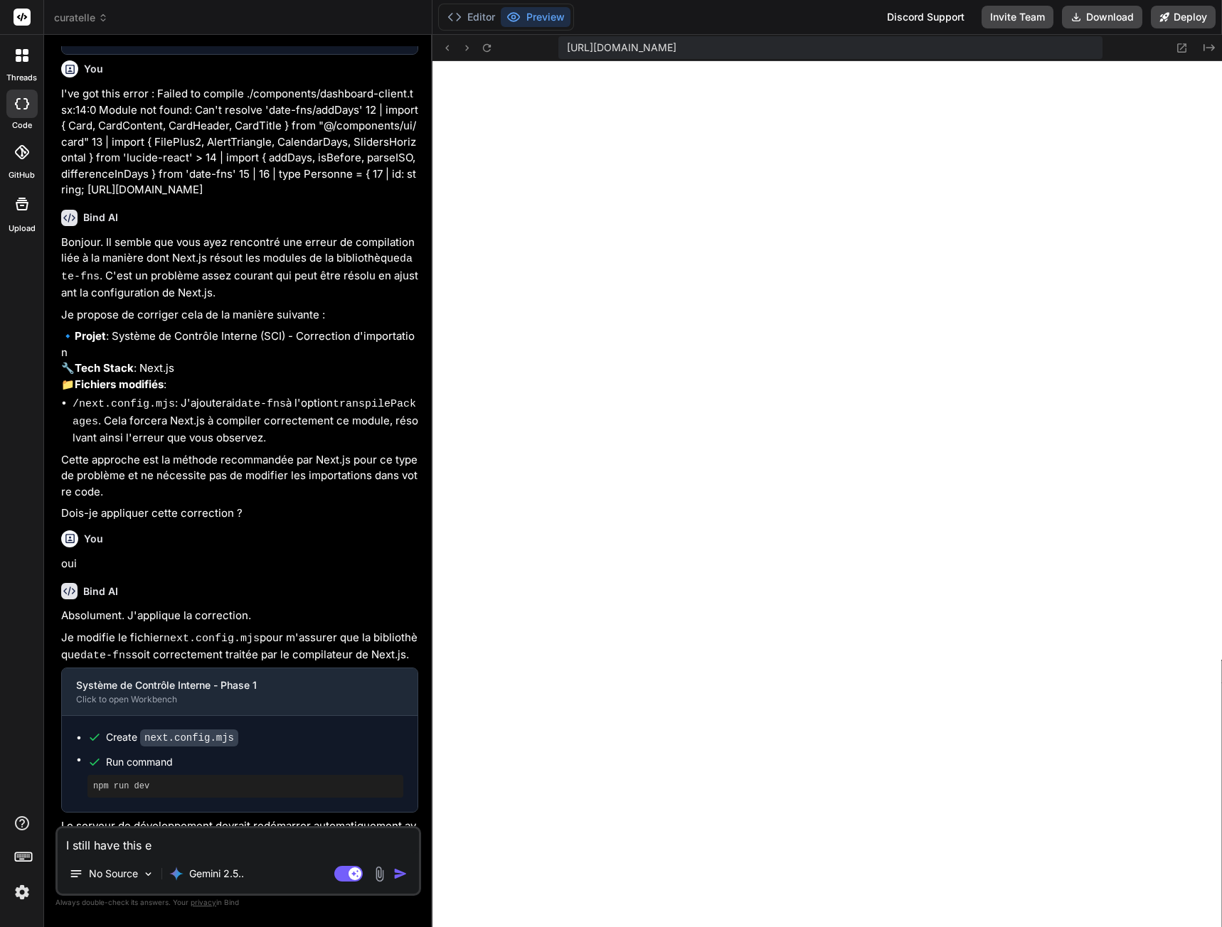
type textarea "x"
type textarea "I still have this err"
type textarea "x"
type textarea "I still have this erro"
type textarea "x"
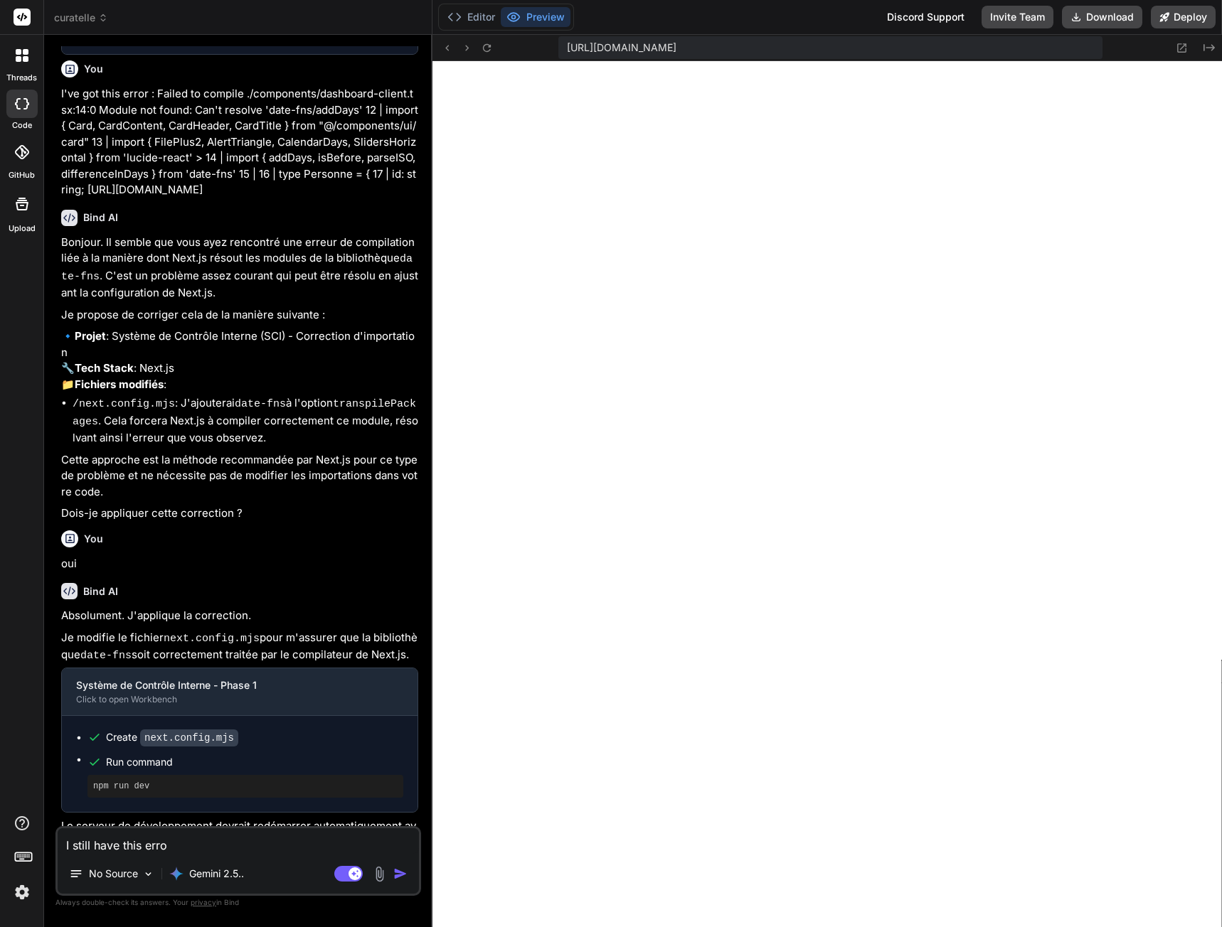
type textarea "I still have this error"
type textarea "x"
type textarea "I still have this error"
type textarea "x"
type textarea "I still have this error ."
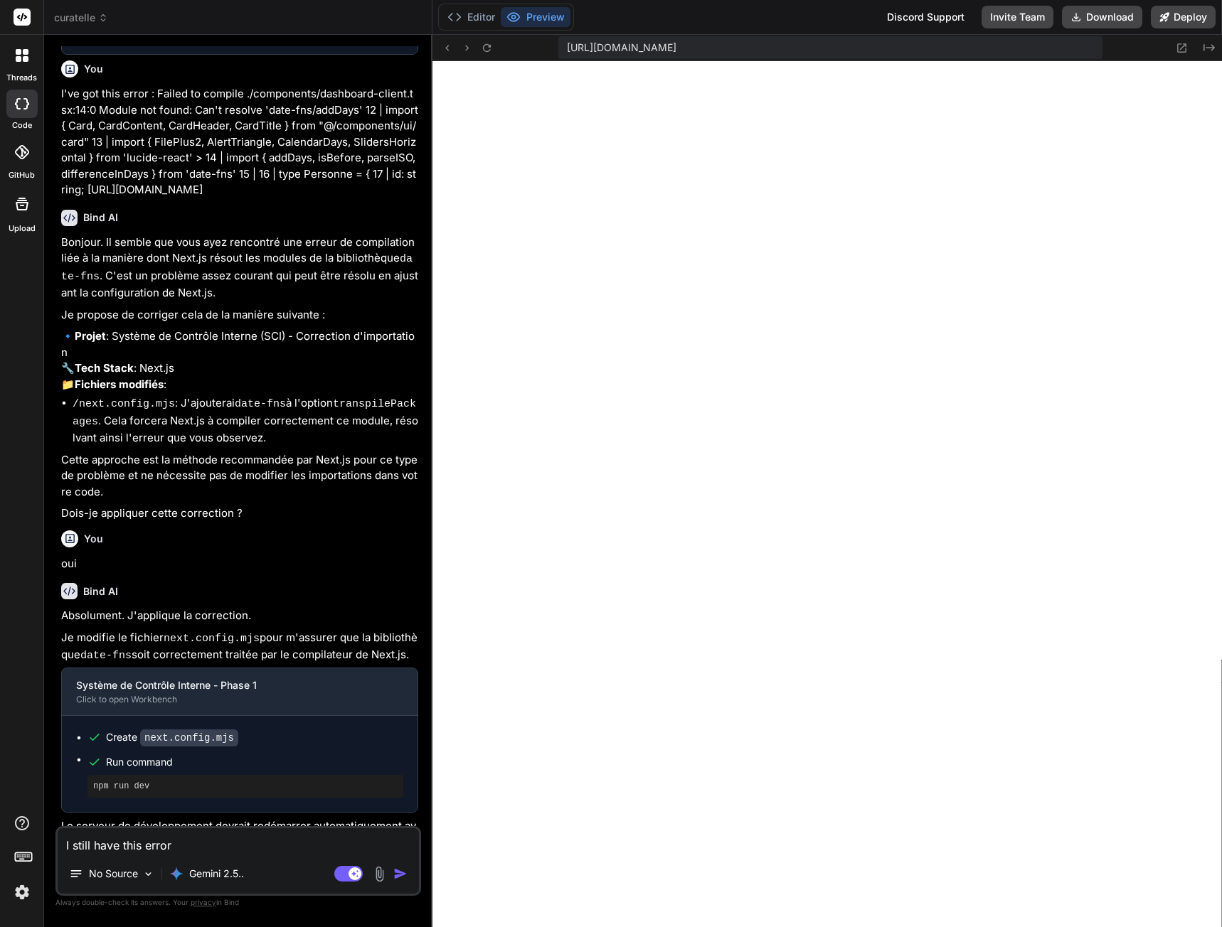
type textarea "x"
type textarea "I still have this error"
type textarea "x"
type textarea "I still have this error :"
type textarea "x"
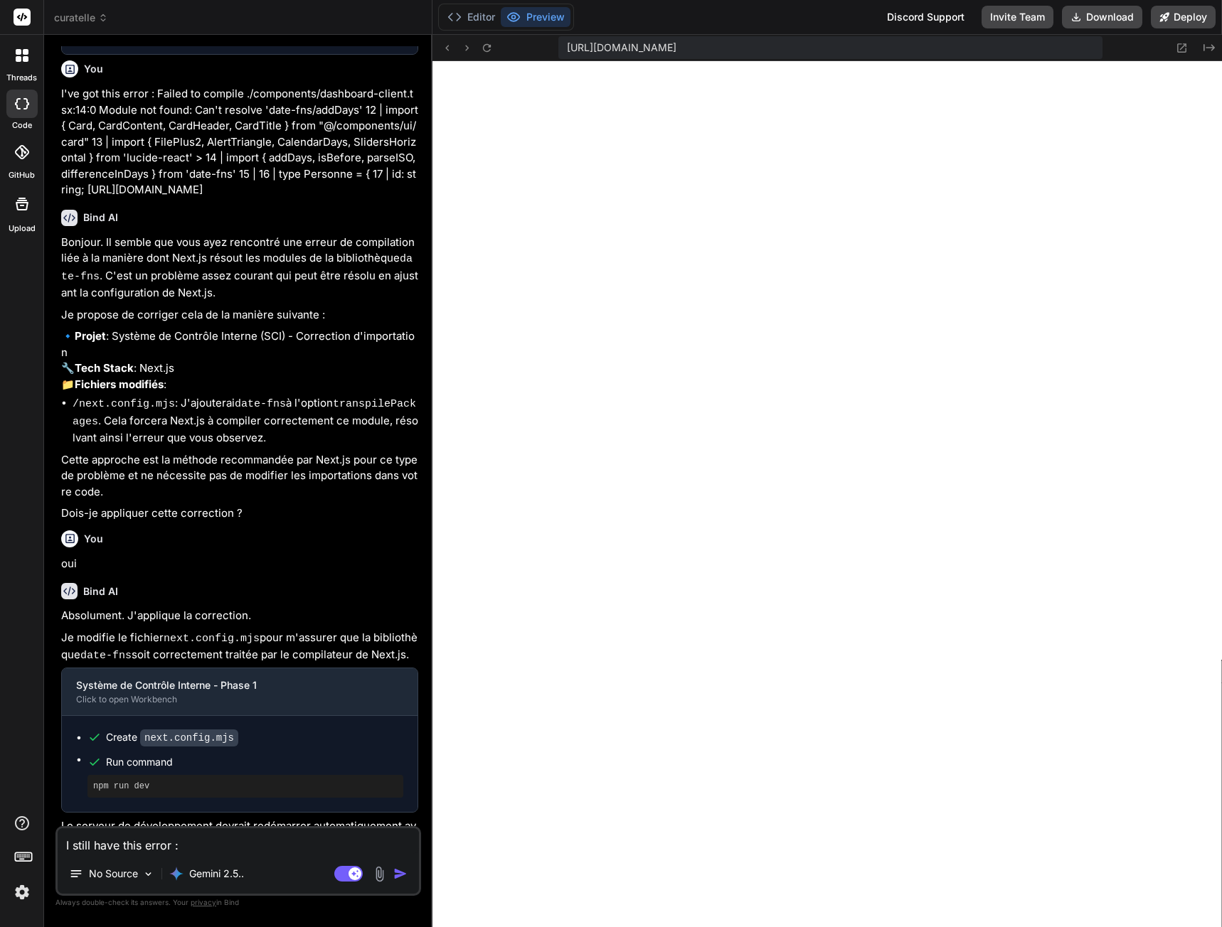
type textarea "I still have this error :"
type textarea "x"
type textarea "I still have this error : ""
type textarea "x"
paste textarea "Failed to compile ./components/dashboard-client.tsx:14:0 Module not found: Can'…"
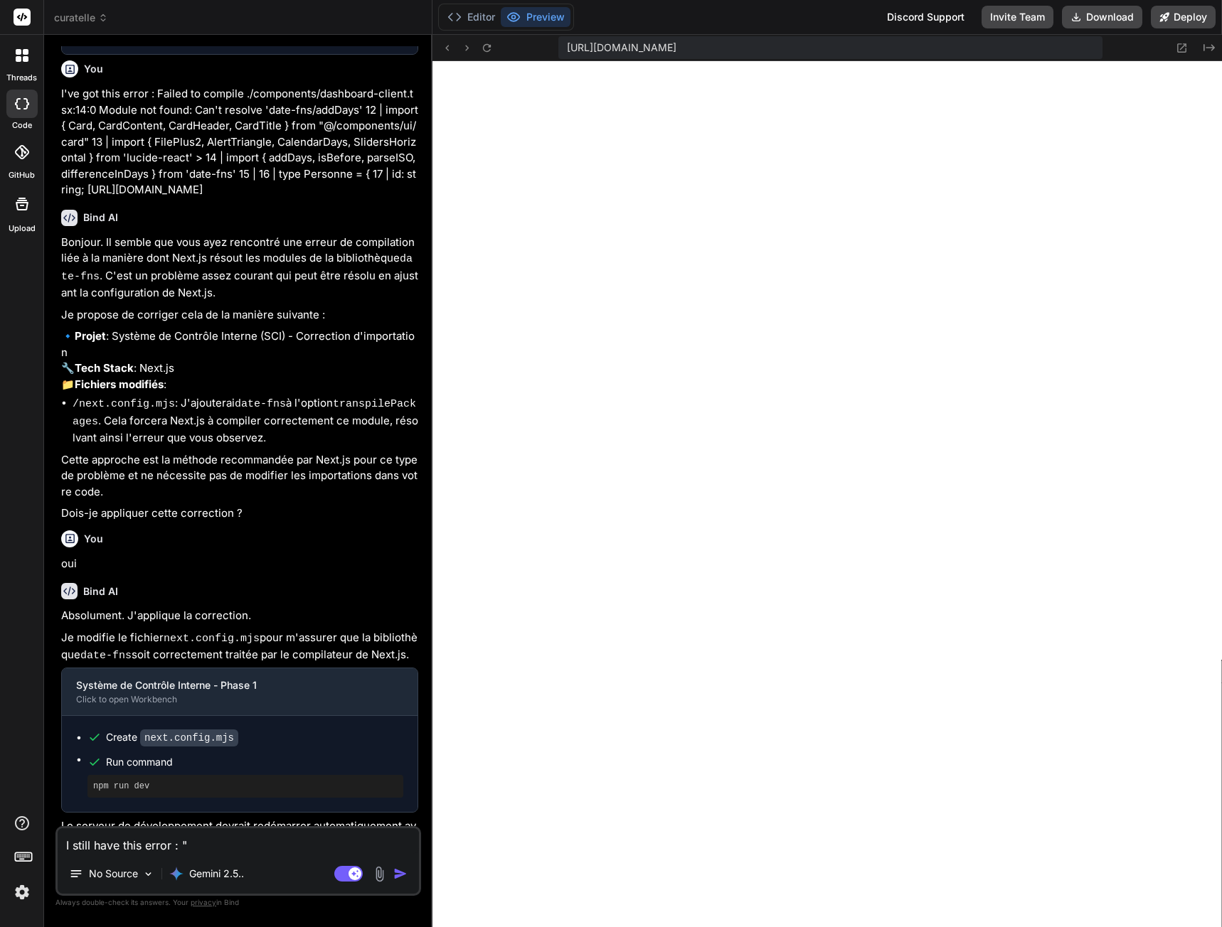
type textarea "I still have this error : "Failed to compile ./components/dashboard-client.tsx:…"
type textarea "x"
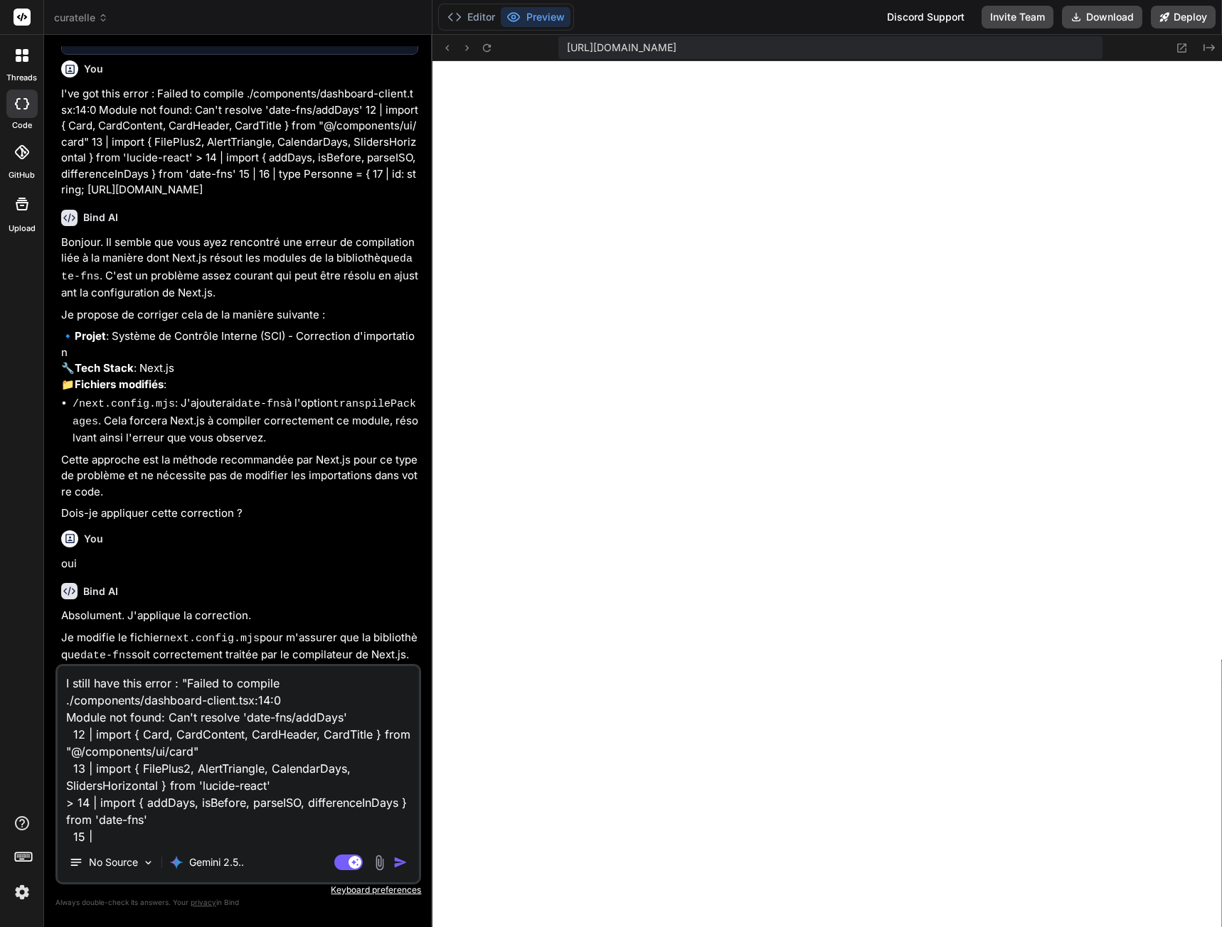
scroll to position [104, 0]
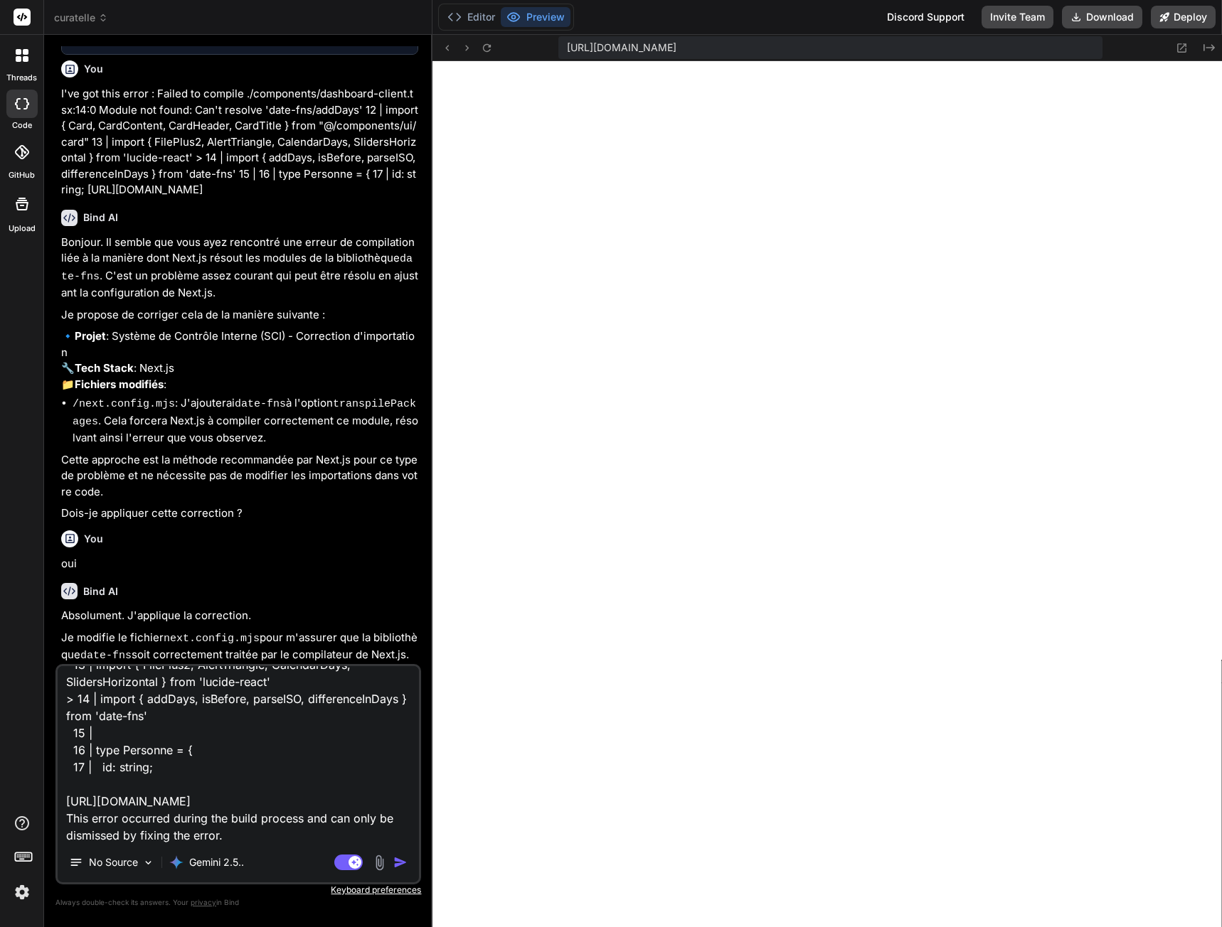
type textarea "I still have this error : "Failed to compile ./components/dashboard-client.tsx:…"
type textarea "x"
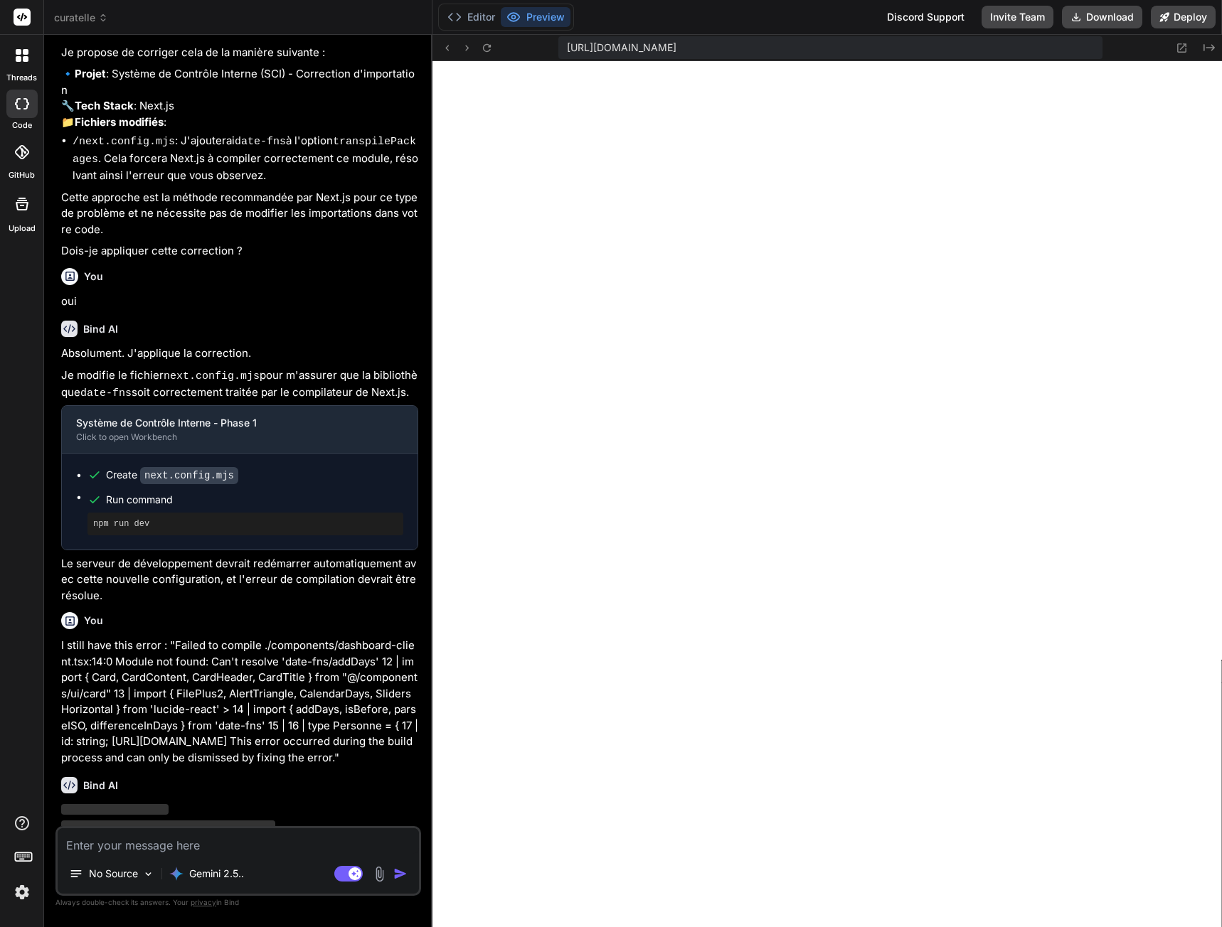
scroll to position [5049, 0]
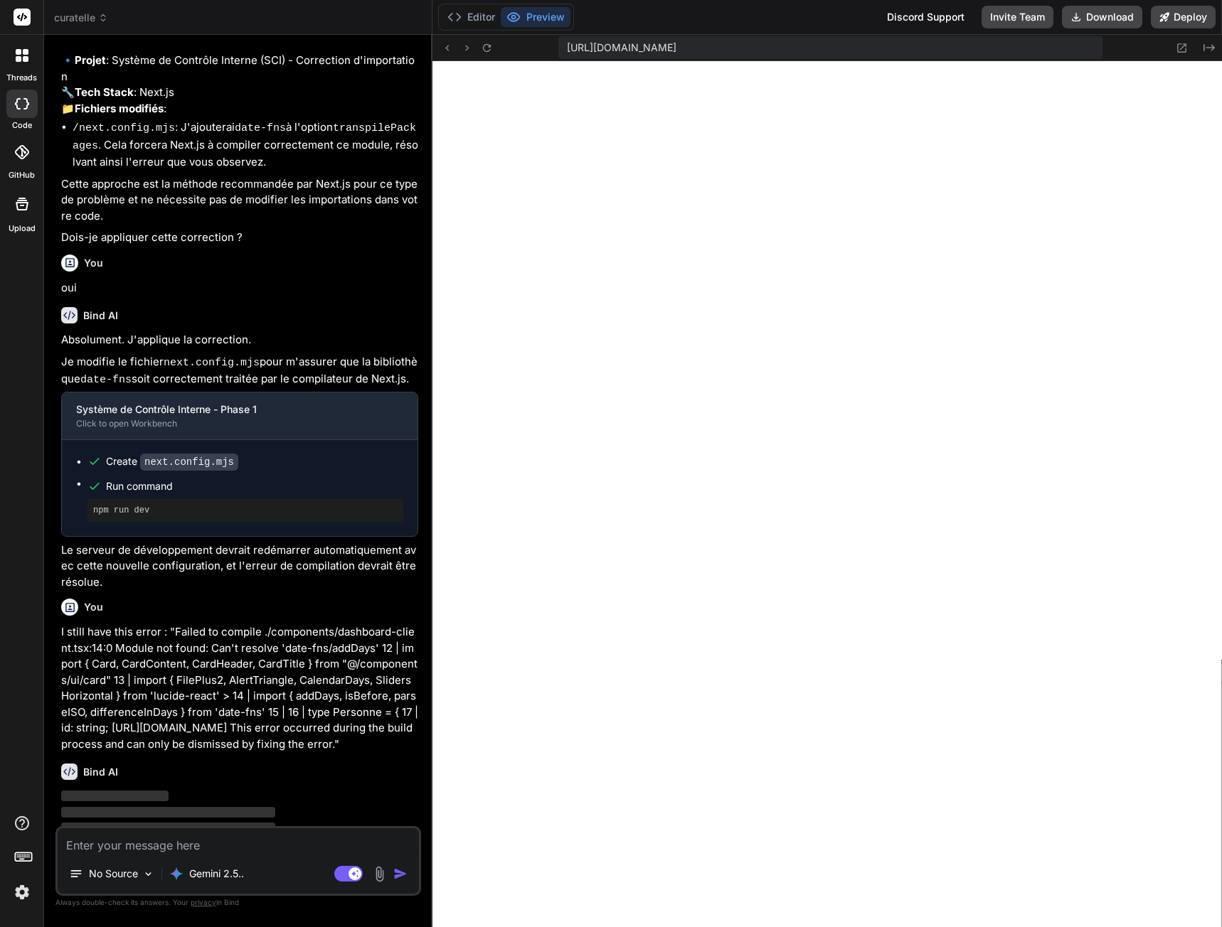
type textarea "x"
